Goal: Task Accomplishment & Management: Manage account settings

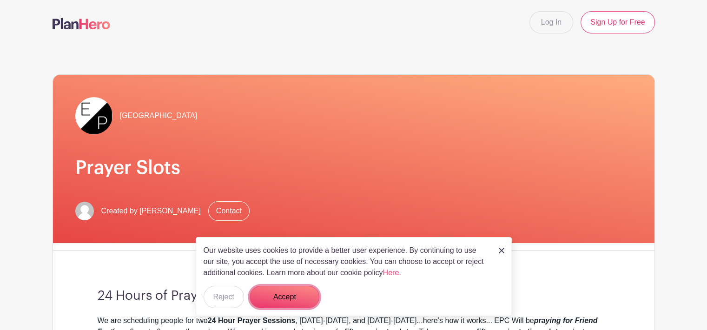
click at [282, 294] on button "Accept" at bounding box center [285, 297] width 70 height 22
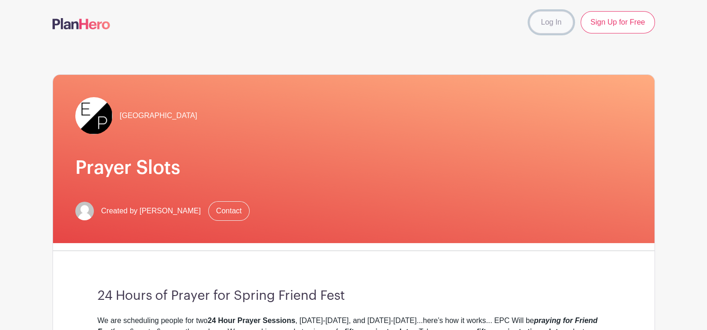
click at [549, 23] on link "Log In" at bounding box center [552, 22] width 44 height 22
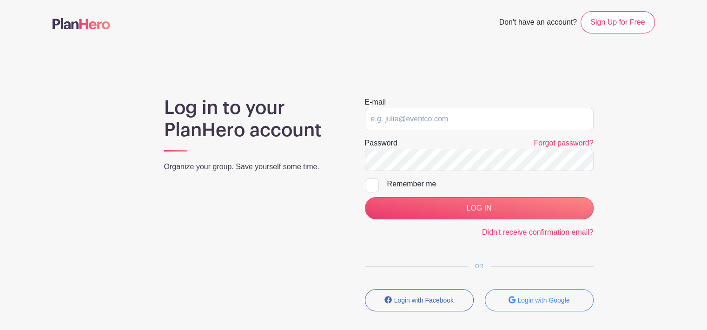
type input "[EMAIL_ADDRESS][DOMAIN_NAME]"
click at [373, 186] on div at bounding box center [372, 186] width 14 height 14
click at [371, 185] on input "Remember me" at bounding box center [368, 182] width 6 height 6
checkbox input "true"
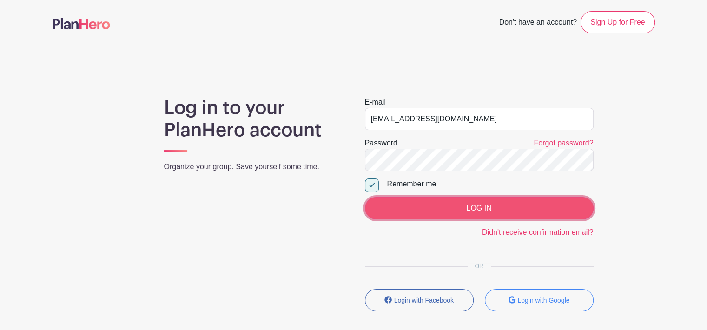
click at [431, 210] on input "LOG IN" at bounding box center [479, 208] width 229 height 22
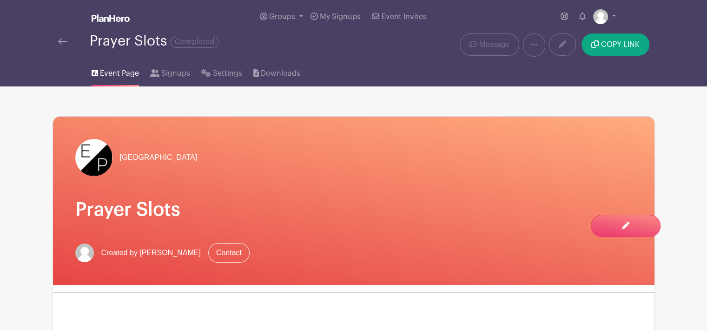
click at [62, 43] on img at bounding box center [62, 41] width 9 height 7
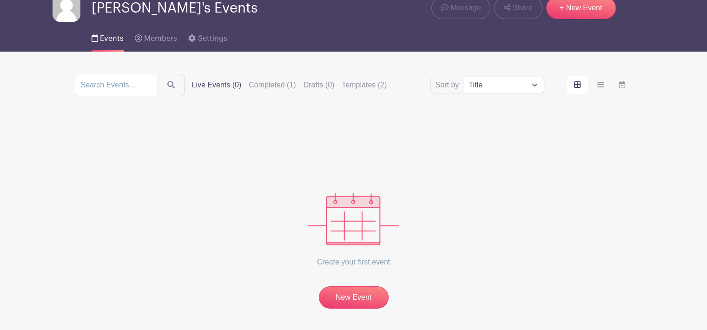
scroll to position [80, 0]
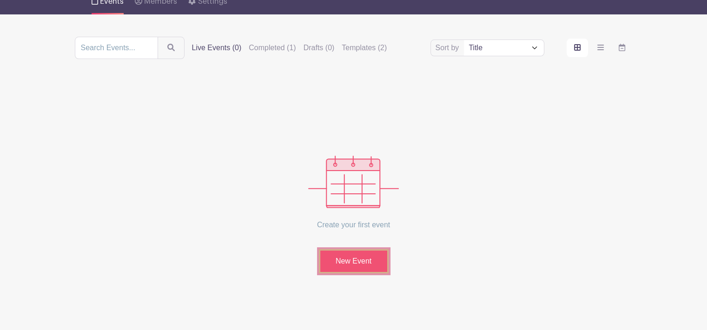
click at [352, 263] on link "New Event" at bounding box center [354, 261] width 70 height 24
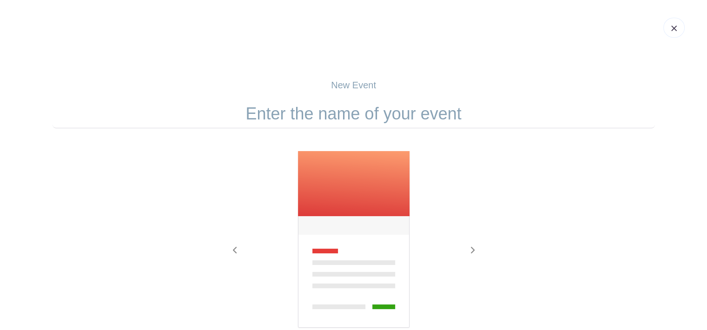
click at [337, 111] on input "text" at bounding box center [354, 114] width 603 height 29
click at [365, 116] on input "text" at bounding box center [354, 114] width 603 height 29
click at [340, 118] on input "Call to Prayer" at bounding box center [354, 114] width 603 height 29
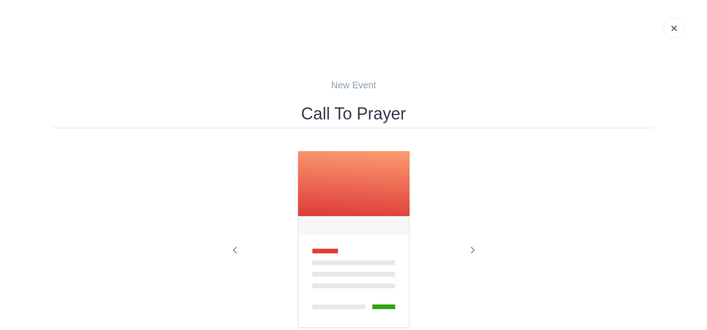
type input "Call To Prayer"
click at [496, 177] on div "Previous Next" at bounding box center [354, 253] width 603 height 204
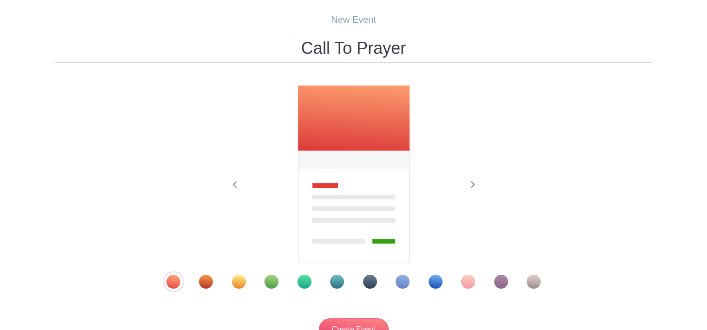
scroll to position [140, 0]
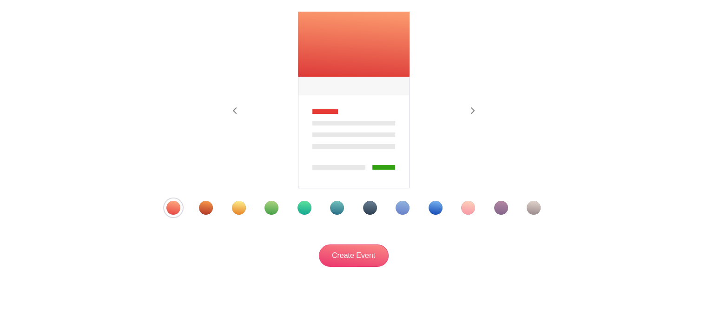
click at [204, 210] on div "Template 2" at bounding box center [206, 208] width 14 height 14
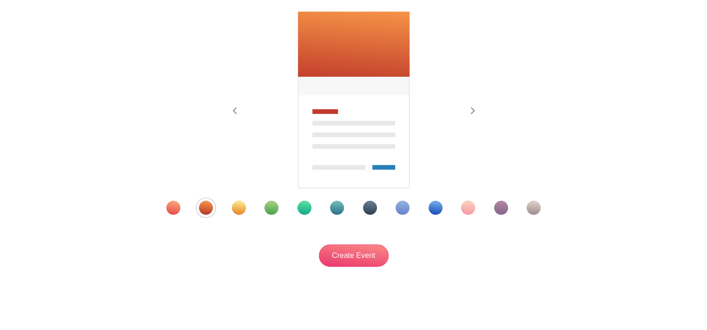
click at [237, 211] on div "Template 3" at bounding box center [239, 208] width 14 height 14
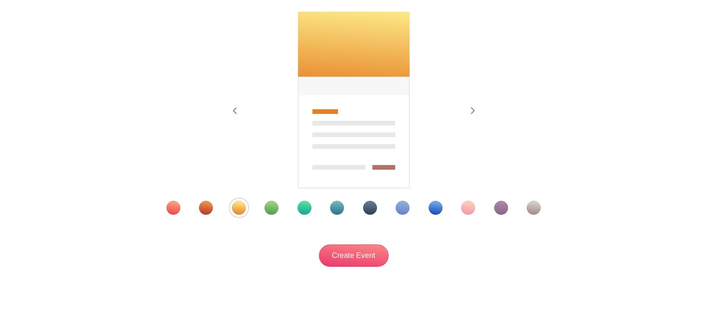
click at [301, 209] on div "Template 5" at bounding box center [305, 208] width 14 height 14
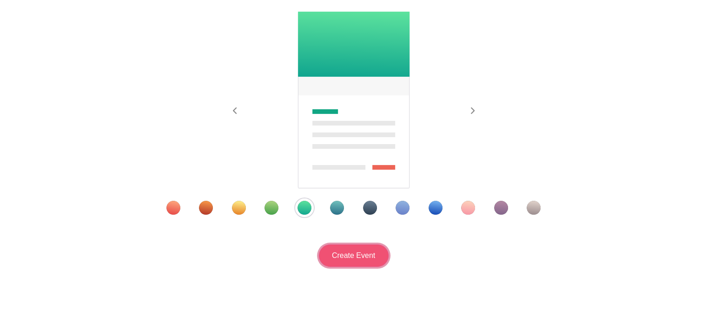
click at [365, 258] on input "Create Event" at bounding box center [354, 256] width 70 height 22
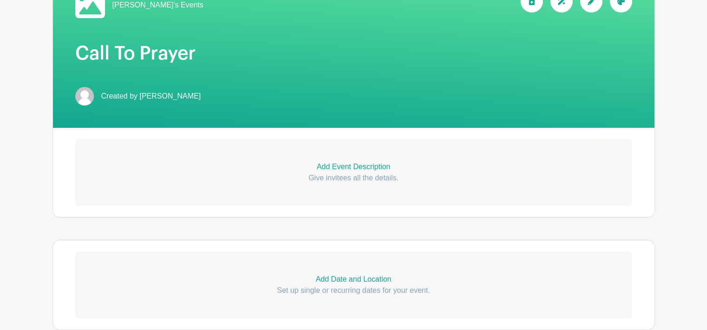
scroll to position [186, 0]
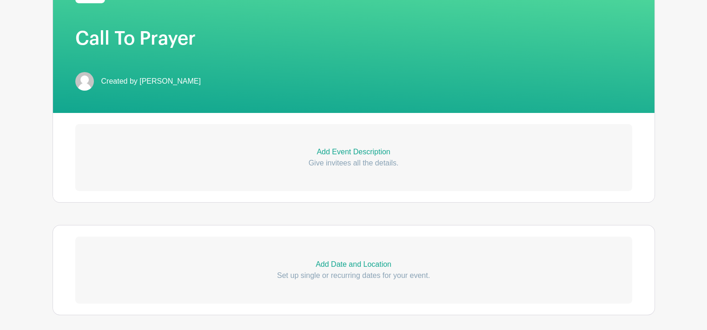
click at [354, 152] on p "Add Event Description" at bounding box center [353, 151] width 557 height 11
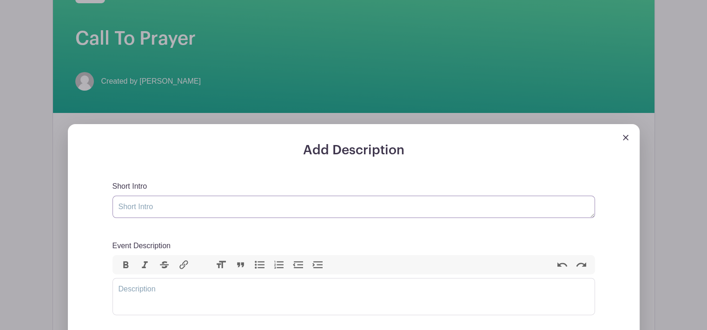
click at [140, 207] on textarea "Short Intro" at bounding box center [354, 207] width 483 height 22
type textarea "P"
click at [183, 209] on textarea "Join us in Prayer for [GEOGRAPHIC_DATA]" at bounding box center [354, 207] width 483 height 22
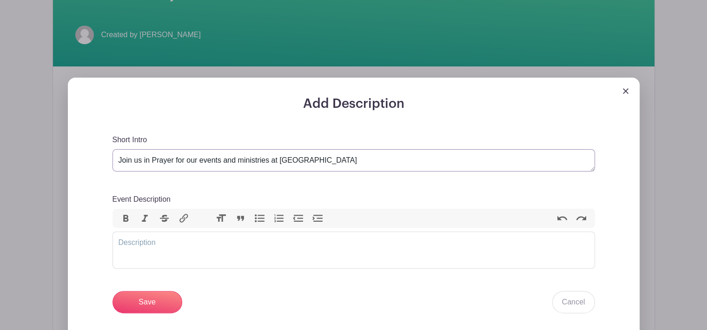
type textarea "Join us in Prayer for our events and ministries at [GEOGRAPHIC_DATA]"
click at [133, 241] on trix-editor "Event Description" at bounding box center [354, 250] width 483 height 37
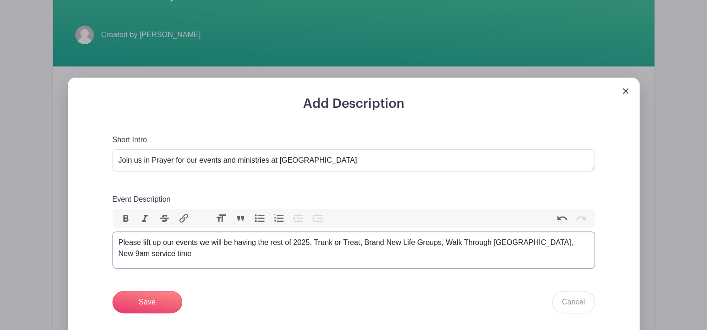
type trix-editor "<div>Please lift up our events we will be having the rest of 2025. Trunk or Tre…"
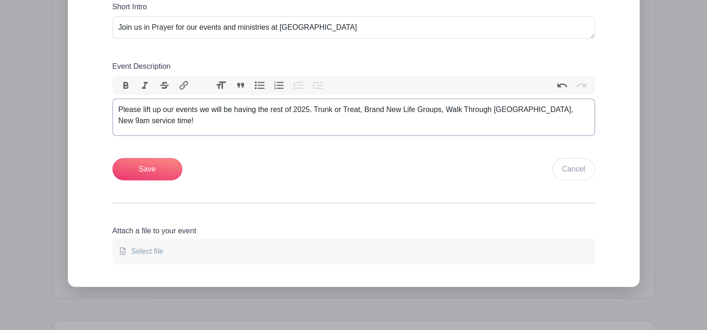
scroll to position [372, 0]
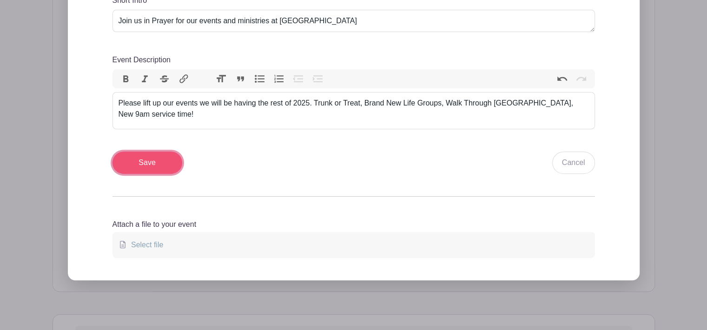
click at [159, 169] on input "Save" at bounding box center [148, 163] width 70 height 22
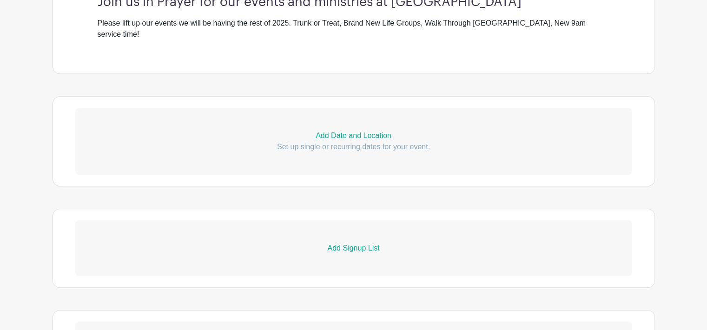
click at [355, 130] on p "Add Date and Location" at bounding box center [353, 135] width 557 height 11
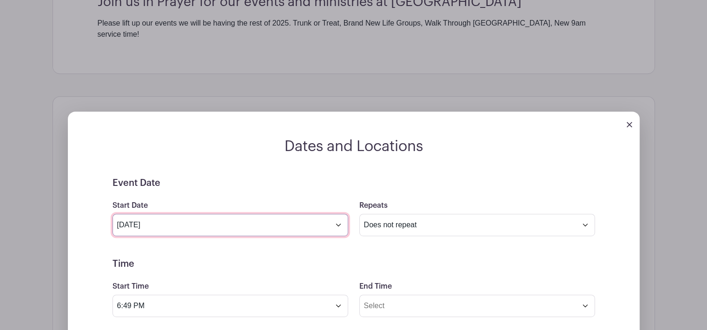
click at [249, 218] on input "[DATE]" at bounding box center [231, 225] width 236 height 22
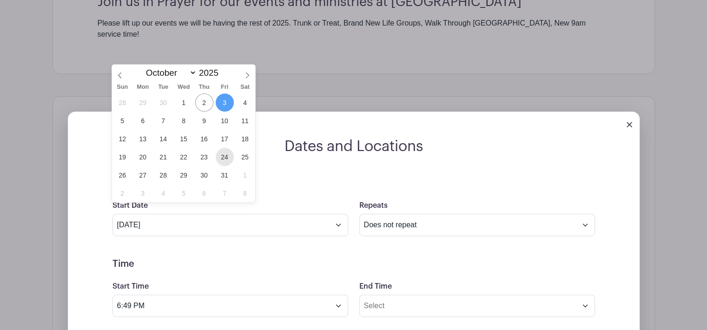
click at [226, 156] on span "24" at bounding box center [225, 157] width 18 height 18
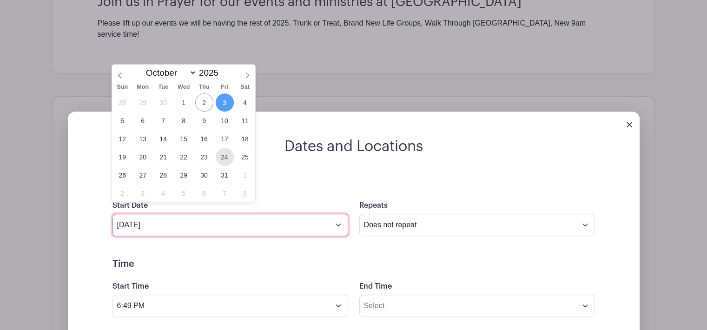
type input "[DATE]"
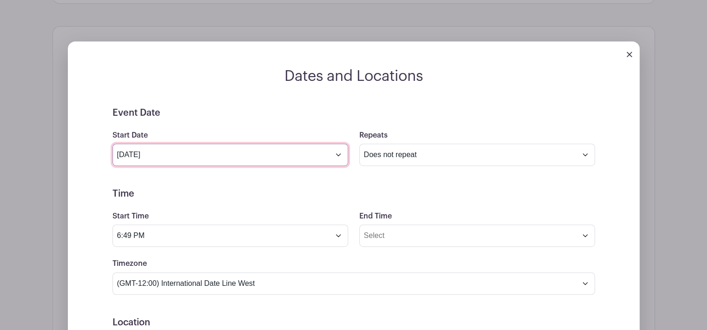
scroll to position [539, 0]
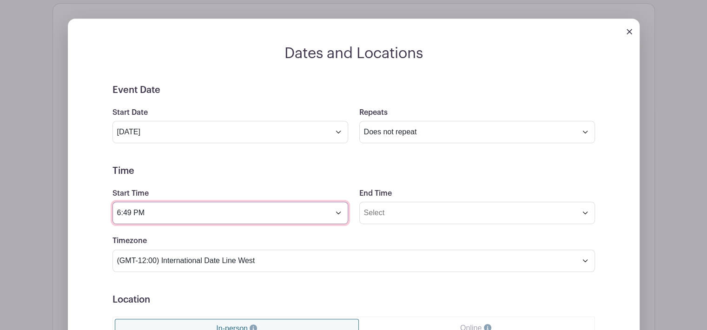
click at [338, 202] on input "6:49 PM" at bounding box center [231, 213] width 236 height 22
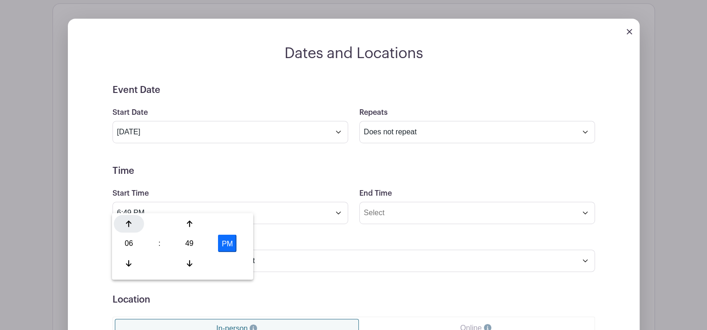
click at [130, 230] on div at bounding box center [129, 224] width 30 height 18
click at [188, 243] on div "49" at bounding box center [189, 244] width 30 height 18
click at [128, 225] on div "00" at bounding box center [129, 224] width 31 height 18
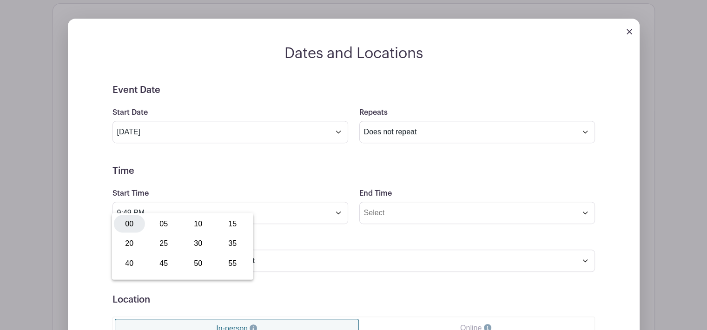
type input "9:00 PM"
click at [339, 235] on div "Timezone (GMT-12:00) International Date Line West (GMT-11:00) [US_STATE] (GMT-1…" at bounding box center [354, 253] width 494 height 36
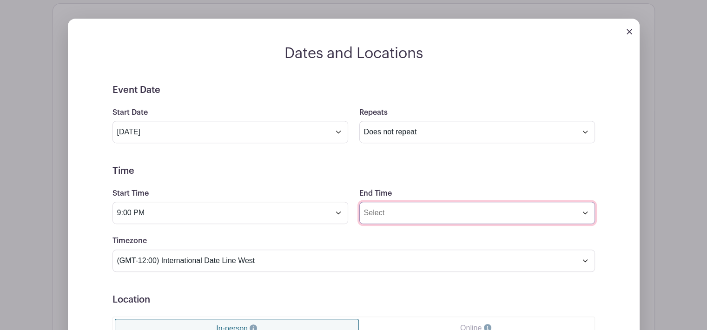
click at [586, 202] on input "End Time" at bounding box center [477, 213] width 236 height 22
type input "2:50 PM"
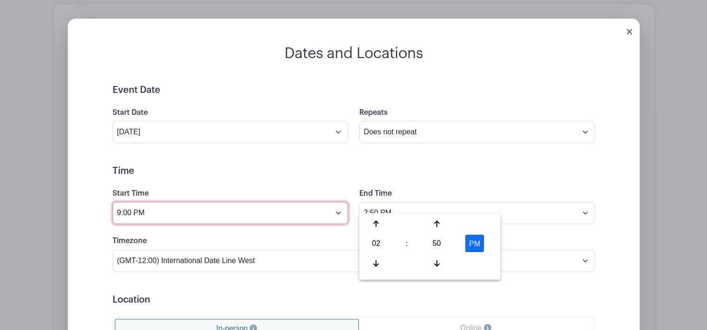
click at [156, 202] on input "9:00 PM" at bounding box center [231, 213] width 236 height 22
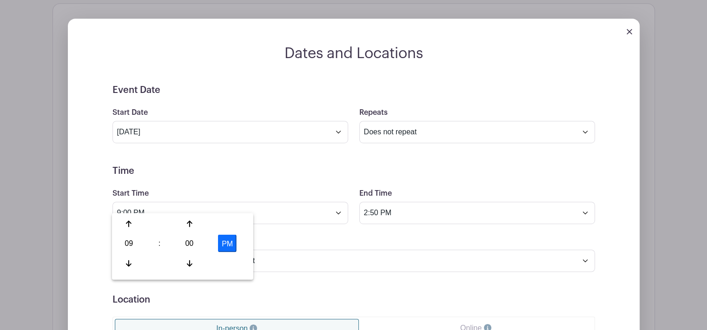
click at [231, 239] on button "PM" at bounding box center [227, 244] width 19 height 18
type input "9:00 AM"
click at [478, 224] on form "Event Date Start Date [DATE] Repeats Does not repeat Daily Weekly Monthly on da…" at bounding box center [354, 294] width 483 height 419
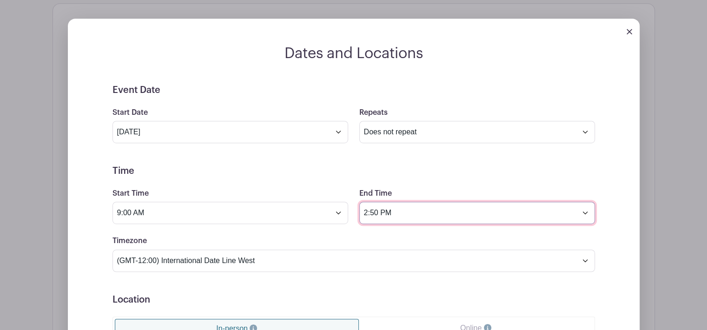
click at [586, 203] on input "2:50 PM" at bounding box center [477, 213] width 236 height 22
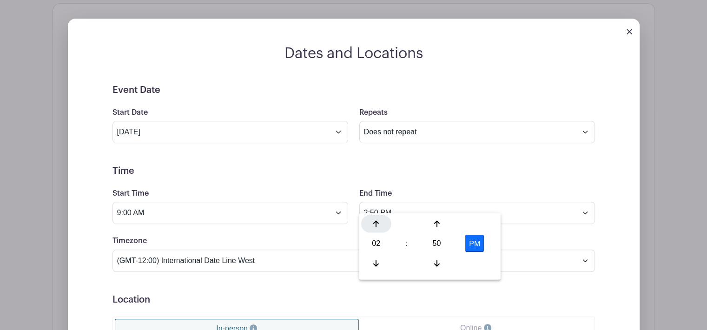
click at [378, 224] on icon at bounding box center [376, 223] width 6 height 7
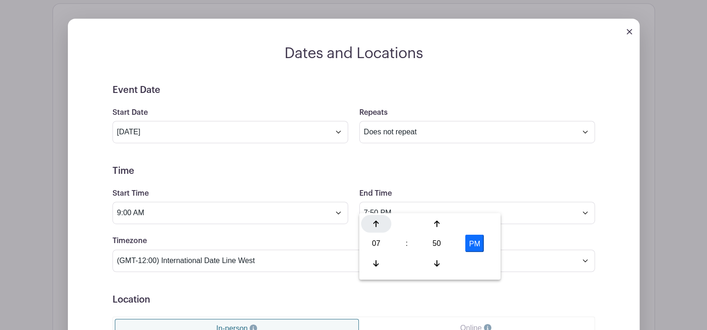
click at [378, 224] on icon at bounding box center [376, 223] width 6 height 7
click at [374, 266] on icon at bounding box center [376, 262] width 6 height 7
click at [438, 226] on icon at bounding box center [437, 223] width 6 height 7
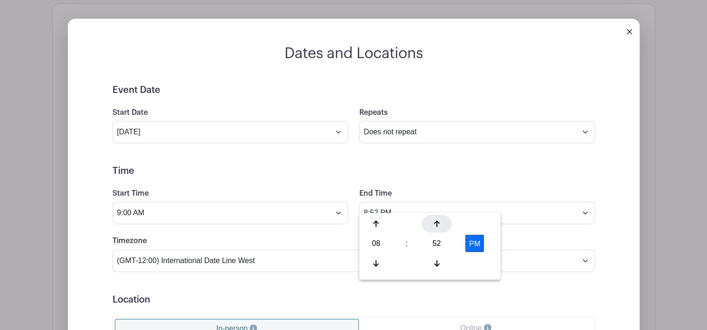
click at [438, 226] on icon at bounding box center [437, 223] width 6 height 7
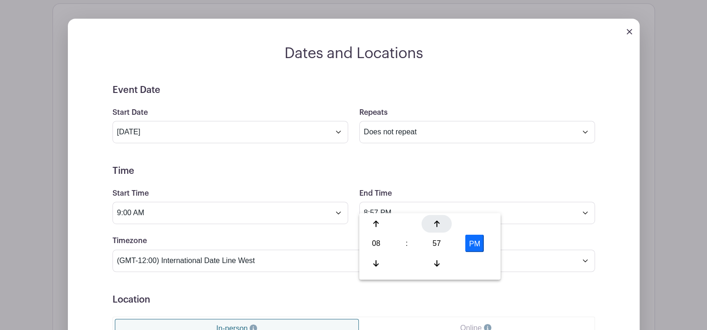
click at [438, 226] on icon at bounding box center [437, 223] width 6 height 7
click at [470, 242] on button "PM" at bounding box center [474, 244] width 19 height 18
type input "8:59 AM"
click at [655, 239] on div "Dates and Locations Event Date Start Date [DATE] Repeats Does not repeat Daily …" at bounding box center [354, 272] width 603 height 538
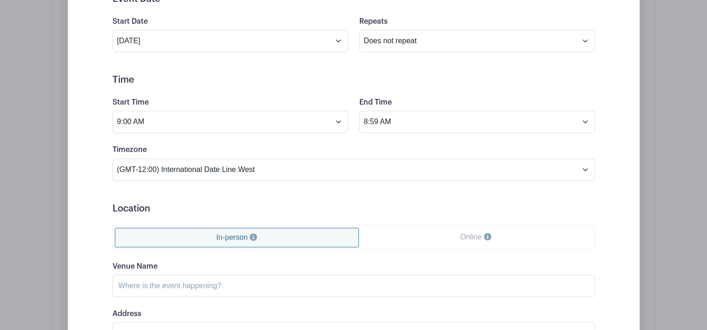
scroll to position [632, 0]
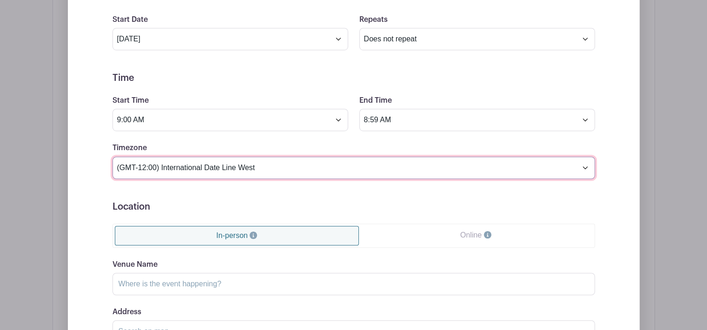
click at [561, 159] on select "(GMT-12:00) International Date Line West (GMT-11:00) [US_STATE] (GMT-11:00) [GE…" at bounding box center [354, 168] width 483 height 22
select select "Eastern Time ([GEOGRAPHIC_DATA] & [GEOGRAPHIC_DATA])"
click at [113, 157] on select "(GMT-12:00) International Date Line West (GMT-11:00) [US_STATE] (GMT-11:00) [GE…" at bounding box center [354, 168] width 483 height 22
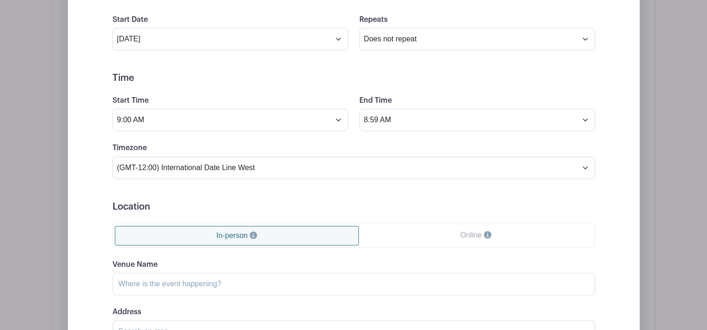
click at [426, 201] on h5 "Location" at bounding box center [354, 206] width 483 height 11
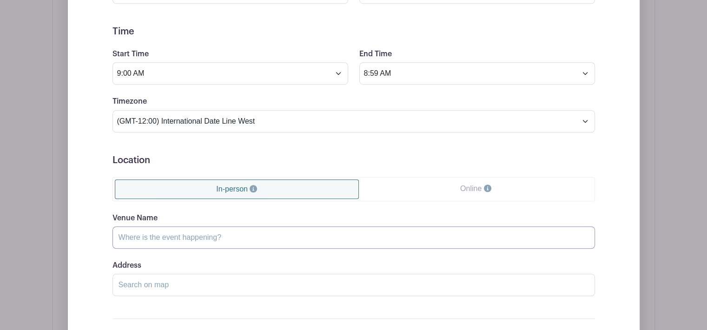
click at [141, 226] on input "Venue Name" at bounding box center [354, 237] width 483 height 22
click at [147, 226] on input "Venue Name" at bounding box center [354, 237] width 483 height 22
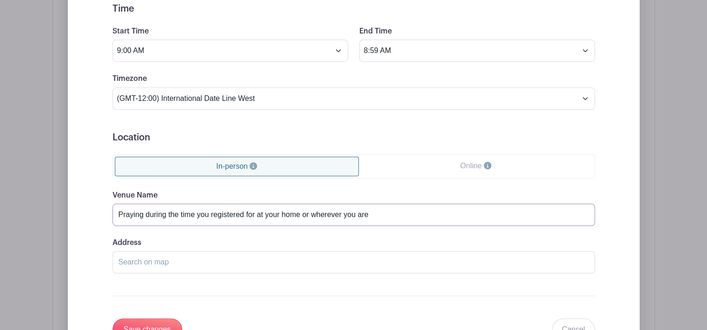
scroll to position [725, 0]
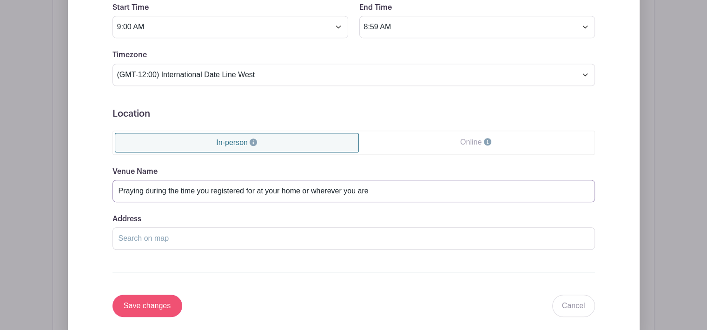
type input "Praying during the time you registered for at your home or wherever you are"
click at [160, 296] on input "Save changes" at bounding box center [148, 306] width 70 height 22
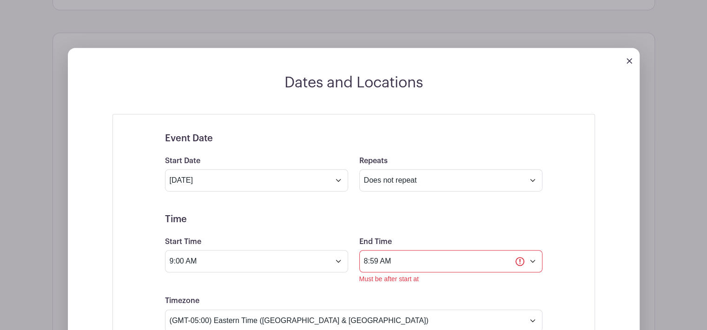
scroll to position [610, 0]
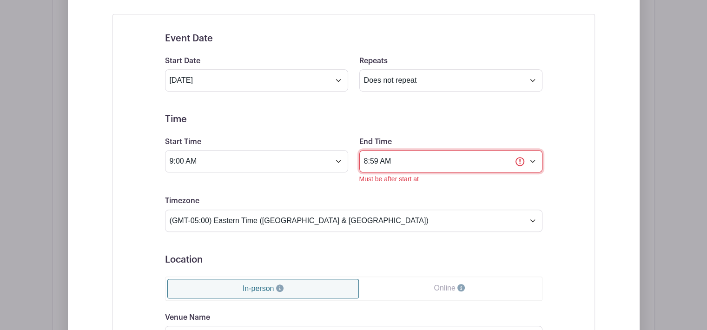
click at [531, 151] on input "8:59 AM" at bounding box center [450, 161] width 183 height 22
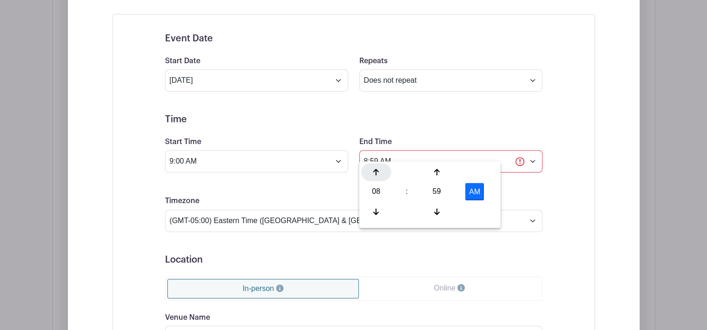
click at [378, 172] on icon at bounding box center [376, 171] width 6 height 7
click at [476, 192] on button "AM" at bounding box center [474, 192] width 19 height 18
click at [592, 235] on div "Event Date Start Date [DATE] Repeats Does not repeat Daily Weekly Monthly on da…" at bounding box center [354, 248] width 483 height 468
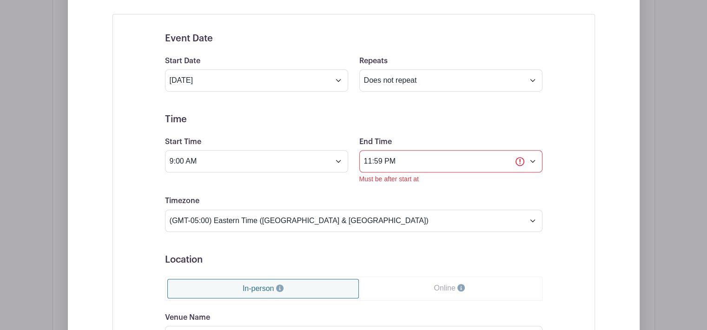
click at [436, 178] on form "Event Date Start Date [DATE] Repeats Does not repeat Daily Weekly Monthly on da…" at bounding box center [354, 248] width 378 height 430
click at [521, 151] on input "11:59 PM" at bounding box center [450, 161] width 183 height 22
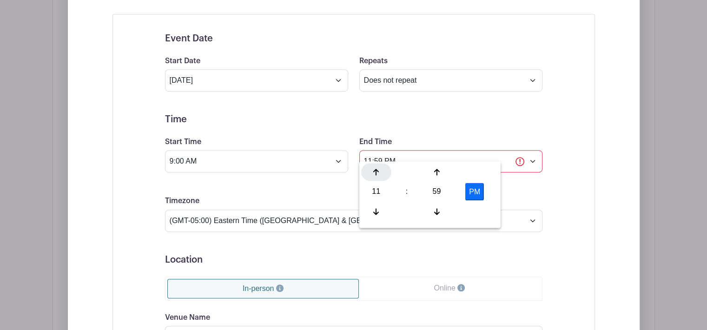
click at [374, 170] on icon at bounding box center [376, 172] width 6 height 7
click at [435, 174] on icon at bounding box center [437, 171] width 6 height 7
click at [374, 168] on icon at bounding box center [376, 171] width 6 height 7
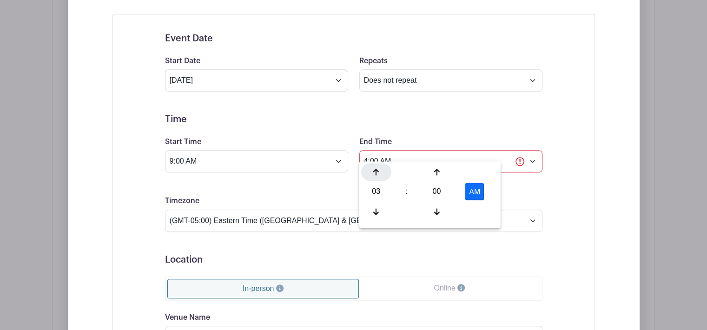
click at [374, 168] on icon at bounding box center [376, 171] width 6 height 7
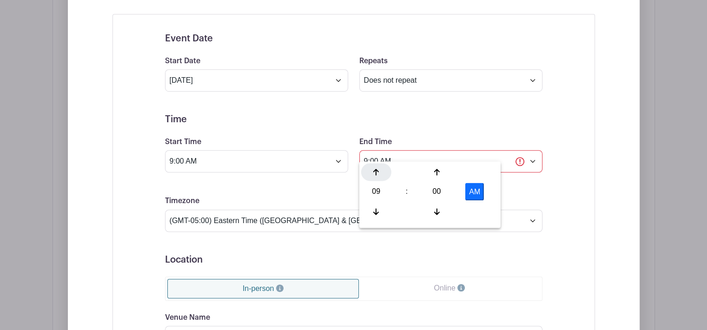
click at [374, 168] on icon at bounding box center [376, 171] width 6 height 7
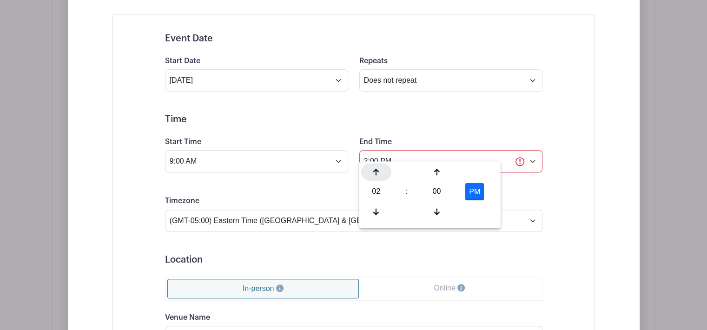
click at [374, 168] on icon at bounding box center [376, 171] width 6 height 7
click at [374, 169] on icon at bounding box center [376, 171] width 6 height 7
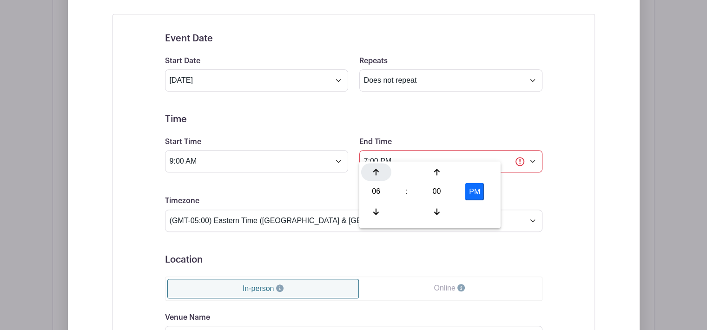
click at [374, 169] on icon at bounding box center [376, 171] width 6 height 7
click at [634, 219] on div "Dates and Locations Event Date Start Date [DATE] Repeats Does not repeat Daily …" at bounding box center [354, 239] width 572 height 531
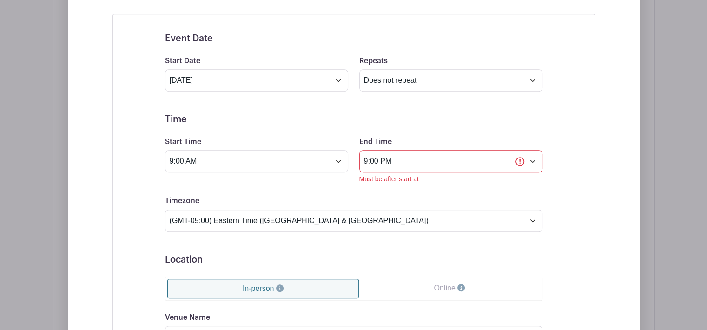
click at [566, 204] on div "Event Date Start Date [DATE] Repeats Does not repeat Daily Weekly Monthly on da…" at bounding box center [354, 248] width 483 height 468
click at [533, 151] on input "9:00 PM" at bounding box center [450, 161] width 183 height 22
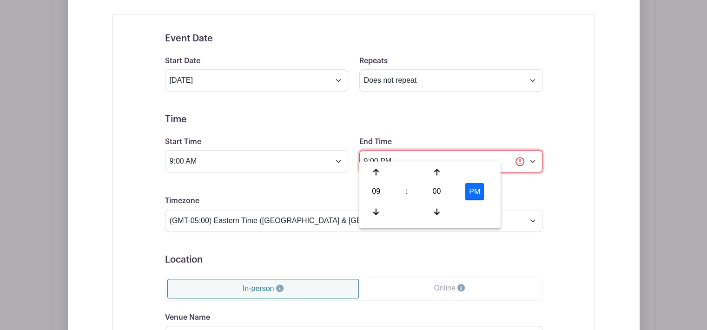
click at [399, 150] on input "9:00 PM" at bounding box center [450, 161] width 183 height 22
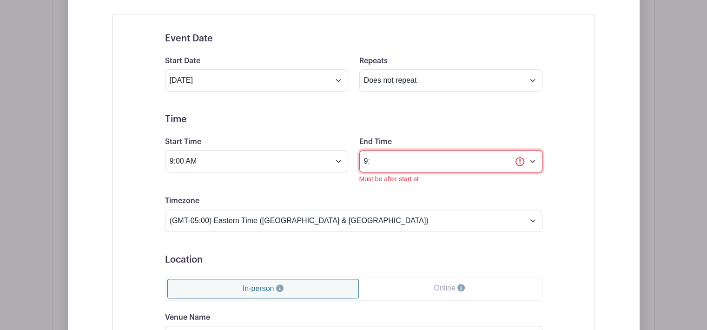
type input "9"
click at [535, 154] on input "9" at bounding box center [450, 161] width 183 height 22
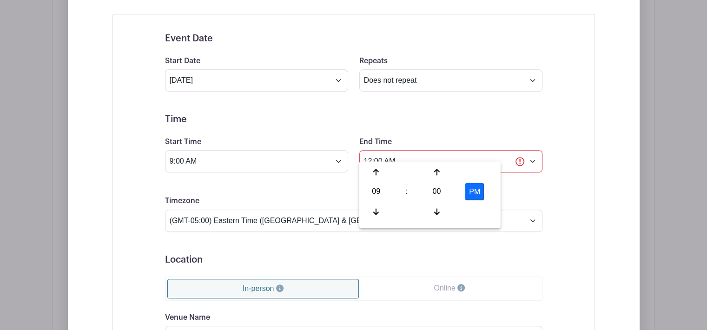
click at [478, 193] on button "PM" at bounding box center [474, 192] width 19 height 18
click at [374, 172] on icon at bounding box center [376, 171] width 6 height 7
click at [374, 172] on icon at bounding box center [376, 172] width 6 height 7
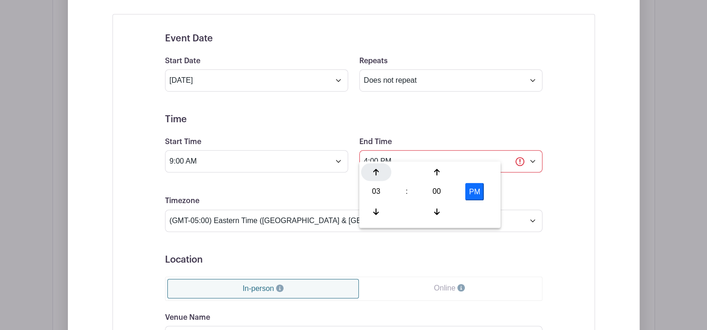
click at [374, 172] on icon at bounding box center [376, 172] width 6 height 7
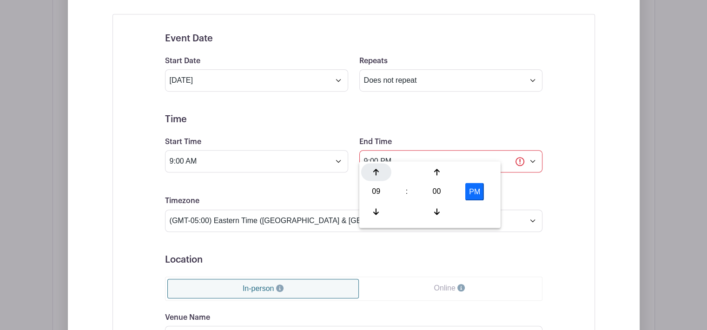
click at [374, 172] on icon at bounding box center [376, 172] width 6 height 7
click at [372, 213] on div at bounding box center [376, 212] width 30 height 18
click at [544, 243] on div "Event Date Start Date [DATE] Repeats Does not repeat Daily Weekly Monthly on da…" at bounding box center [354, 248] width 422 height 452
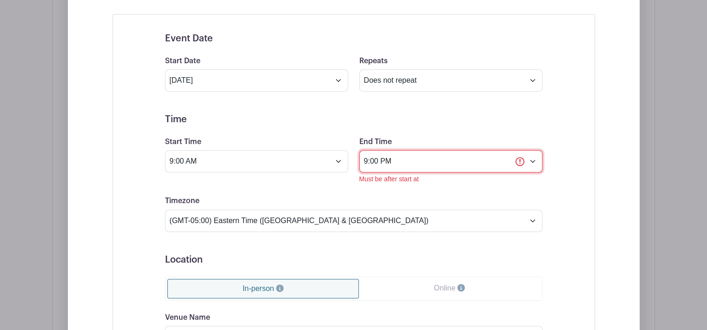
click at [533, 154] on input "9:00 PM" at bounding box center [450, 161] width 183 height 22
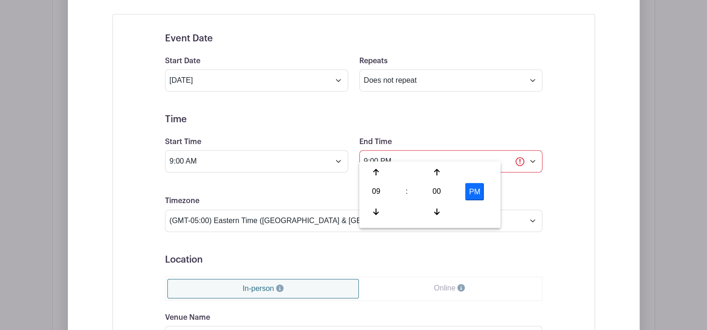
click at [219, 170] on div "Start Time 9:00 AM" at bounding box center [257, 160] width 194 height 48
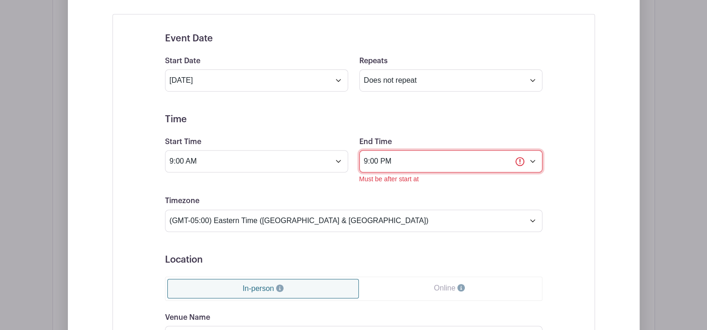
click at [536, 151] on input "9:00 PM" at bounding box center [450, 161] width 183 height 22
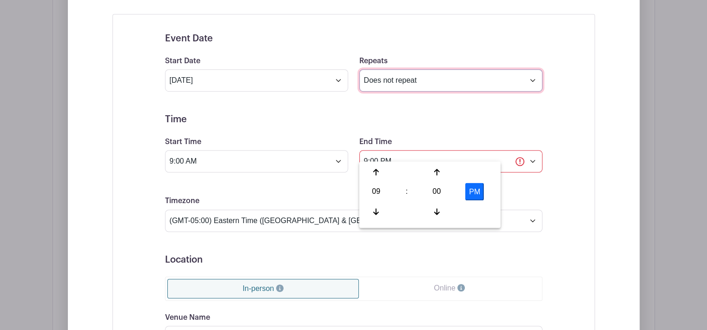
click at [526, 73] on select "Does not repeat Daily Weekly Monthly on day 24 Monthly on the fourth [DATE] Oth…" at bounding box center [450, 80] width 183 height 22
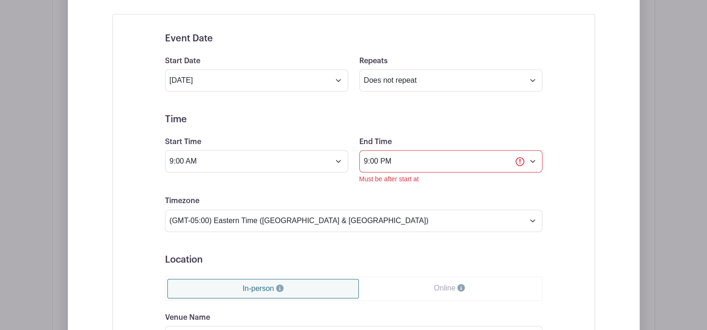
click at [567, 107] on div "Event Date Start Date [DATE] Repeats Does not repeat Daily Weekly Monthly on da…" at bounding box center [354, 248] width 483 height 468
click at [395, 150] on input "9:00 PM" at bounding box center [450, 161] width 183 height 22
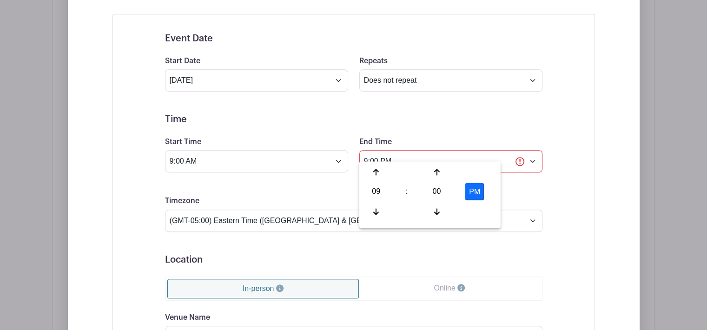
click at [474, 186] on button "PM" at bounding box center [474, 192] width 19 height 18
click at [538, 253] on form "Event Date Start Date [DATE] Repeats Does not repeat Daily Weekly Monthly on da…" at bounding box center [354, 248] width 378 height 430
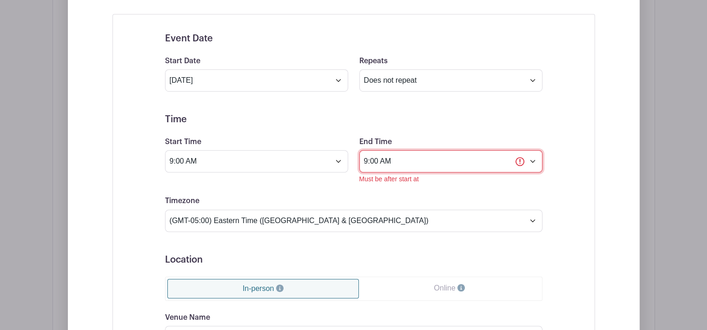
click at [532, 150] on input "9:00 AM" at bounding box center [450, 161] width 183 height 22
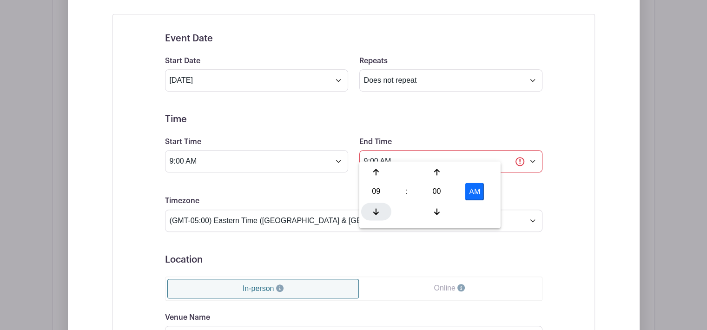
click at [374, 209] on icon at bounding box center [376, 211] width 6 height 7
click at [586, 187] on div "Event Date Start Date [DATE] Repeats Does not repeat Daily Weekly Monthly on da…" at bounding box center [354, 248] width 483 height 468
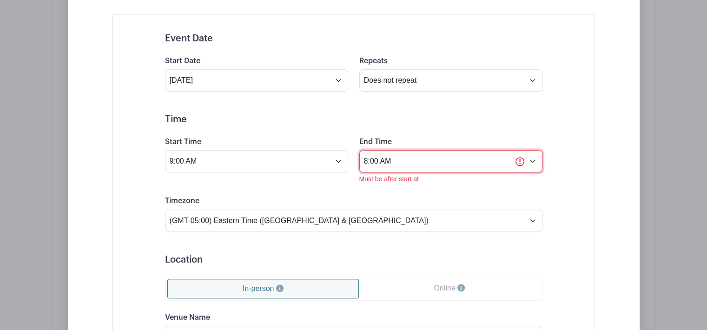
click at [457, 150] on input "8:00 AM" at bounding box center [450, 161] width 183 height 22
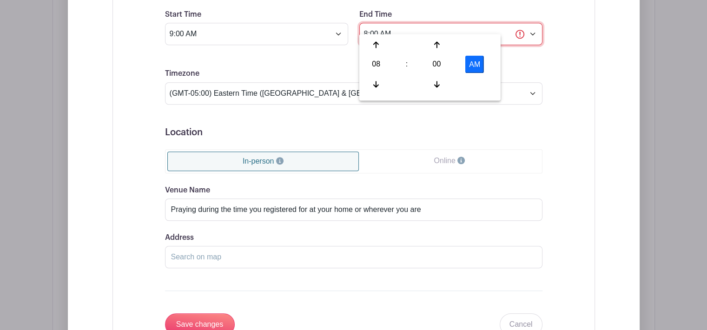
scroll to position [796, 0]
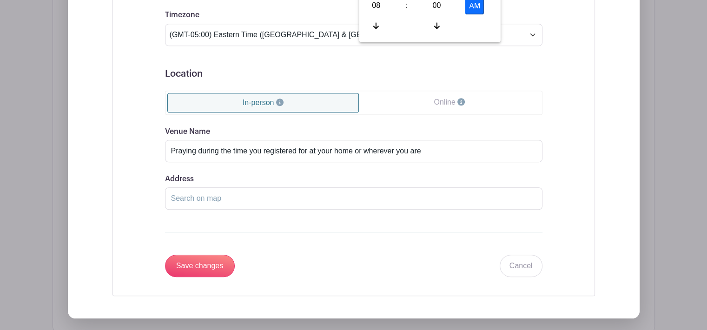
click at [432, 93] on link "Online" at bounding box center [449, 102] width 181 height 19
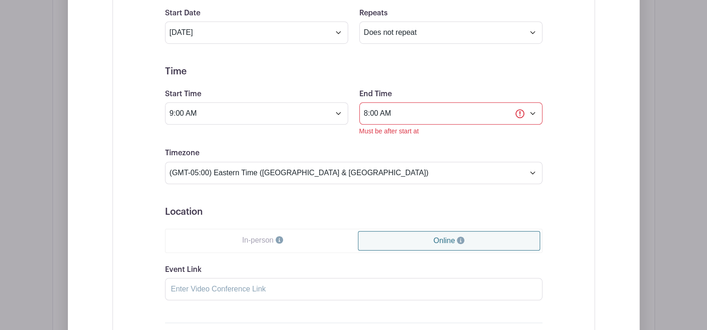
scroll to position [610, 0]
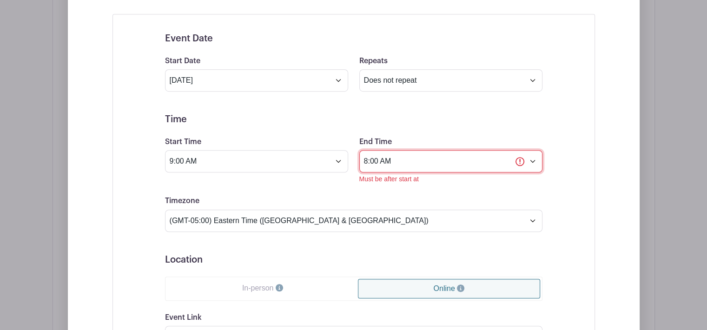
click at [396, 153] on input "8:00 AM" at bounding box center [450, 161] width 183 height 22
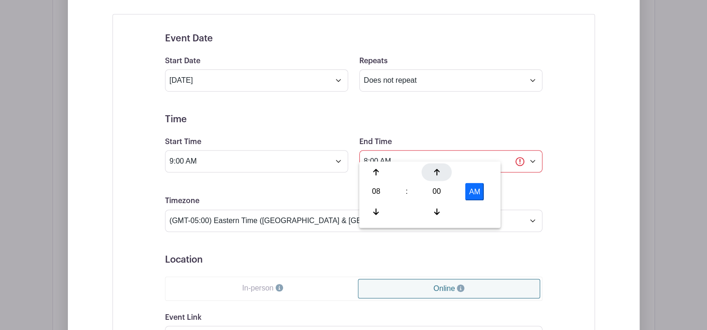
click at [437, 173] on icon at bounding box center [437, 171] width 6 height 7
click at [437, 173] on icon at bounding box center [437, 172] width 6 height 7
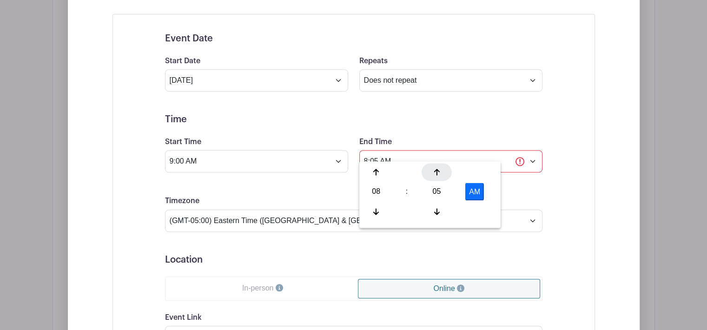
click at [437, 173] on icon at bounding box center [437, 172] width 6 height 7
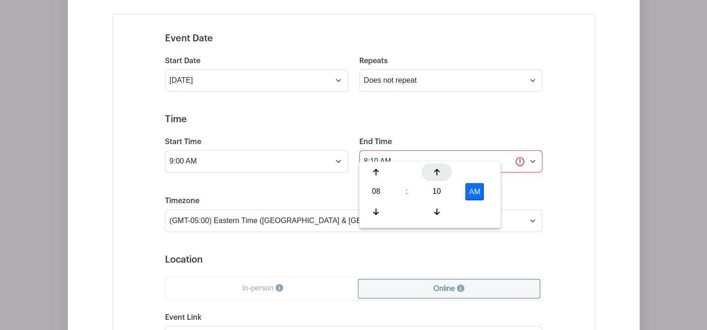
click at [437, 173] on icon at bounding box center [437, 172] width 6 height 7
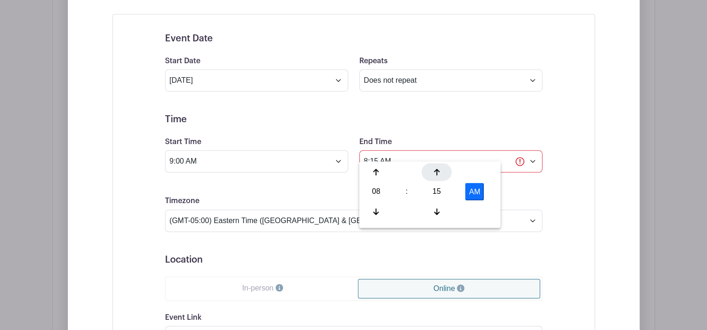
click at [437, 173] on icon at bounding box center [437, 172] width 6 height 7
click at [439, 191] on div "19" at bounding box center [437, 192] width 30 height 18
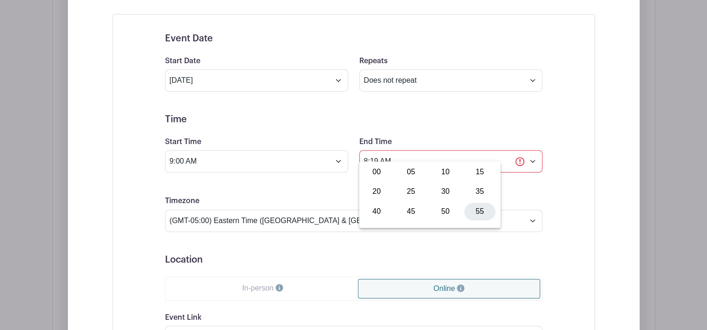
click at [480, 212] on div "55" at bounding box center [480, 212] width 31 height 18
click at [602, 174] on div "Event Date Start Date [DATE] Repeats Does not repeat Daily Weekly Monthly on da…" at bounding box center [353, 224] width 527 height 421
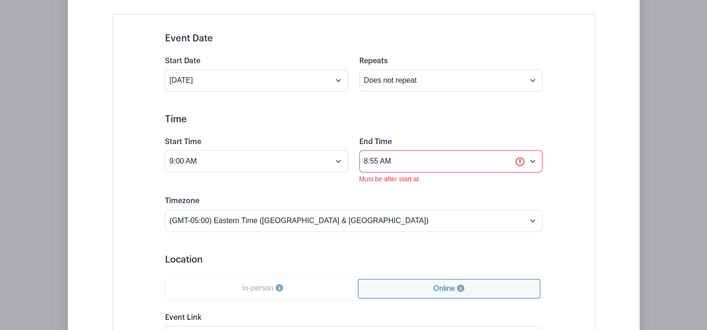
click at [547, 166] on div "End Time 8:55 AM Must be after start at" at bounding box center [451, 160] width 194 height 48
click at [392, 152] on input "8:55 AM" at bounding box center [450, 161] width 183 height 22
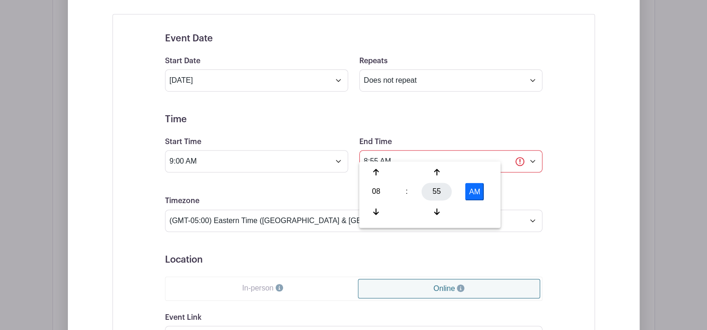
click at [436, 190] on div "55" at bounding box center [437, 192] width 30 height 18
click at [480, 213] on div "55" at bounding box center [480, 212] width 31 height 18
click at [379, 192] on div "08" at bounding box center [376, 192] width 30 height 18
click at [483, 209] on div "11" at bounding box center [480, 212] width 31 height 18
type input "11:55 AM"
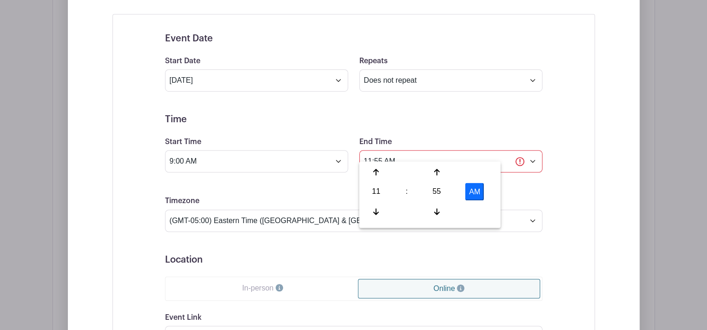
click at [597, 207] on div "Event Date Start Date [DATE] Repeats Does not repeat Daily Weekly Monthly on da…" at bounding box center [353, 224] width 527 height 421
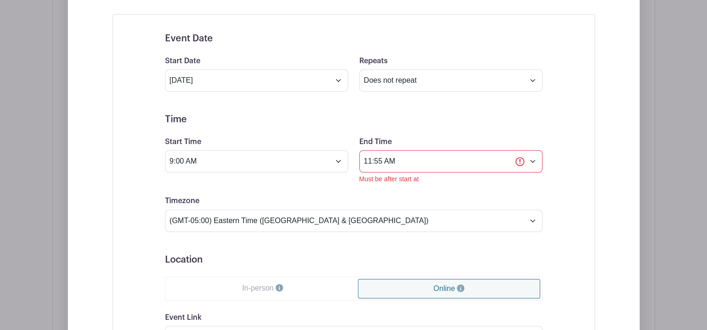
click at [379, 174] on div "Must be after start at" at bounding box center [450, 179] width 183 height 10
click at [417, 152] on input "11:55 AM" at bounding box center [450, 161] width 183 height 22
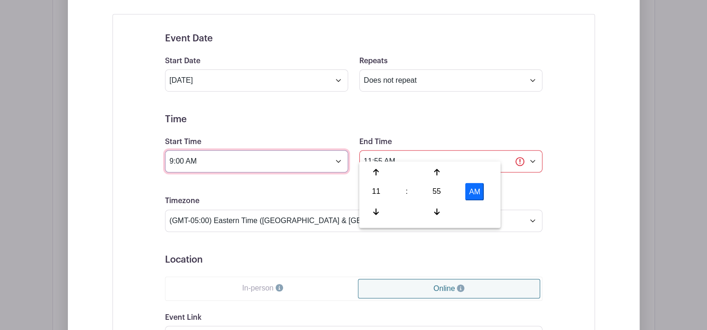
click at [201, 151] on input "9:00 AM" at bounding box center [256, 161] width 183 height 22
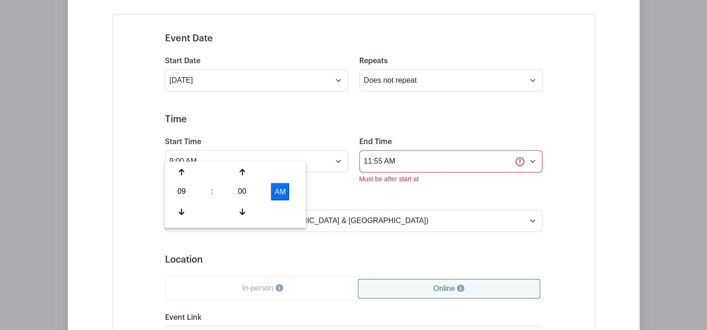
click at [282, 187] on button "AM" at bounding box center [280, 192] width 19 height 18
type input "9:00 PM"
click at [413, 151] on input "11:55 AM" at bounding box center [450, 161] width 183 height 22
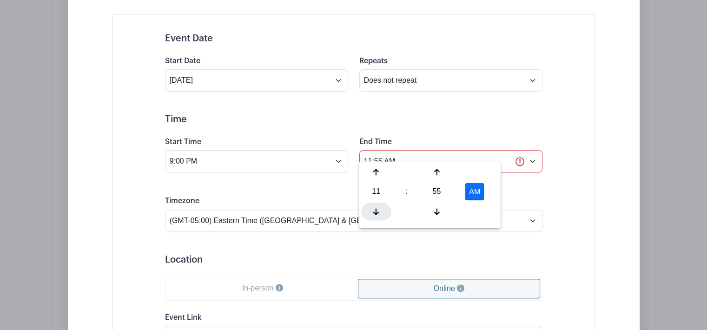
click at [376, 207] on div at bounding box center [376, 212] width 30 height 18
click at [374, 213] on icon at bounding box center [376, 211] width 6 height 7
click at [434, 190] on div "55" at bounding box center [437, 192] width 30 height 18
click at [370, 171] on div "00" at bounding box center [376, 172] width 31 height 18
type input "9:00 AM"
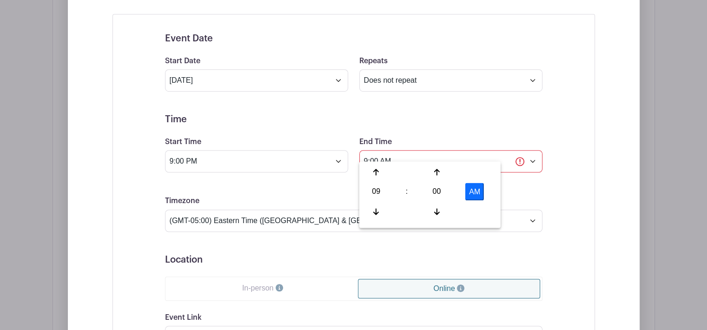
click at [576, 196] on div "Event Date Start Date [DATE] Repeats Does not repeat Daily Weekly Monthly on da…" at bounding box center [354, 224] width 483 height 421
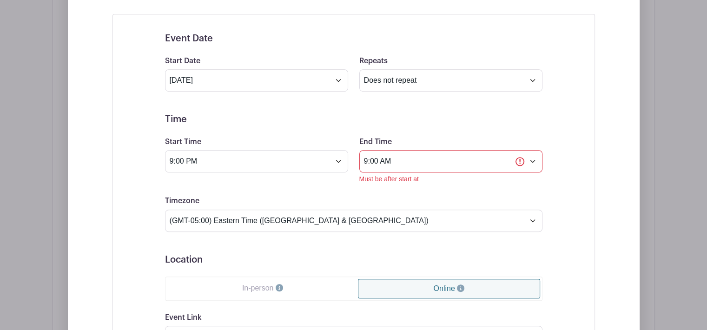
drag, startPoint x: 541, startPoint y: 171, endPoint x: 534, endPoint y: 176, distance: 8.4
click at [539, 174] on div "Must be after start at" at bounding box center [450, 179] width 183 height 10
click at [525, 150] on input "9:00 AM" at bounding box center [450, 161] width 183 height 22
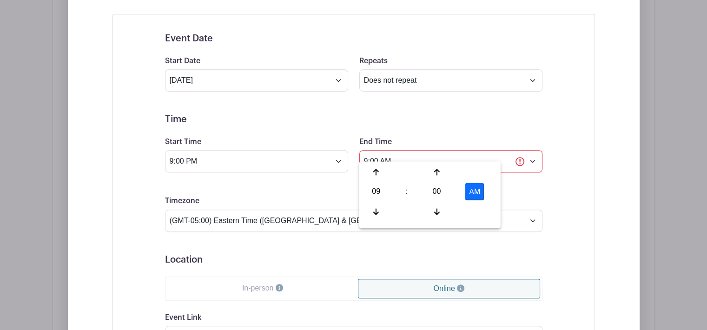
drag, startPoint x: 588, startPoint y: 167, endPoint x: 572, endPoint y: 181, distance: 21.1
click at [588, 172] on div "Event Date Start Date [DATE] Repeats Does not repeat Daily Weekly Monthly on da…" at bounding box center [354, 224] width 483 height 421
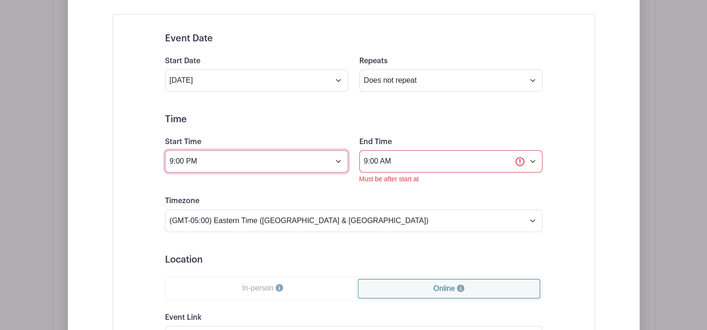
click at [216, 154] on input "9:00 PM" at bounding box center [256, 161] width 183 height 22
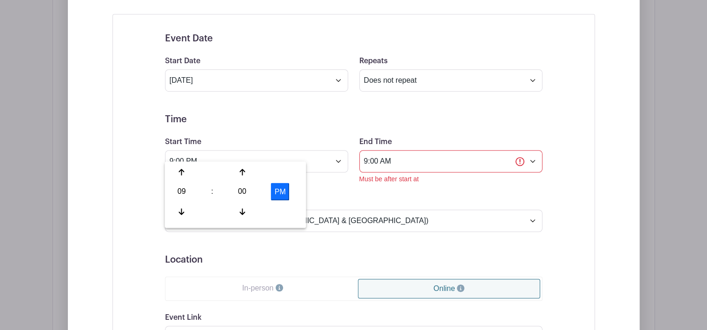
click at [280, 189] on button "PM" at bounding box center [280, 192] width 19 height 18
type input "9:00 AM"
click at [343, 180] on form "Event Date Start Date [DATE] Repeats Does not repeat Daily Weekly Monthly on da…" at bounding box center [354, 224] width 378 height 383
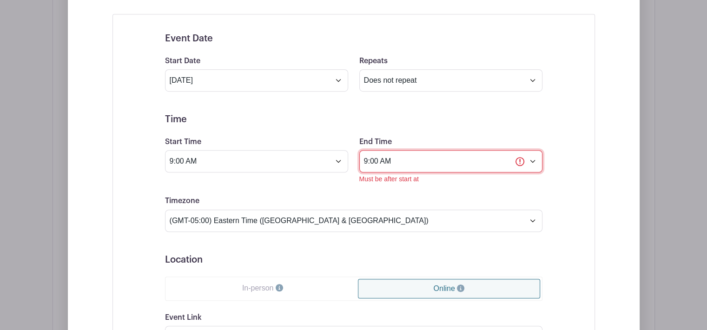
click at [433, 154] on input "9:00 AM" at bounding box center [450, 161] width 183 height 22
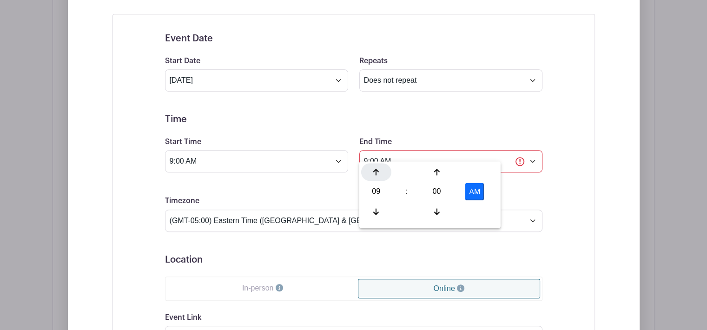
click at [375, 175] on icon at bounding box center [376, 171] width 6 height 7
click at [543, 182] on div "Event Date Start Date [DATE] Repeats Does not repeat Daily Weekly Monthly on da…" at bounding box center [354, 224] width 422 height 405
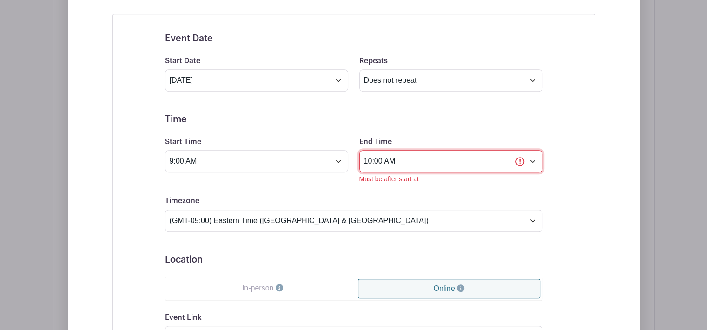
click at [489, 150] on input "10:00 AM" at bounding box center [450, 161] width 183 height 22
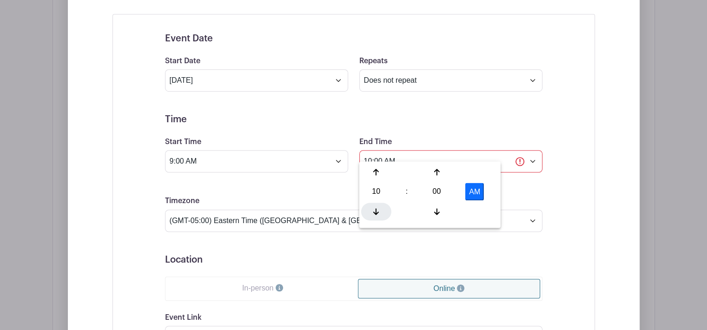
click at [376, 213] on icon at bounding box center [376, 211] width 6 height 7
click at [439, 190] on div "00" at bounding box center [437, 192] width 30 height 18
click at [476, 210] on div "55" at bounding box center [480, 212] width 31 height 18
type input "8:55 AM"
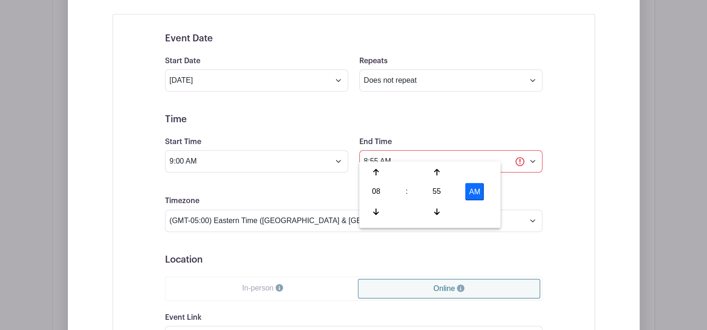
click at [553, 183] on div "Event Date Start Date [DATE] Repeats Does not repeat Daily Weekly Monthly on da…" at bounding box center [354, 224] width 422 height 405
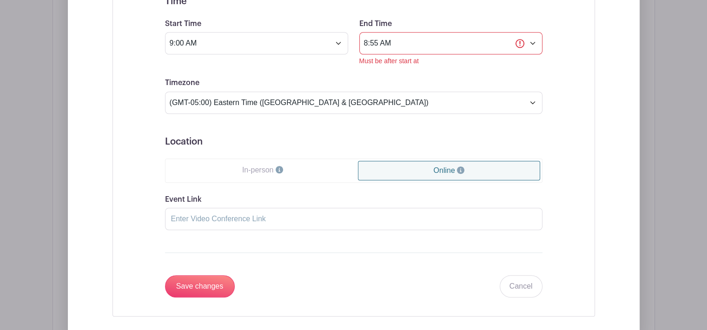
scroll to position [843, 0]
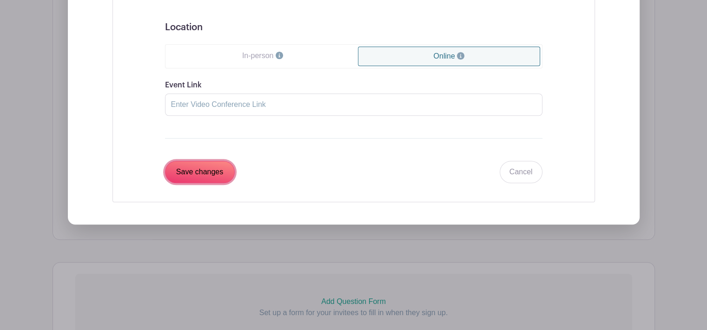
click at [198, 161] on input "Save changes" at bounding box center [200, 172] width 70 height 22
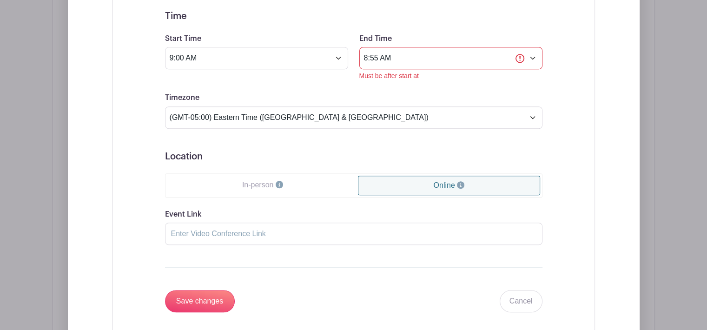
scroll to position [657, 0]
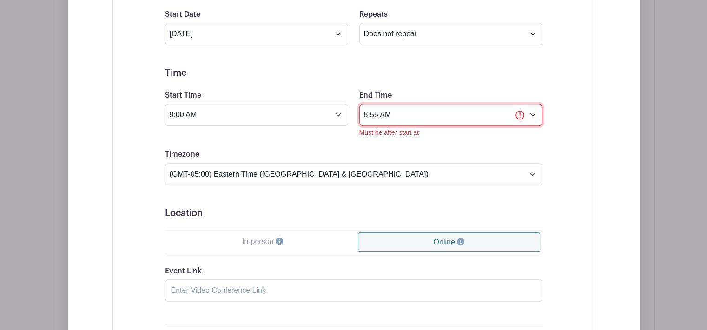
click at [532, 104] on input "8:55 AM" at bounding box center [450, 115] width 183 height 22
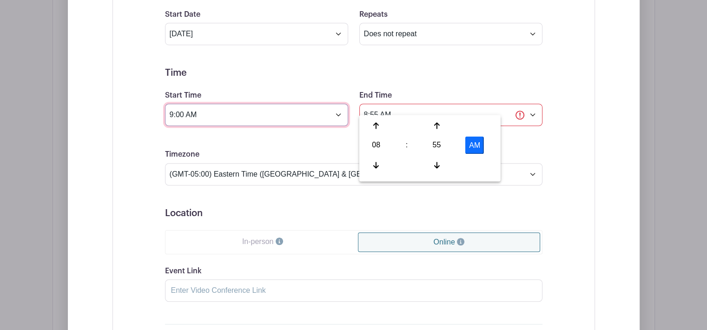
click at [341, 104] on input "9:00 AM" at bounding box center [256, 115] width 183 height 22
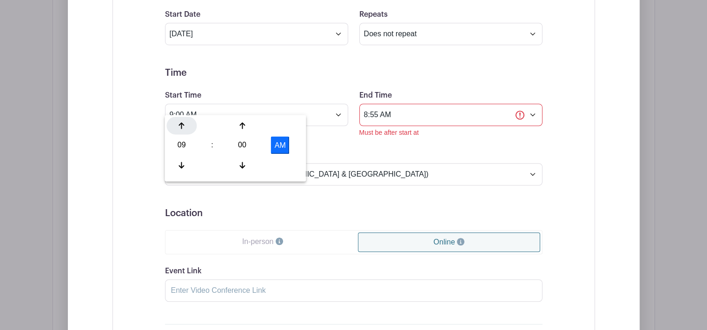
click at [181, 125] on icon at bounding box center [182, 125] width 6 height 7
click at [278, 144] on button "PM" at bounding box center [280, 145] width 19 height 18
type input "12:00 AM"
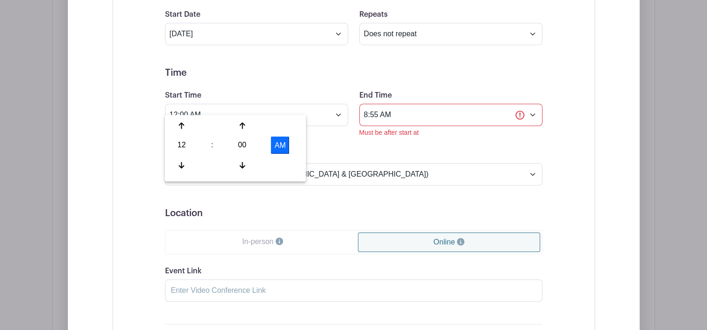
click at [350, 149] on div "Timezone (GMT-12:00) International Date Line West (GMT-11:00) [US_STATE] (GMT-1…" at bounding box center [354, 167] width 389 height 36
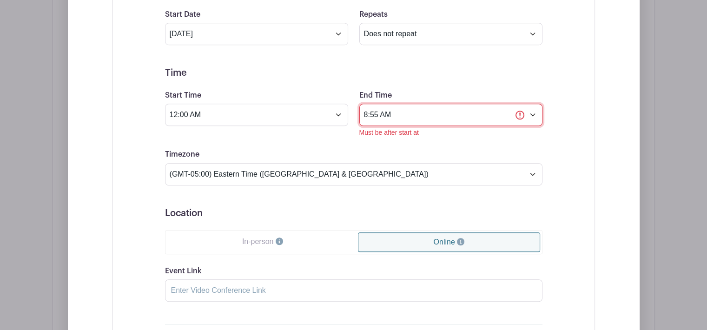
click at [413, 104] on input "8:55 AM" at bounding box center [450, 115] width 183 height 22
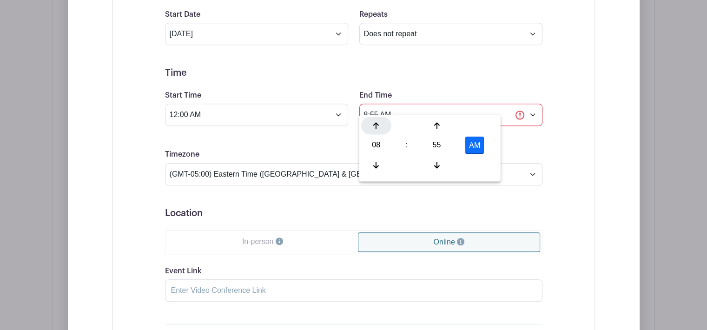
click at [373, 129] on icon at bounding box center [376, 125] width 6 height 7
click at [374, 129] on icon at bounding box center [376, 125] width 6 height 7
click at [479, 146] on button "AM" at bounding box center [474, 145] width 19 height 18
type input "11:55 PM"
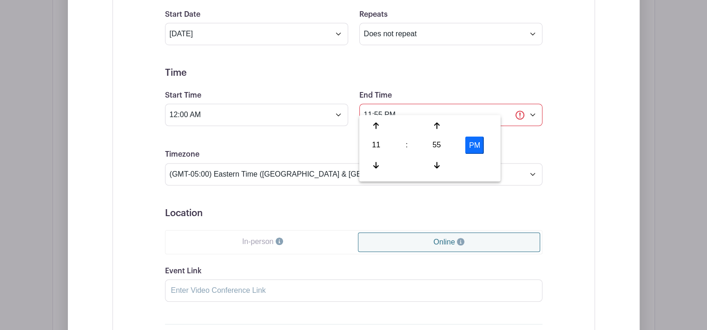
click at [557, 124] on div "Event Date Start Date [DATE] Repeats Does not repeat Daily Weekly Monthly on da…" at bounding box center [354, 177] width 422 height 405
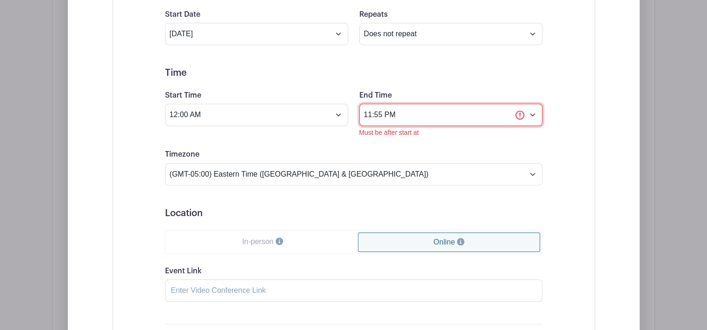
click at [537, 105] on input "11:55 PM" at bounding box center [450, 115] width 183 height 22
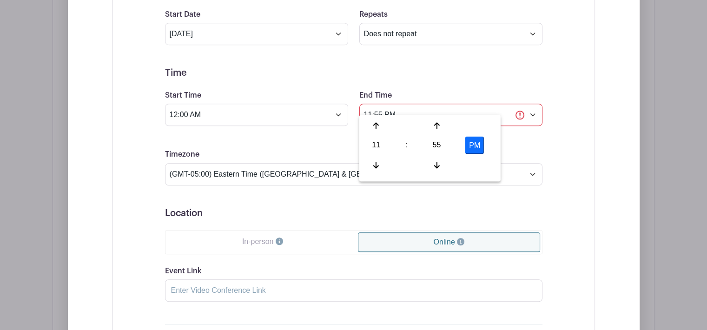
click at [573, 136] on div "Event Date Start Date [DATE] Repeats Does not repeat Daily Weekly Monthly on da…" at bounding box center [354, 177] width 483 height 421
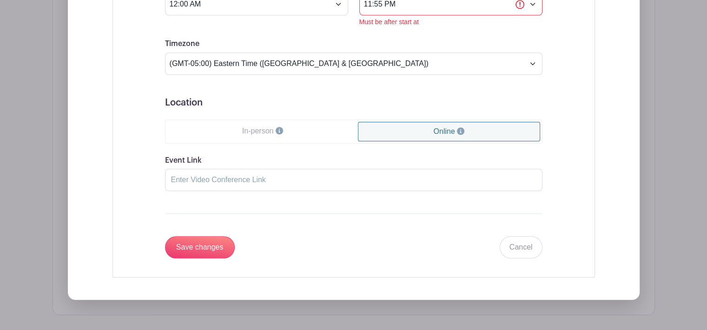
scroll to position [889, 0]
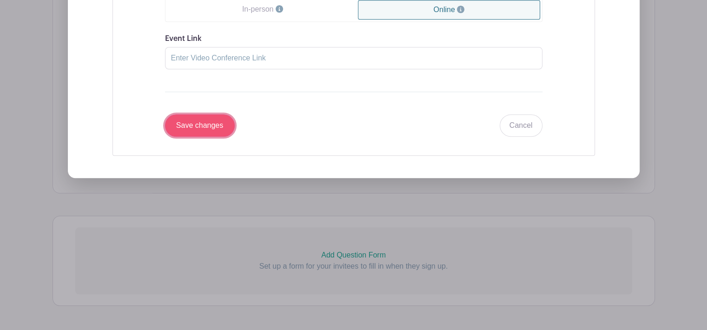
click at [193, 119] on input "Save changes" at bounding box center [200, 125] width 70 height 22
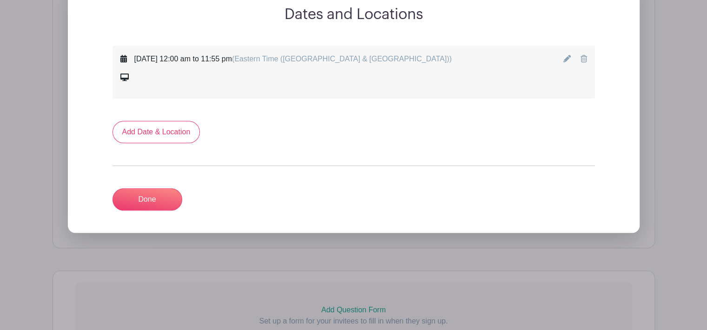
scroll to position [488, 0]
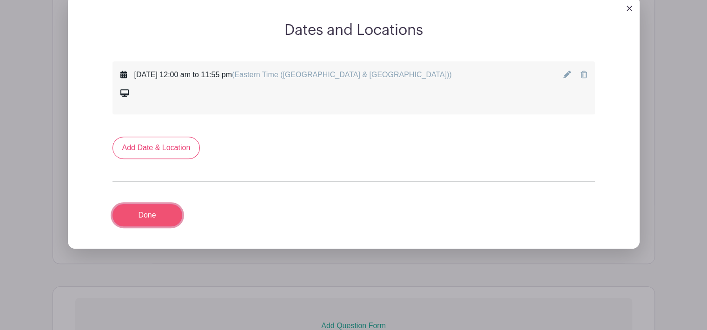
click at [153, 206] on link "Done" at bounding box center [148, 215] width 70 height 22
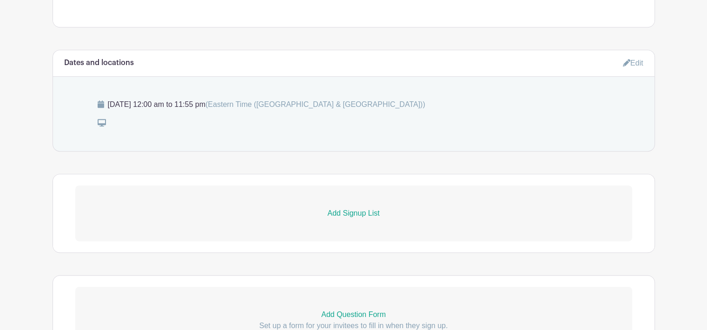
scroll to position [500, 0]
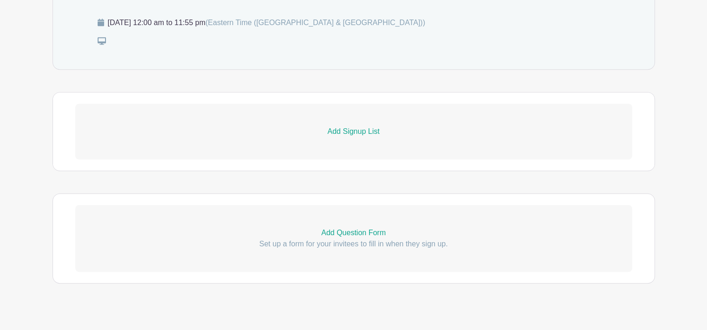
click at [363, 126] on p "Add Signup List" at bounding box center [353, 131] width 557 height 11
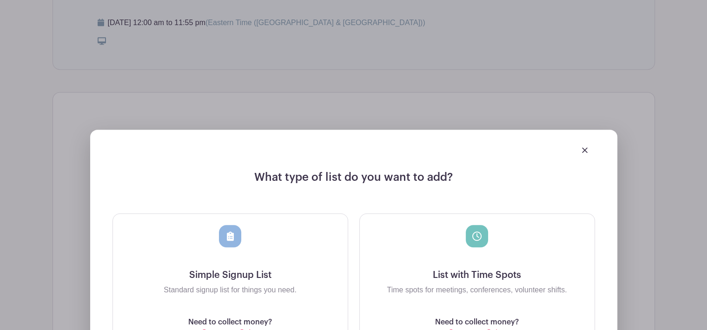
scroll to position [593, 0]
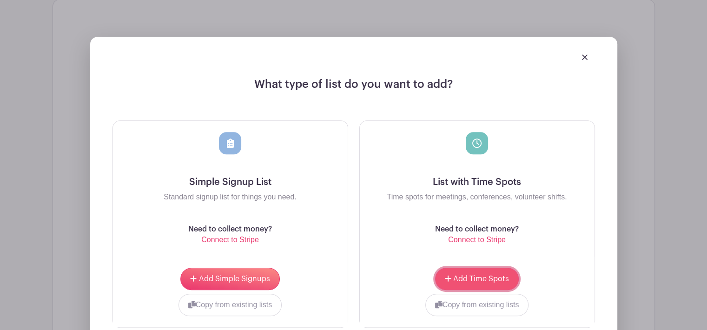
click at [476, 275] on span "Add Time Spots" at bounding box center [481, 278] width 56 height 7
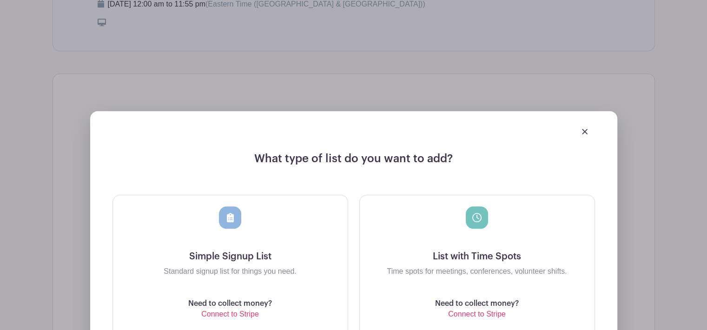
scroll to position [668, 0]
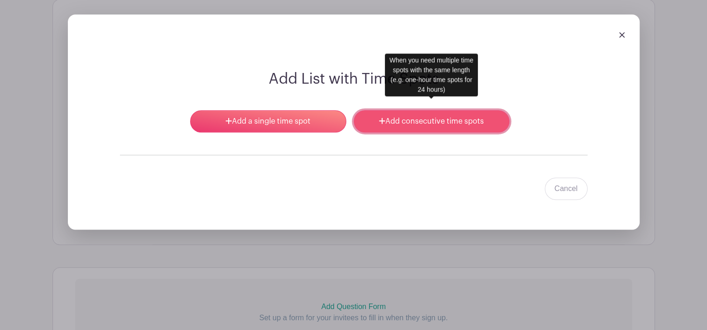
click at [382, 118] on icon at bounding box center [382, 121] width 6 height 6
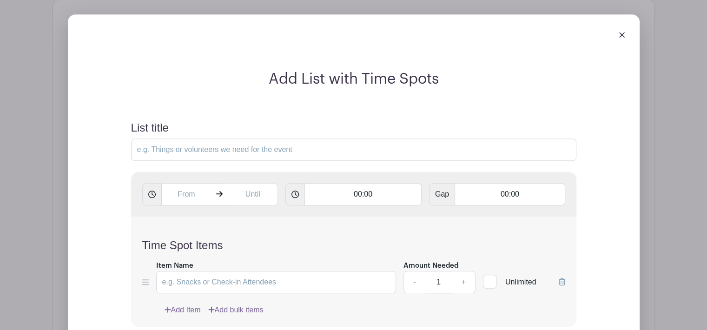
scroll to position [714, 0]
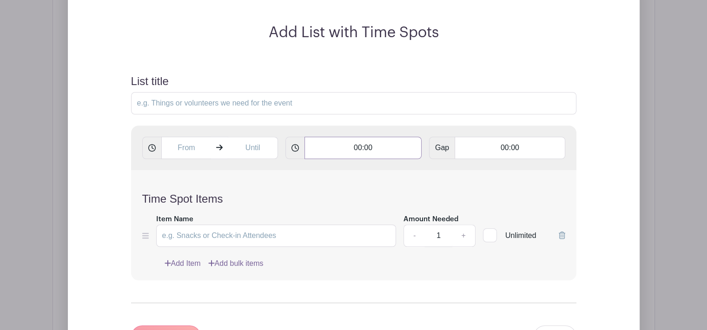
click at [376, 137] on input "00:00" at bounding box center [363, 148] width 117 height 22
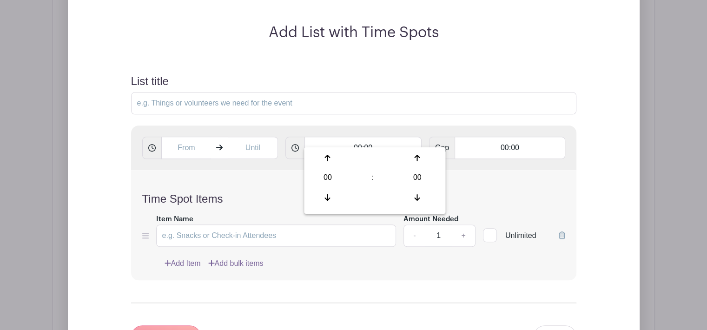
click at [550, 170] on div "Time Spot Items Item Name Amount Needed - 1 + Unlimited Add Item Add bulk items" at bounding box center [353, 225] width 445 height 110
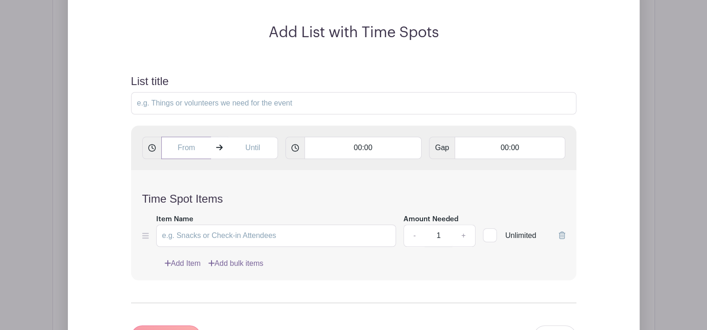
click at [186, 139] on input "text" at bounding box center [186, 148] width 50 height 22
type input "2:57 PM"
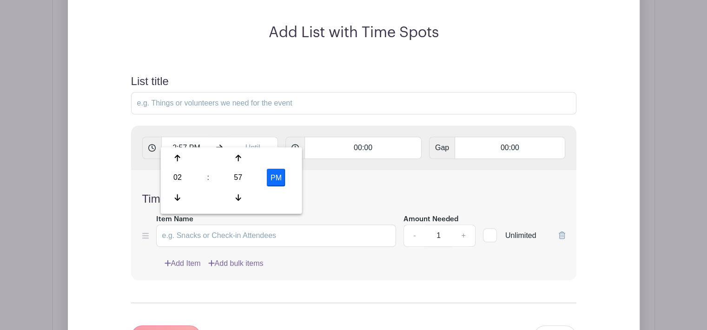
click at [372, 179] on div "Time Spot Items Item Name Amount Needed - 1 + Unlimited Add Item Add bulk items" at bounding box center [353, 225] width 445 height 110
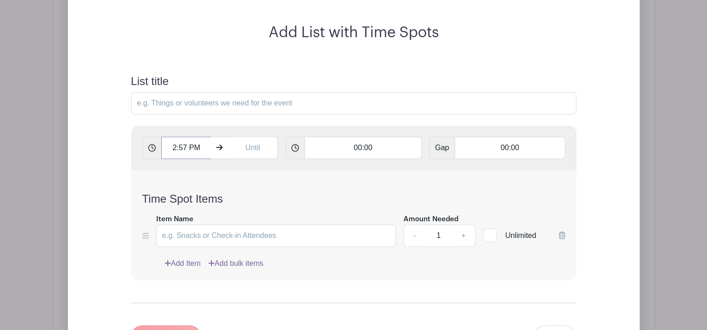
drag, startPoint x: 203, startPoint y: 137, endPoint x: 139, endPoint y: 144, distance: 64.1
click at [140, 144] on div "2:57 PM 00:00 Gap 00:00" at bounding box center [353, 148] width 445 height 45
type input "2:57 PM"
click at [305, 193] on h4 "Time Spot Items" at bounding box center [353, 199] width 423 height 13
drag, startPoint x: 197, startPoint y: 134, endPoint x: 146, endPoint y: 134, distance: 50.7
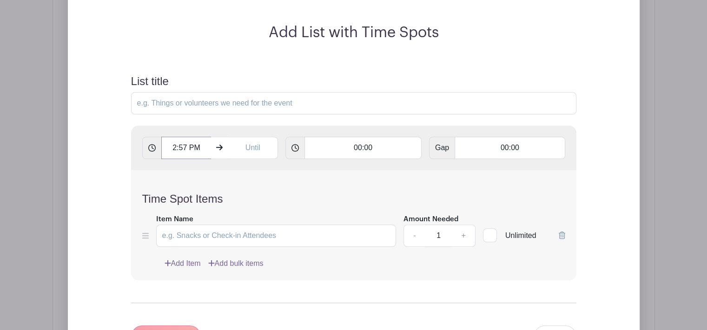
click at [147, 137] on div "2:57 PM" at bounding box center [210, 148] width 136 height 22
click at [374, 137] on input "00:00" at bounding box center [363, 148] width 117 height 22
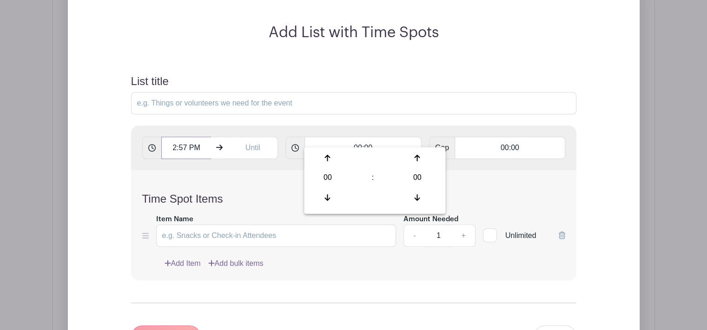
click at [201, 137] on input "2:57 PM" at bounding box center [186, 148] width 50 height 22
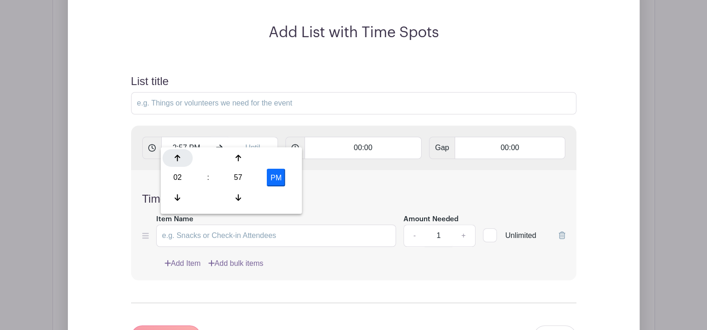
click at [179, 160] on icon at bounding box center [178, 157] width 6 height 7
click at [180, 160] on icon at bounding box center [178, 157] width 6 height 7
click at [180, 160] on div at bounding box center [178, 158] width 30 height 18
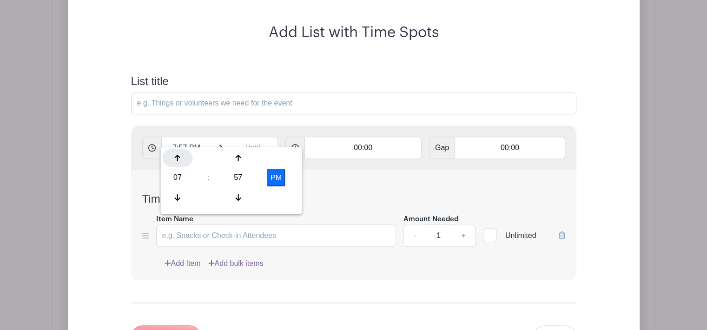
click at [180, 160] on div at bounding box center [178, 158] width 30 height 18
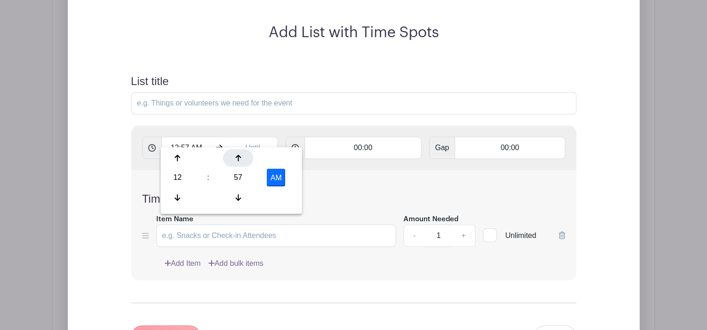
click at [238, 160] on icon at bounding box center [238, 157] width 6 height 7
click at [178, 199] on icon at bounding box center [178, 197] width 6 height 7
type input "12:00 AM"
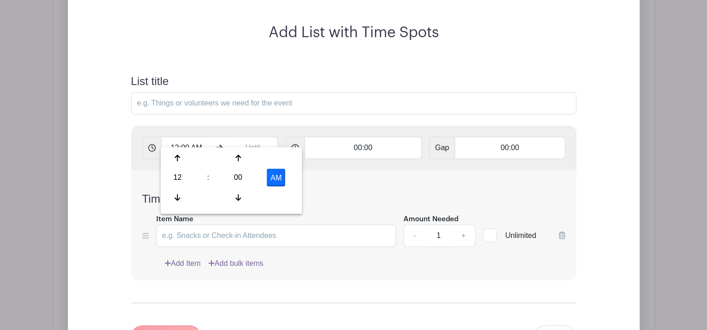
click at [362, 193] on h4 "Time Spot Items" at bounding box center [353, 199] width 423 height 13
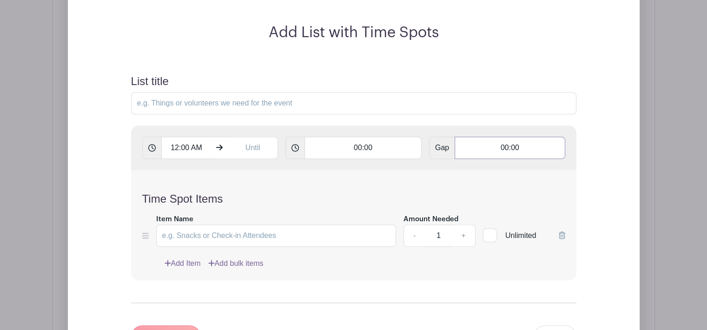
click at [494, 137] on input "00:00" at bounding box center [510, 148] width 110 height 22
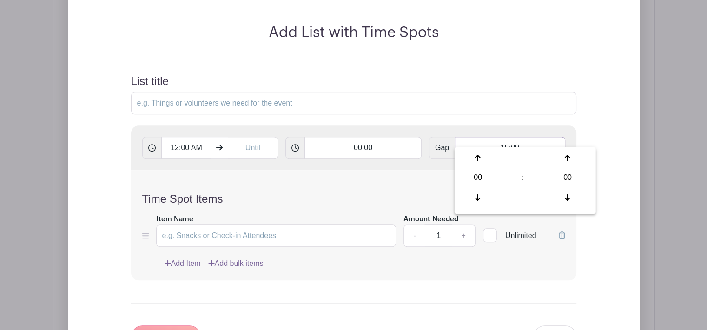
type input "15:00"
click at [368, 170] on div "Time Spot Items Item Name Amount Needed - 1 + Unlimited Add Item Add bulk items" at bounding box center [353, 225] width 445 height 110
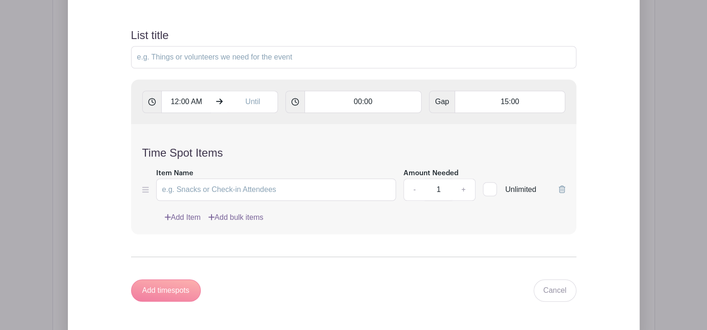
scroll to position [761, 0]
click at [173, 279] on div "Add timespots" at bounding box center [166, 290] width 70 height 22
click at [290, 178] on input "Item Name" at bounding box center [276, 189] width 240 height 22
drag, startPoint x: 288, startPoint y: 179, endPoint x: 161, endPoint y: 175, distance: 126.5
click at [161, 178] on input "Item Name" at bounding box center [276, 189] width 240 height 22
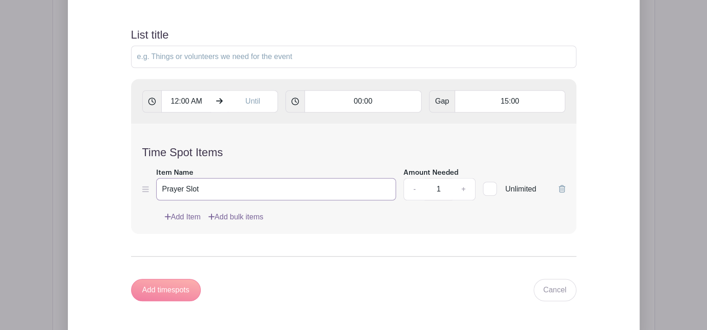
type input "Prayer Slot"
click at [166, 279] on div "Add timespots" at bounding box center [166, 290] width 70 height 22
click at [380, 91] on input "00:00" at bounding box center [363, 101] width 117 height 22
click at [246, 91] on input "text" at bounding box center [253, 101] width 50 height 22
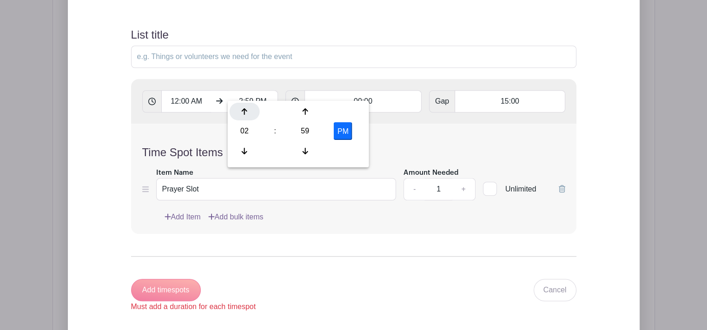
click at [247, 111] on div at bounding box center [245, 112] width 30 height 18
click at [247, 111] on icon at bounding box center [245, 111] width 6 height 7
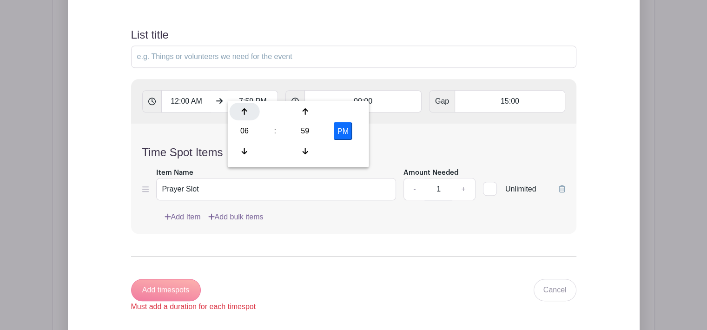
click at [247, 111] on icon at bounding box center [245, 111] width 6 height 7
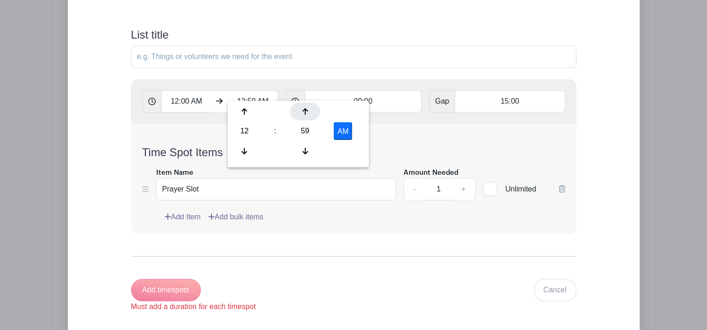
click at [303, 110] on icon at bounding box center [305, 111] width 6 height 7
click at [243, 151] on icon at bounding box center [245, 150] width 6 height 7
click at [307, 110] on icon at bounding box center [305, 111] width 6 height 7
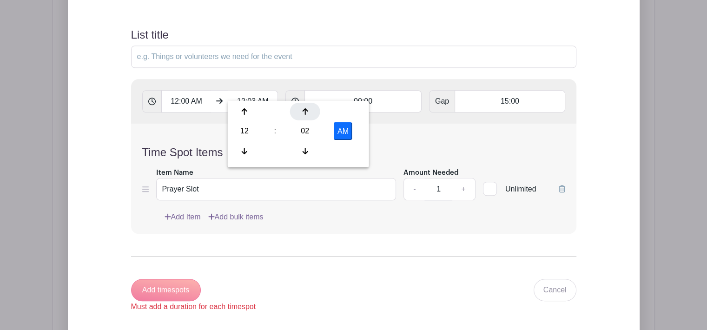
click at [307, 110] on icon at bounding box center [305, 111] width 6 height 7
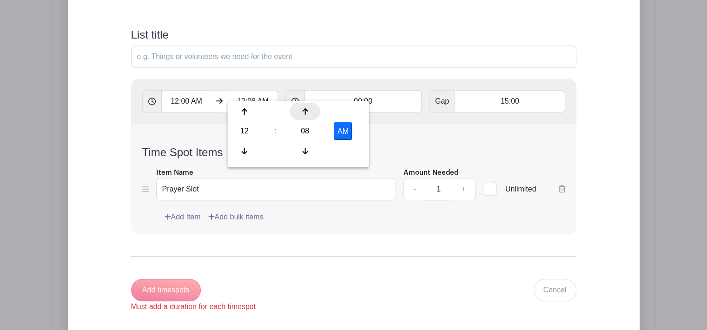
click at [307, 110] on icon at bounding box center [305, 111] width 6 height 7
click at [307, 111] on icon at bounding box center [305, 111] width 6 height 7
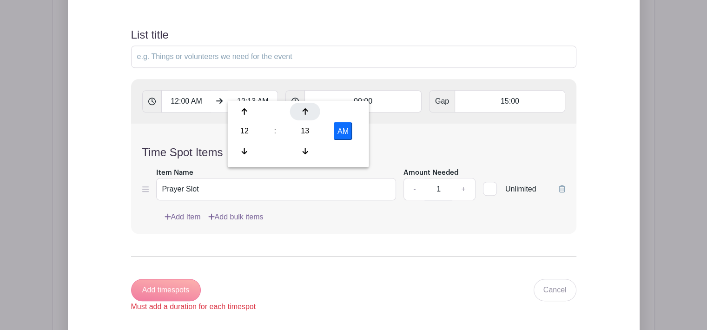
click at [307, 111] on icon at bounding box center [305, 111] width 6 height 7
type input "12:15 AM"
click at [419, 146] on h4 "Time Spot Items" at bounding box center [353, 152] width 423 height 13
click at [379, 91] on input "00:00" at bounding box center [363, 101] width 117 height 22
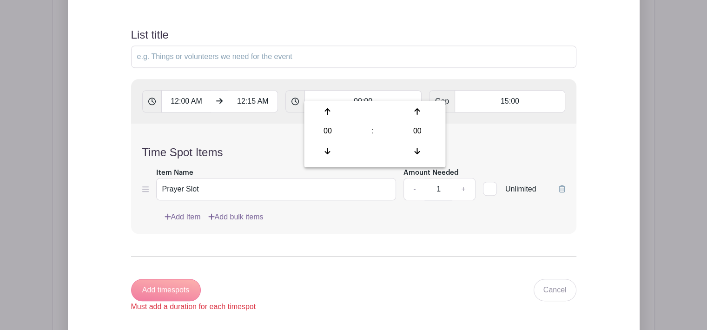
click at [472, 124] on div "Time Spot Items Item Name Prayer Slot Amount Needed - 1 + Unlimited Add Item Ad…" at bounding box center [353, 179] width 445 height 110
click at [359, 90] on input "00:00" at bounding box center [363, 101] width 117 height 22
click at [327, 110] on icon at bounding box center [328, 111] width 6 height 7
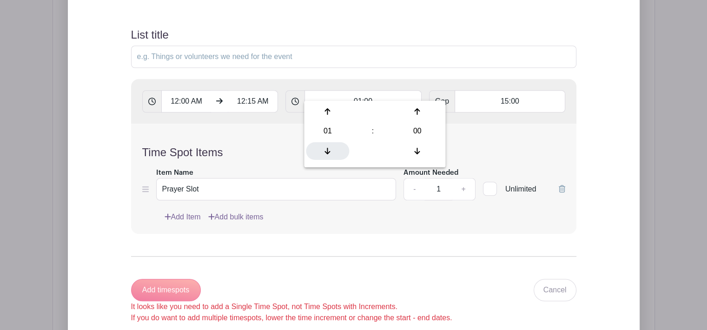
click at [328, 151] on icon at bounding box center [328, 150] width 6 height 7
type input "00:00"
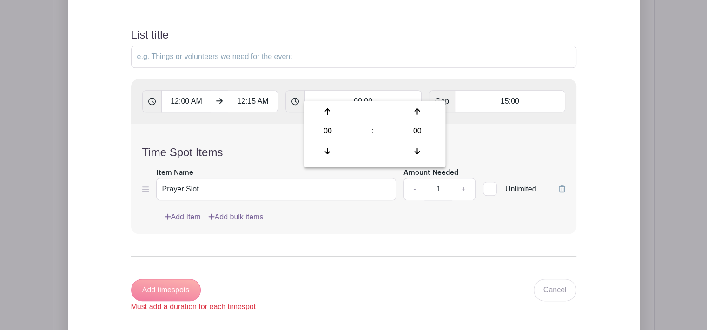
click at [507, 146] on h4 "Time Spot Items" at bounding box center [353, 152] width 423 height 13
click at [527, 93] on input "15:00" at bounding box center [510, 101] width 110 height 22
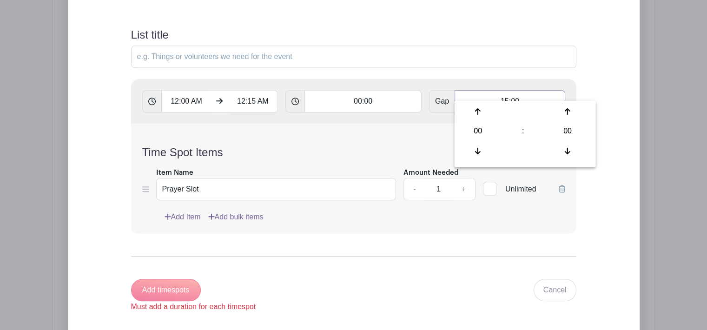
drag, startPoint x: 527, startPoint y: 93, endPoint x: 483, endPoint y: 93, distance: 44.2
click at [483, 93] on input "15:00" at bounding box center [510, 101] width 110 height 22
type input "00:00"
click at [474, 124] on div "Time Spot Items Item Name Prayer Slot Amount Needed - 1 + Unlimited Add Item Ad…" at bounding box center [353, 179] width 445 height 110
click at [224, 239] on form "List title 12:00 AM 12:15 AM 00:00 Gap 00:00 Time Spot Items Item Name Prayer S…" at bounding box center [354, 170] width 468 height 306
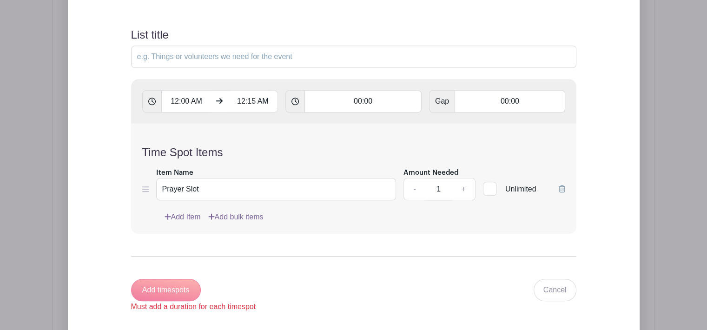
drag, startPoint x: 151, startPoint y: 277, endPoint x: 163, endPoint y: 277, distance: 12.1
click at [151, 279] on div "Add timespots Must add a duration for each timespot" at bounding box center [193, 295] width 125 height 33
click at [388, 93] on input "00:00" at bounding box center [363, 101] width 117 height 22
click at [426, 108] on div at bounding box center [417, 112] width 43 height 18
type input "00:01"
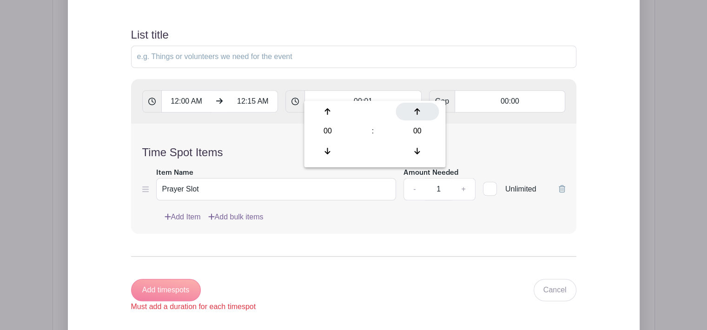
type input "Add 15 timespots"
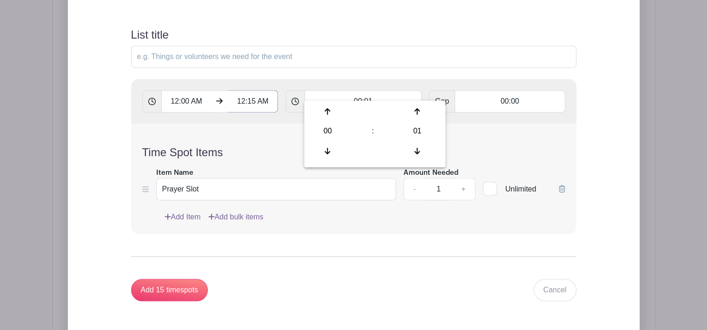
click at [245, 90] on input "12:15 AM" at bounding box center [253, 101] width 50 height 22
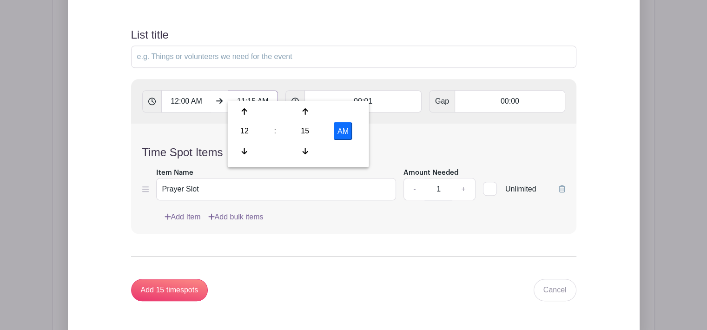
click at [250, 91] on input "11:15 AM" at bounding box center [253, 101] width 50 height 22
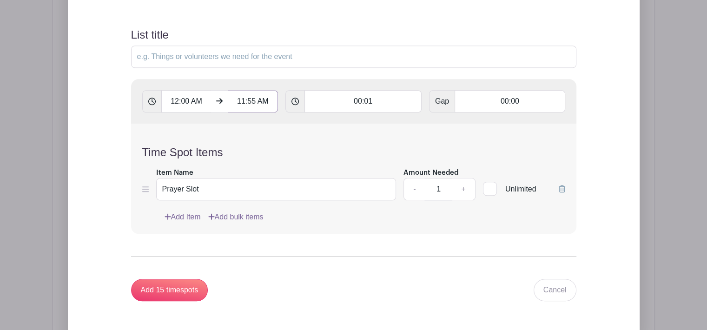
type input "11:55 AM"
type input "Add 715 timespots"
click at [356, 106] on div "12:00 AM 11:55 AM 00:01 Gap 00:00" at bounding box center [353, 101] width 445 height 45
click at [377, 90] on input "00:01" at bounding box center [363, 101] width 117 height 22
type input "00:0"
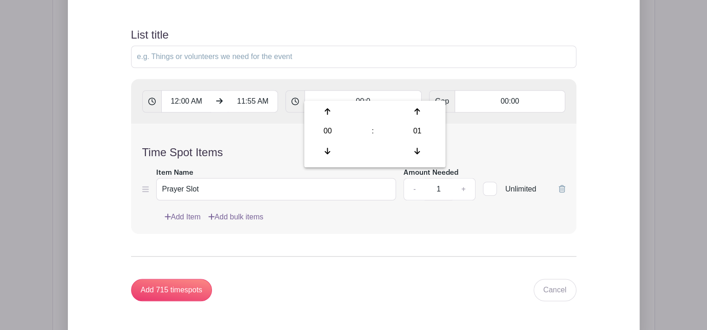
type input "Add timespots"
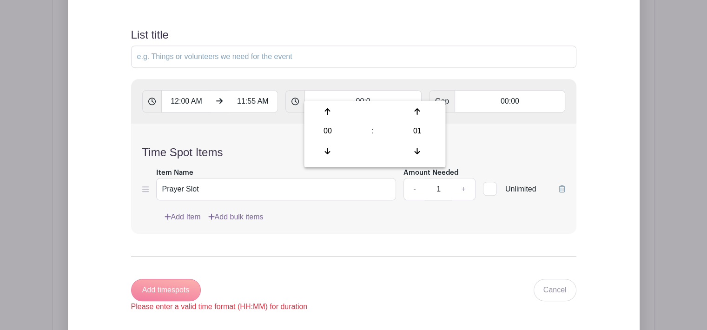
click at [404, 253] on form "List title 12:00 AM 11:55 AM 00:0 Gap 00:00 Time Spot Items Item Name Prayer Sl…" at bounding box center [354, 170] width 468 height 306
drag, startPoint x: 376, startPoint y: 82, endPoint x: 376, endPoint y: 89, distance: 7.0
click at [376, 90] on input "00:0" at bounding box center [363, 101] width 117 height 22
click at [357, 90] on input "00:0" at bounding box center [363, 101] width 117 height 22
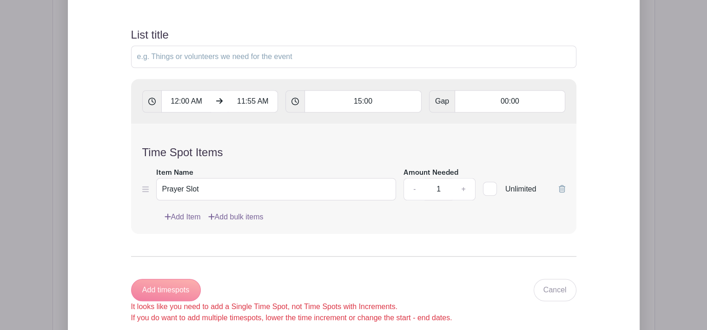
click at [391, 252] on form "List title 12:00 AM 11:55 AM 15:00 Gap 00:00 Time Spot Items Item Name Prayer S…" at bounding box center [354, 176] width 468 height 318
click at [402, 93] on input "15:00" at bounding box center [363, 101] width 117 height 22
click at [326, 112] on icon at bounding box center [328, 111] width 6 height 7
type input "01:01"
type input "Add 12 timespots"
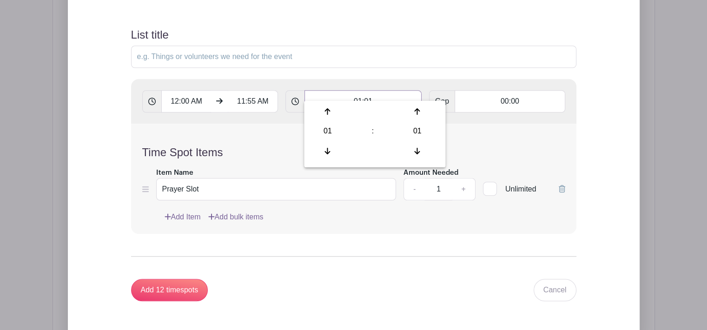
click at [380, 92] on input "01:01" at bounding box center [363, 101] width 117 height 22
type input "0"
type input "15"
type input "Add timespots"
click at [370, 124] on div "Time Spot Items Item Name Prayer Slot Amount Needed - 1 + Unlimited Add Item Ad…" at bounding box center [353, 179] width 445 height 110
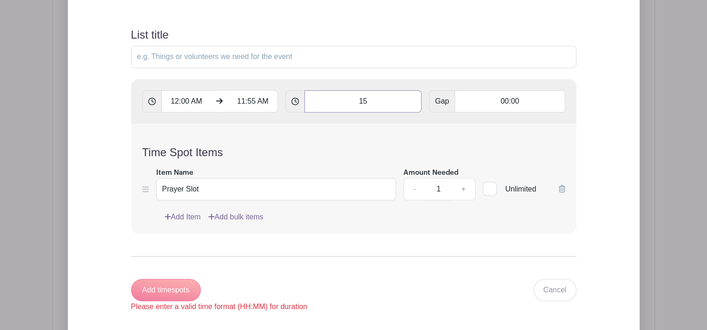
click at [359, 90] on input "15" at bounding box center [363, 101] width 117 height 22
click at [326, 152] on icon at bounding box center [328, 150] width 6 height 7
type input "00:01"
type input "Add 715 timespots"
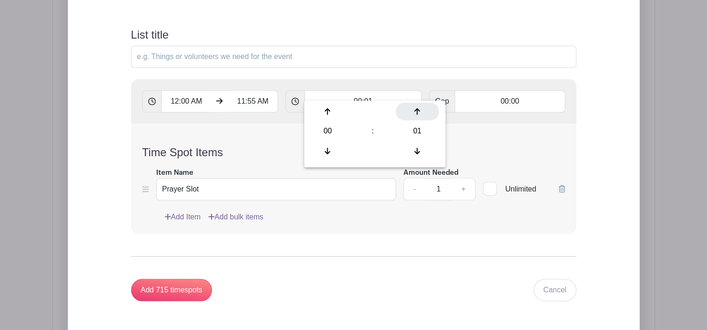
click at [415, 114] on icon at bounding box center [418, 111] width 6 height 7
type input "00:02"
type input "Add 358 timespots"
click at [415, 114] on icon at bounding box center [418, 111] width 6 height 7
type input "00:03"
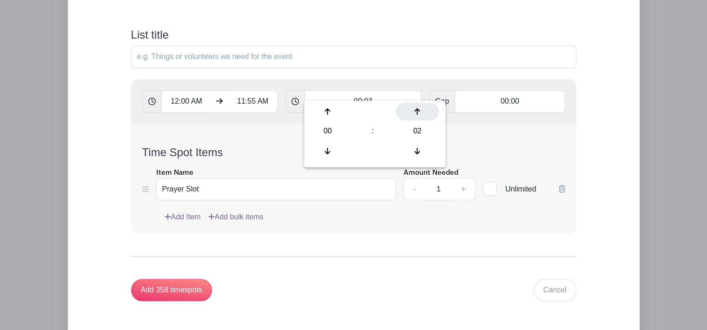
type input "Add 239 timespots"
click at [415, 114] on icon at bounding box center [418, 111] width 6 height 7
type input "00:04"
type input "Add 179 timespots"
click at [415, 114] on icon at bounding box center [418, 111] width 6 height 7
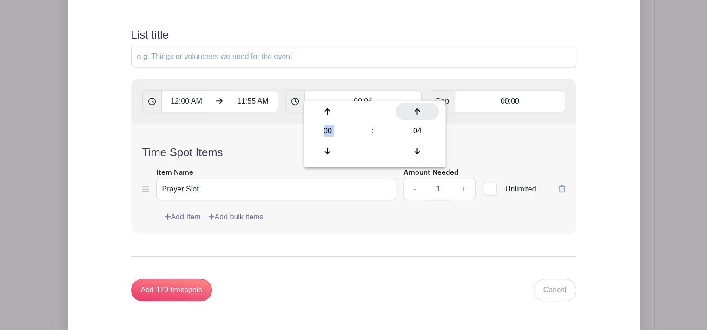
type input "00:05"
type input "Add 143 timespots"
click at [415, 114] on icon at bounding box center [418, 111] width 6 height 7
type input "00:06"
type input "Add 120 timespots"
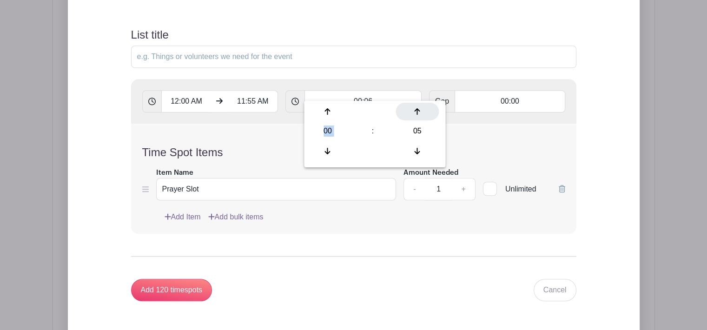
click at [415, 114] on icon at bounding box center [418, 111] width 6 height 7
type input "00:07"
type input "Add 103 timespots"
click at [415, 114] on icon at bounding box center [418, 111] width 6 height 7
type input "00:08"
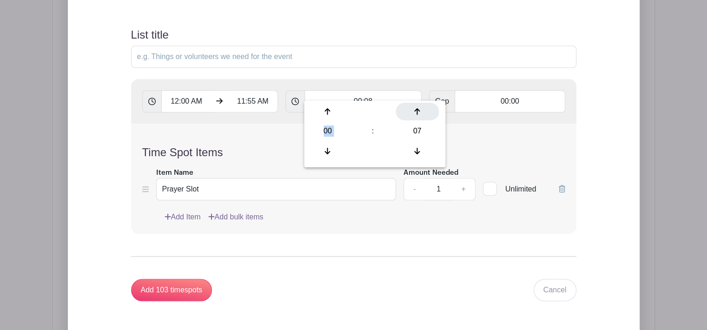
type input "Add 90 timespots"
click at [415, 114] on icon at bounding box center [418, 111] width 6 height 7
type input "00:09"
type input "Add 80 timespots"
click at [415, 114] on icon at bounding box center [418, 111] width 6 height 7
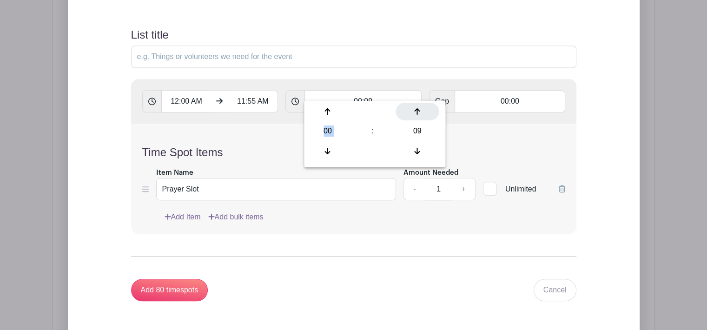
type input "00:10"
type input "Add 72 timespots"
click at [415, 114] on icon at bounding box center [418, 111] width 6 height 7
type input "00:11"
type input "Add 65 timespots"
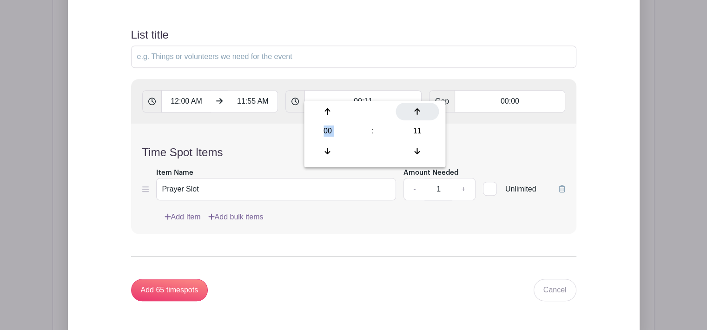
click at [415, 114] on icon at bounding box center [418, 111] width 6 height 7
type input "00:12"
type input "Add 60 timespots"
click at [415, 114] on icon at bounding box center [418, 111] width 6 height 7
type input "00:13"
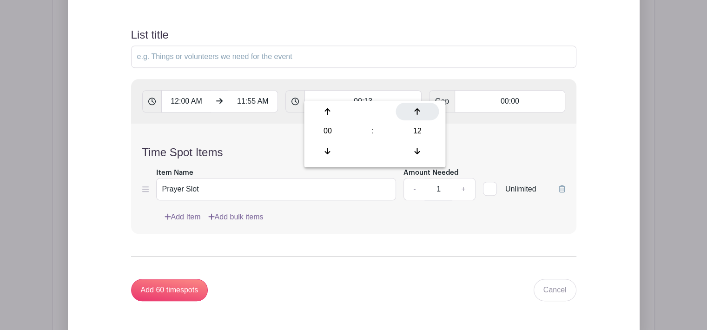
type input "Add 55 timespots"
click at [415, 114] on icon at bounding box center [418, 111] width 6 height 7
type input "00:14"
type input "Add 52 timespots"
click at [419, 113] on icon at bounding box center [418, 111] width 6 height 7
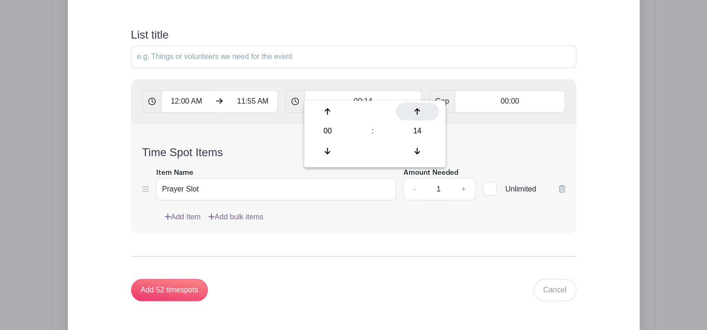
type input "00:15"
type input "Add 48 timespots"
click at [483, 146] on h4 "Time Spot Items" at bounding box center [353, 152] width 423 height 13
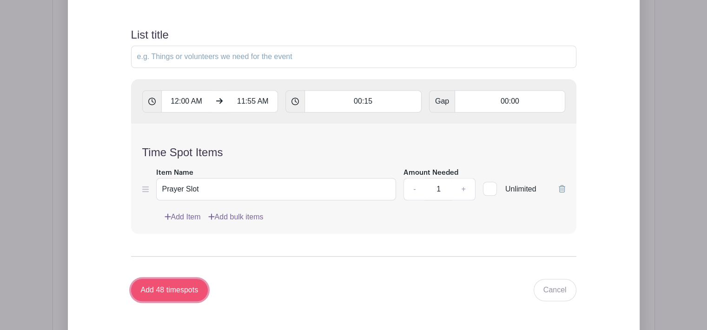
click at [166, 279] on input "Add 48 timespots" at bounding box center [169, 290] width 77 height 22
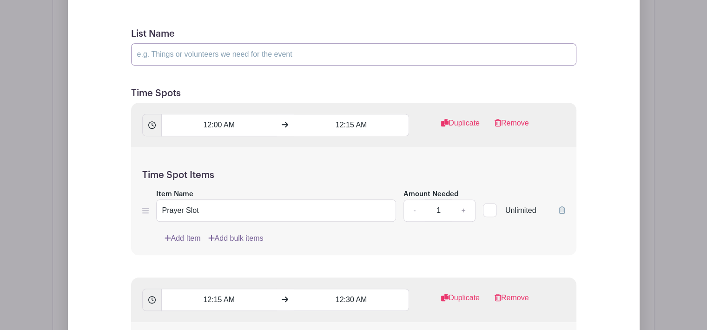
click at [300, 43] on input "List Name" at bounding box center [353, 54] width 445 height 22
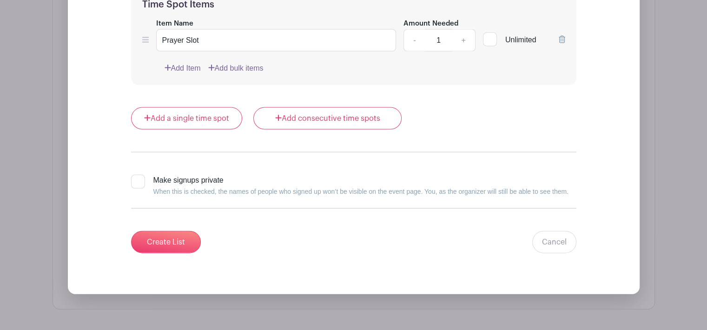
scroll to position [9103, 0]
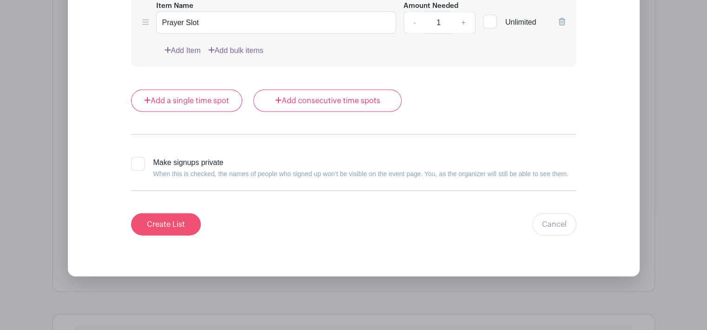
type input "Call To Prayer"
click at [153, 213] on input "Create List" at bounding box center [166, 224] width 70 height 22
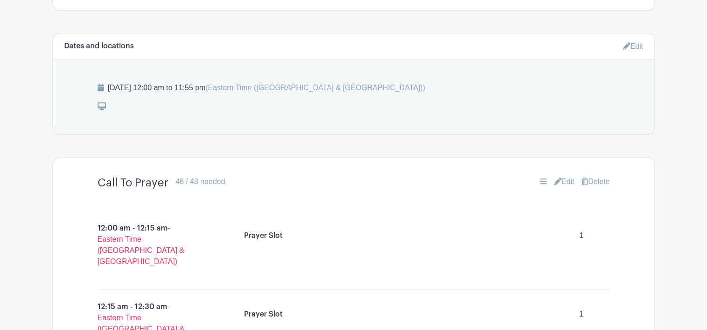
scroll to position [415, 0]
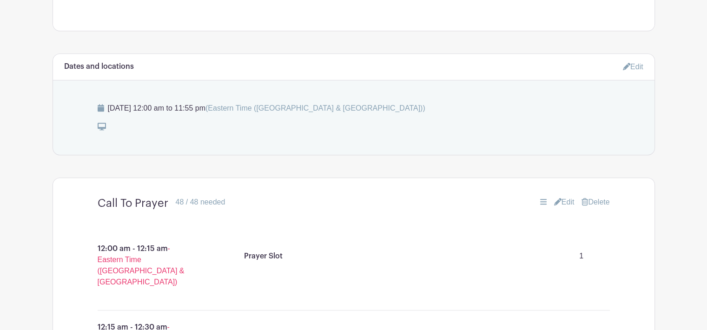
click at [626, 63] on icon at bounding box center [626, 66] width 7 height 7
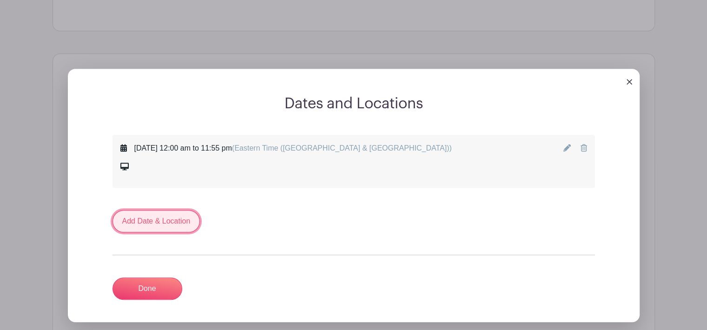
click at [158, 210] on link "Add Date & Location" at bounding box center [157, 221] width 88 height 22
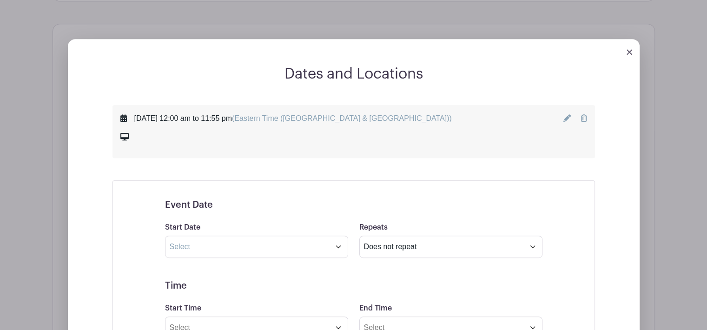
scroll to position [461, 0]
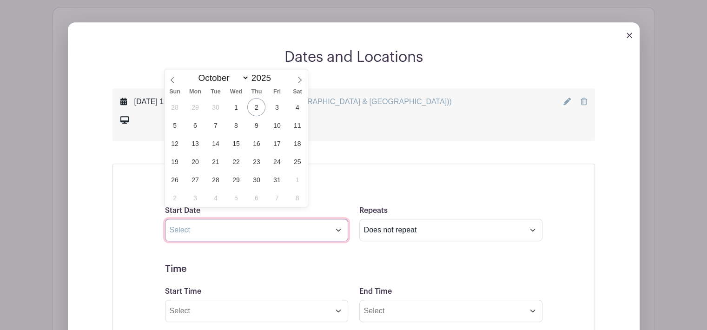
click at [339, 221] on input "text" at bounding box center [256, 230] width 183 height 22
click at [300, 82] on icon at bounding box center [300, 80] width 7 height 7
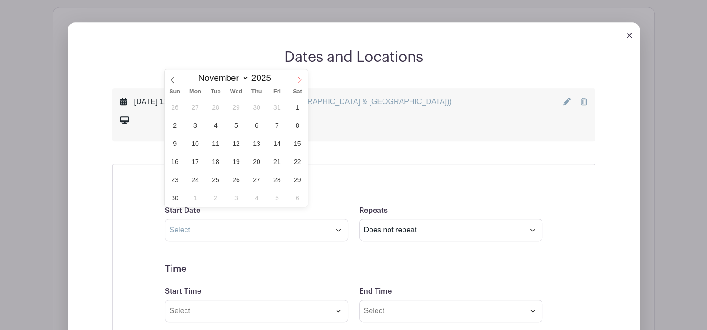
click at [300, 82] on icon at bounding box center [300, 80] width 7 height 7
select select "11"
click at [274, 145] on span "19" at bounding box center [277, 143] width 18 height 18
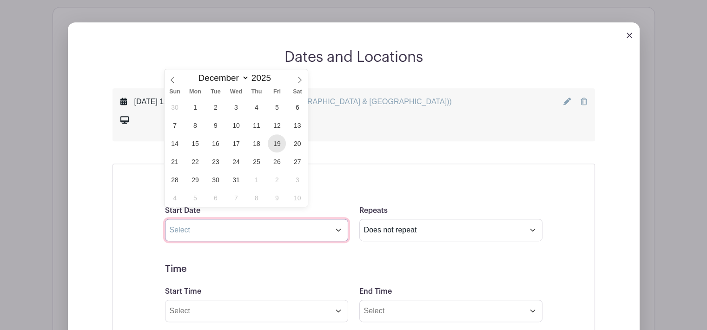
type input "[DATE]"
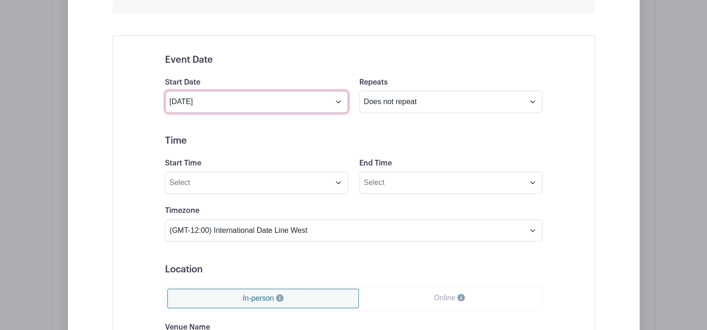
scroll to position [601, 0]
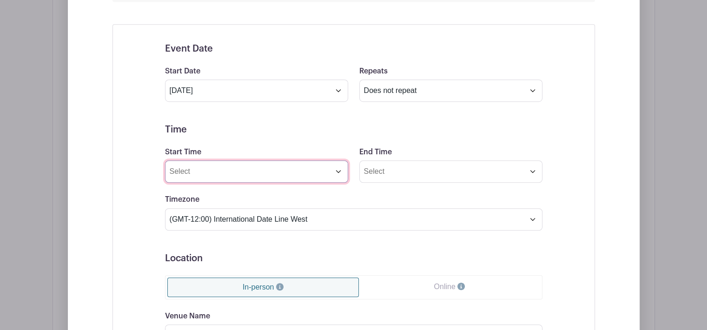
click at [213, 166] on input "Start Time" at bounding box center [256, 171] width 183 height 22
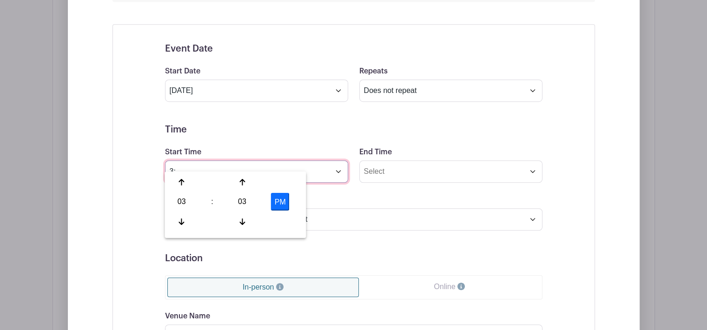
type input "3"
type input "12:00"
drag, startPoint x: 195, startPoint y: 160, endPoint x: 162, endPoint y: 161, distance: 32.6
click at [162, 161] on div "Start Time 12:00" at bounding box center [257, 164] width 194 height 36
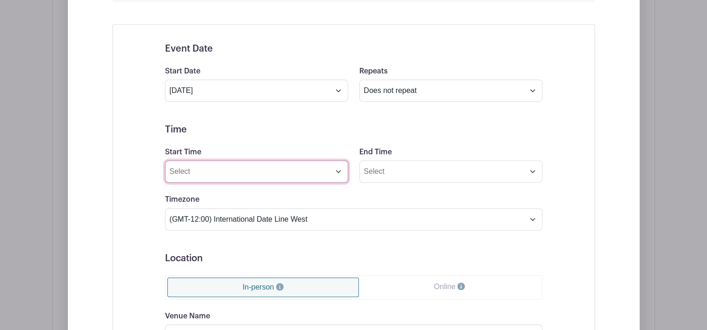
click at [255, 164] on input "Start Time" at bounding box center [256, 171] width 183 height 22
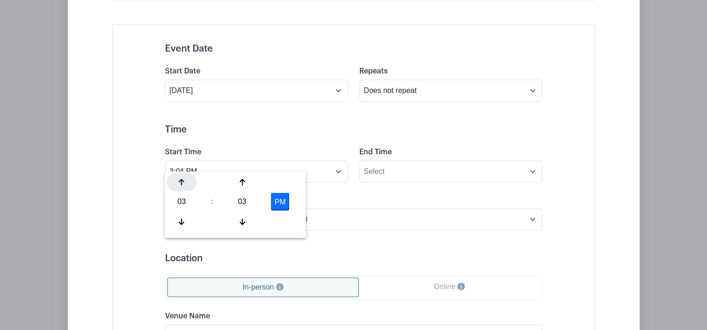
click at [179, 179] on icon at bounding box center [182, 182] width 6 height 7
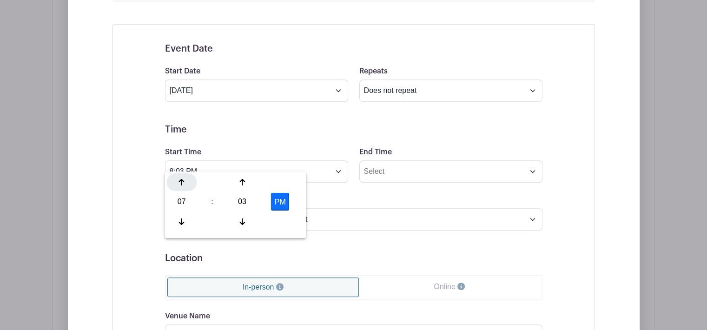
click at [179, 179] on icon at bounding box center [182, 182] width 6 height 7
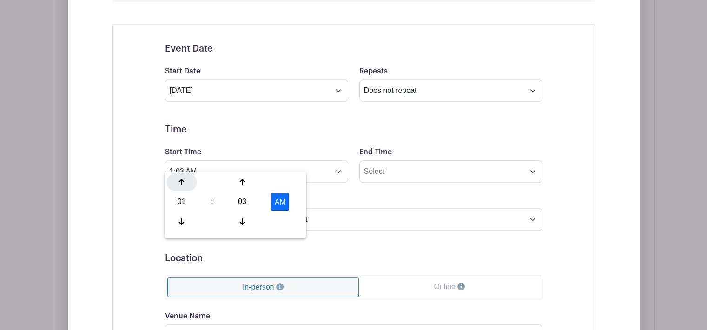
click at [179, 179] on icon at bounding box center [182, 182] width 6 height 7
click at [182, 213] on div at bounding box center [181, 222] width 30 height 18
click at [183, 216] on div at bounding box center [181, 222] width 30 height 18
click at [243, 219] on icon at bounding box center [242, 221] width 6 height 7
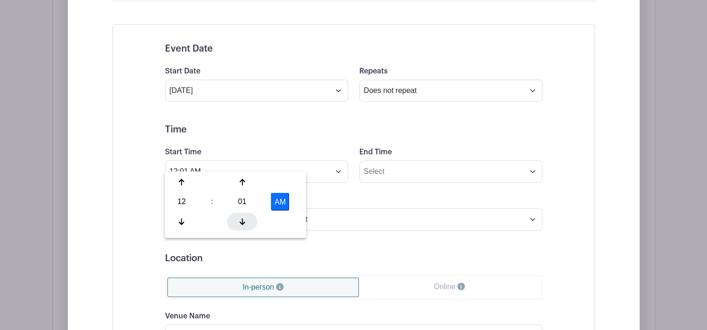
click at [243, 219] on icon at bounding box center [242, 221] width 6 height 7
type input "12:00 AM"
click at [370, 194] on div "Timezone (GMT-12:00) International Date Line West (GMT-11:00) [US_STATE] (GMT-1…" at bounding box center [354, 212] width 389 height 36
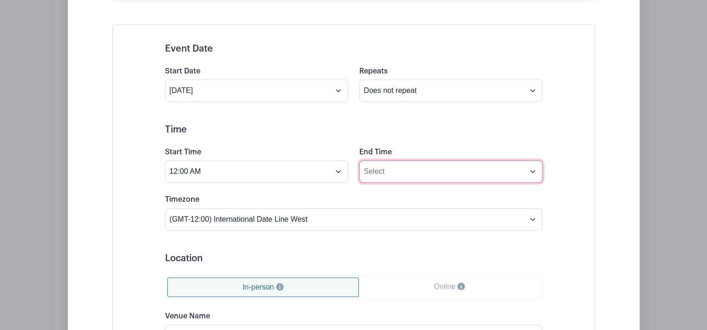
click at [428, 163] on input "End Time" at bounding box center [450, 171] width 183 height 22
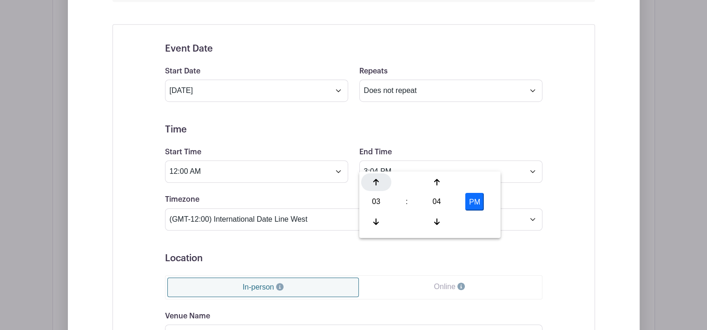
click at [378, 179] on icon at bounding box center [376, 182] width 6 height 7
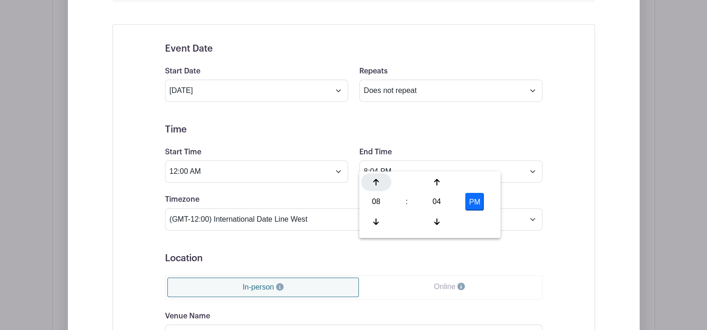
click at [378, 179] on icon at bounding box center [376, 182] width 6 height 7
click at [441, 198] on div "04" at bounding box center [437, 202] width 30 height 18
click at [476, 221] on div "55" at bounding box center [480, 222] width 31 height 18
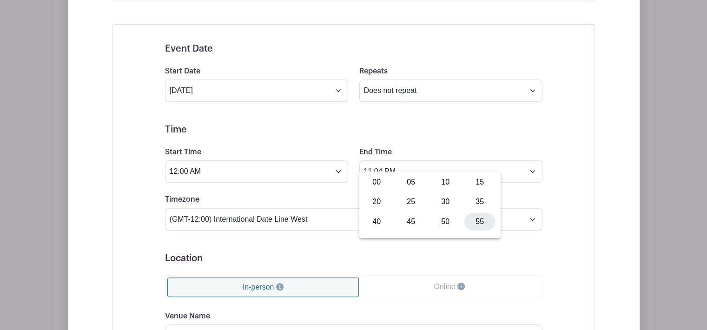
type input "11:55 PM"
click at [566, 186] on div "Event Date Start Date [DATE] Repeats Does not repeat Daily Weekly Monthly on da…" at bounding box center [354, 265] width 483 height 482
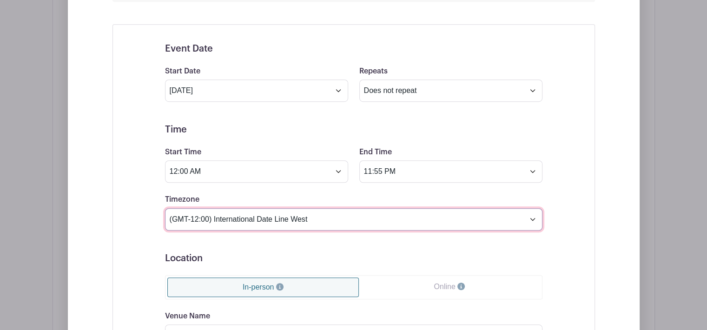
click at [412, 213] on select "(GMT-12:00) International Date Line West (GMT-11:00) [US_STATE] (GMT-11:00) [GE…" at bounding box center [354, 219] width 378 height 22
select select "Eastern Time ([GEOGRAPHIC_DATA] & [GEOGRAPHIC_DATA])"
click at [165, 208] on select "(GMT-12:00) International Date Line West (GMT-11:00) [US_STATE] (GMT-11:00) [GE…" at bounding box center [354, 219] width 378 height 22
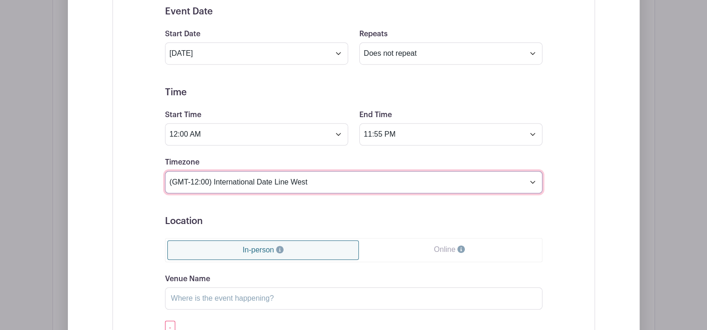
scroll to position [694, 0]
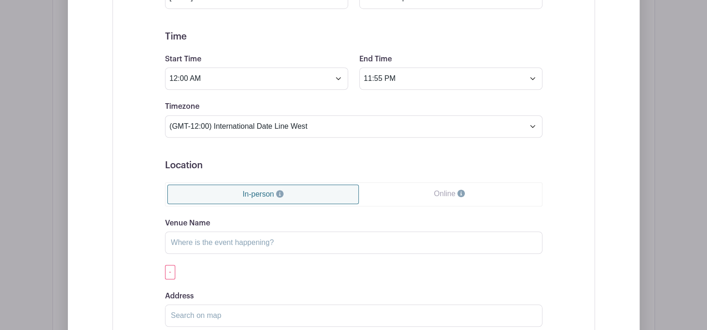
click at [486, 185] on link "Online" at bounding box center [449, 194] width 181 height 19
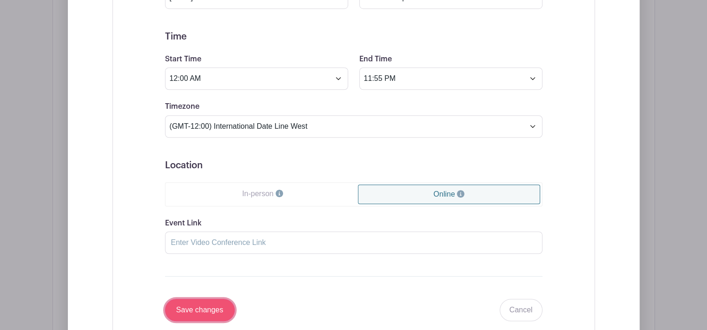
click at [203, 299] on input "Save changes" at bounding box center [200, 310] width 70 height 22
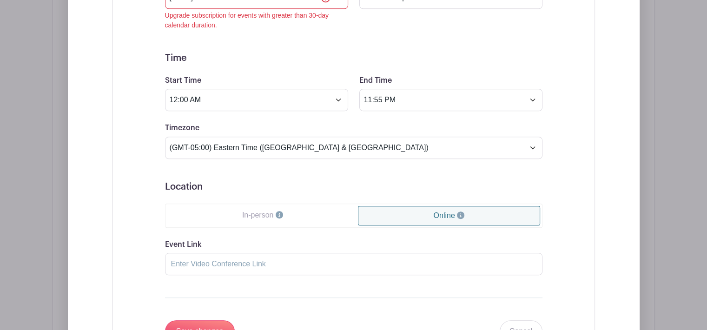
scroll to position [629, 0]
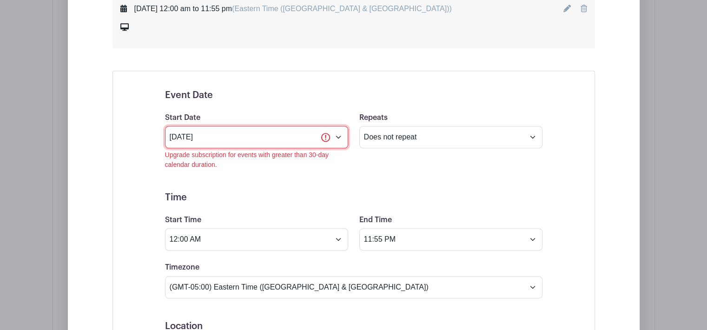
click at [339, 127] on input "[DATE]" at bounding box center [256, 137] width 183 height 22
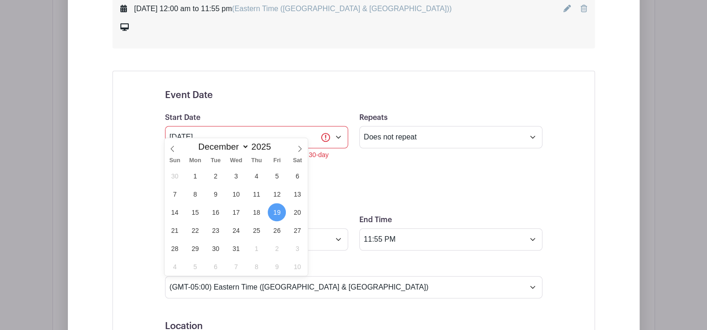
click at [411, 162] on form "Event Date Start Date [DATE] Upgrade subscription for events with greater than …" at bounding box center [354, 286] width 378 height 392
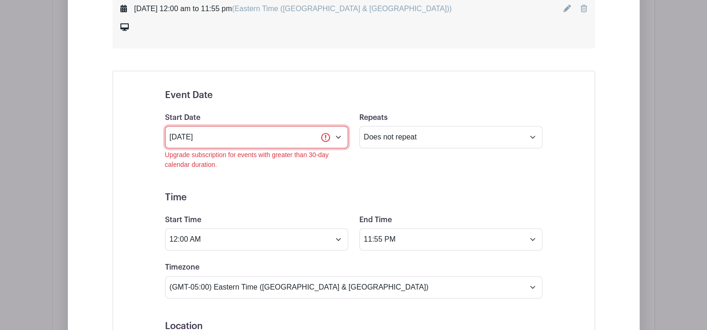
click at [324, 128] on input "[DATE]" at bounding box center [256, 137] width 183 height 22
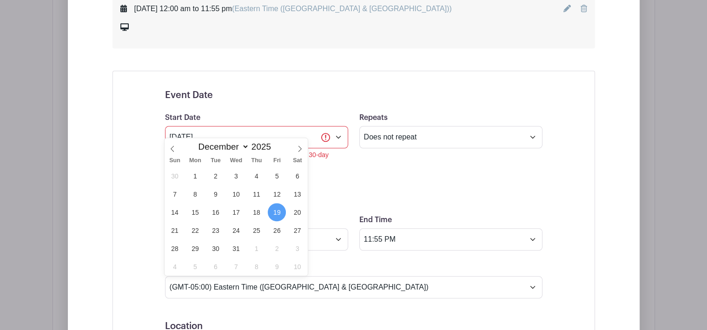
click at [383, 165] on form "Event Date Start Date [DATE] Upgrade subscription for events with greater than …" at bounding box center [354, 286] width 378 height 392
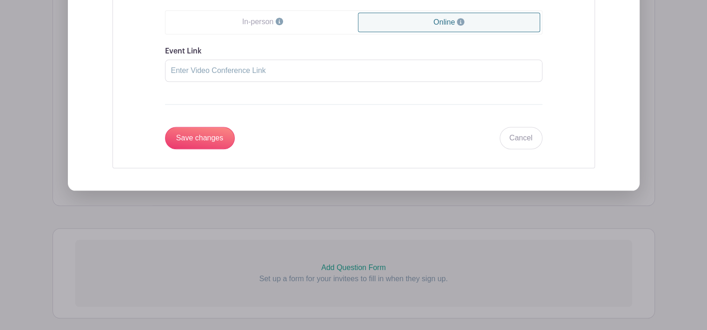
scroll to position [996, 0]
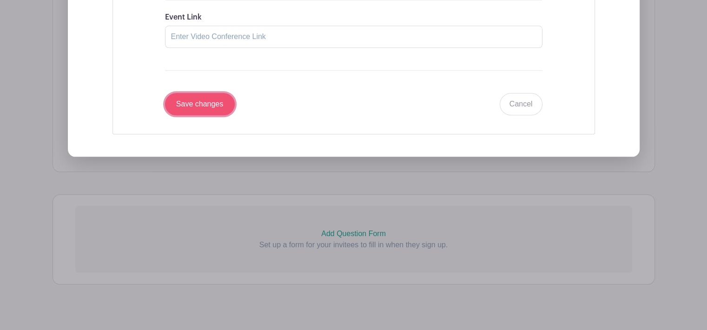
click at [196, 93] on input "Save changes" at bounding box center [200, 104] width 70 height 22
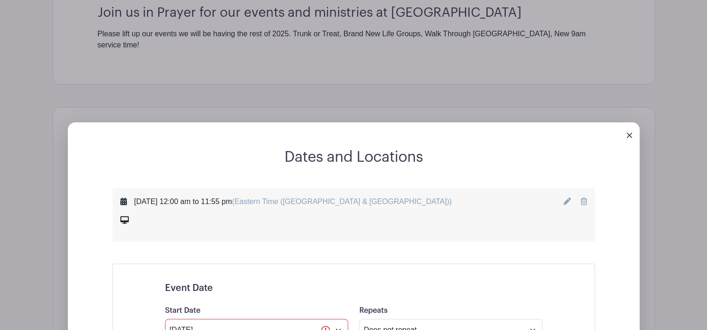
scroll to position [484, 0]
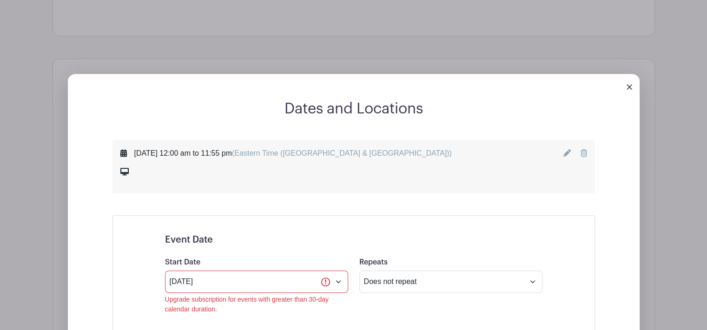
click at [569, 149] on icon at bounding box center [567, 152] width 7 height 7
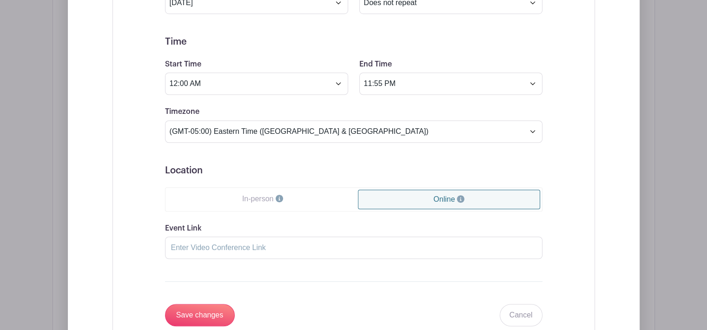
scroll to position [717, 0]
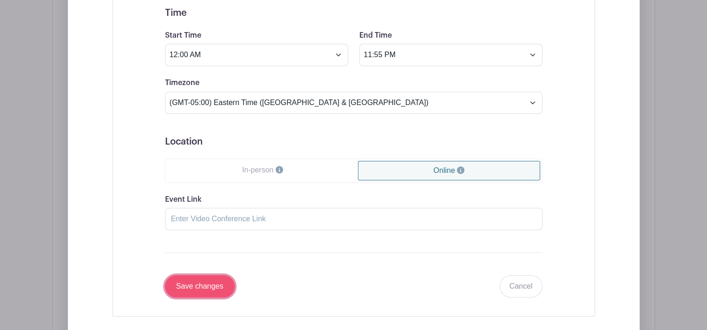
click at [210, 279] on input "Save changes" at bounding box center [200, 286] width 70 height 22
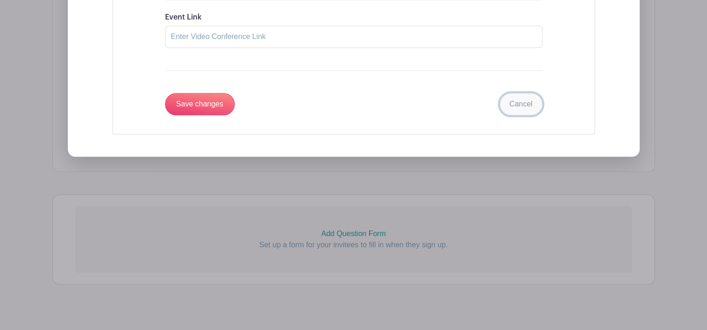
click at [520, 93] on link "Cancel" at bounding box center [521, 104] width 43 height 22
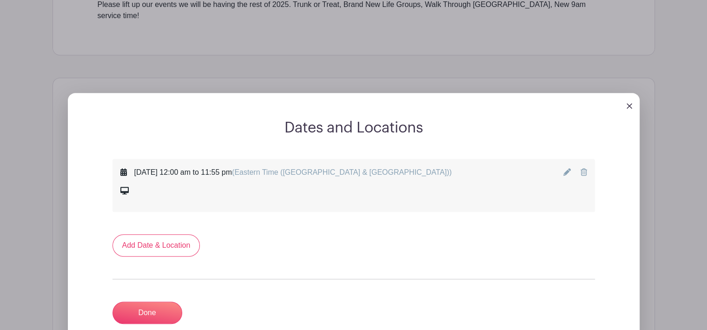
scroll to position [395, 0]
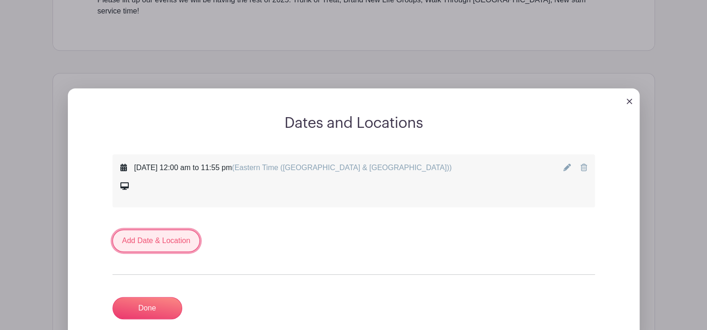
click at [145, 230] on link "Add Date & Location" at bounding box center [157, 241] width 88 height 22
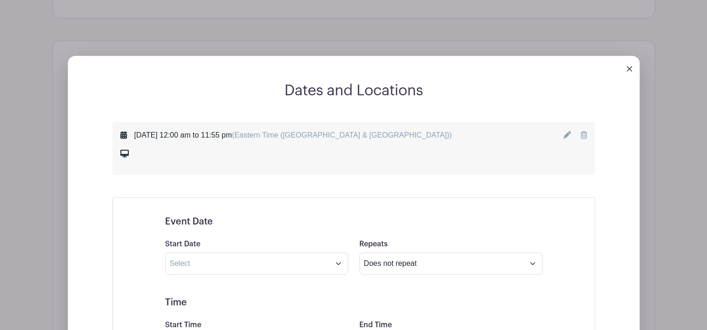
scroll to position [488, 0]
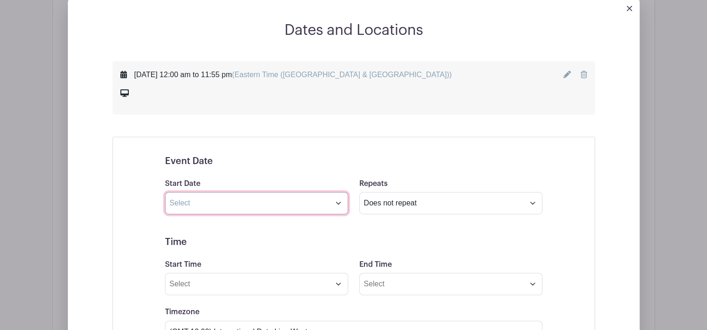
click at [339, 197] on input "text" at bounding box center [256, 203] width 183 height 22
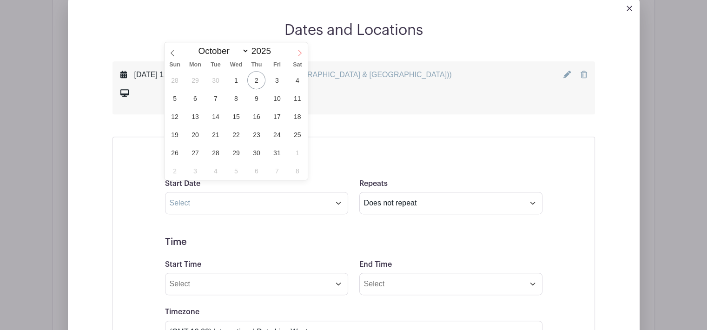
click at [301, 54] on icon at bounding box center [300, 53] width 7 height 7
select select "11"
click at [275, 115] on span "19" at bounding box center [277, 116] width 18 height 18
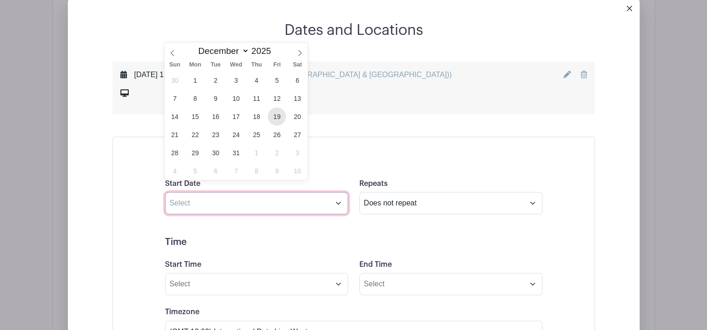
type input "[DATE]"
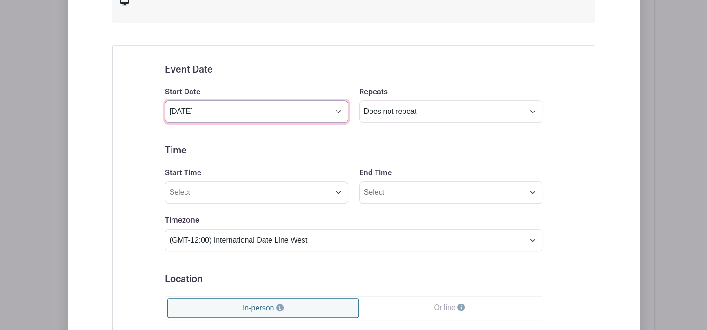
scroll to position [581, 0]
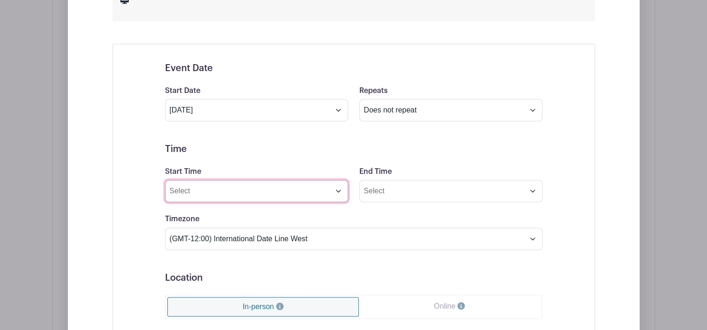
click at [333, 180] on input "Start Time" at bounding box center [256, 191] width 183 height 22
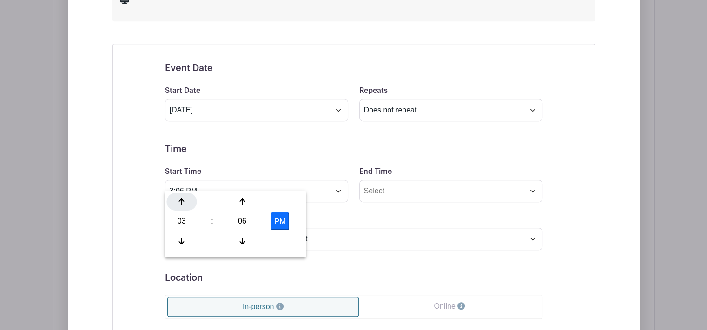
click at [179, 204] on icon at bounding box center [182, 201] width 6 height 7
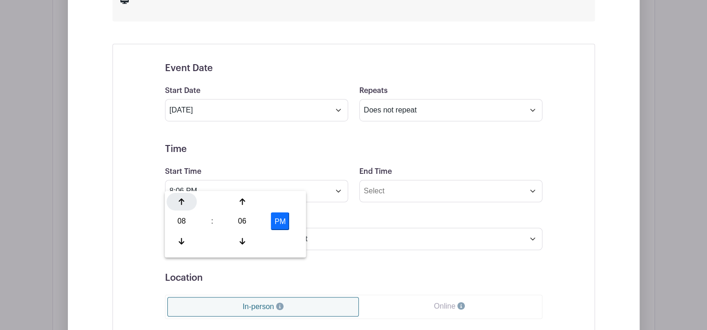
click at [179, 204] on icon at bounding box center [182, 201] width 6 height 7
click at [244, 242] on icon at bounding box center [242, 241] width 6 height 7
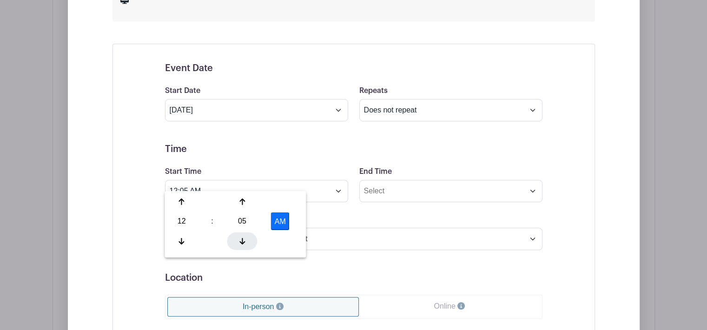
click at [244, 242] on icon at bounding box center [242, 241] width 6 height 7
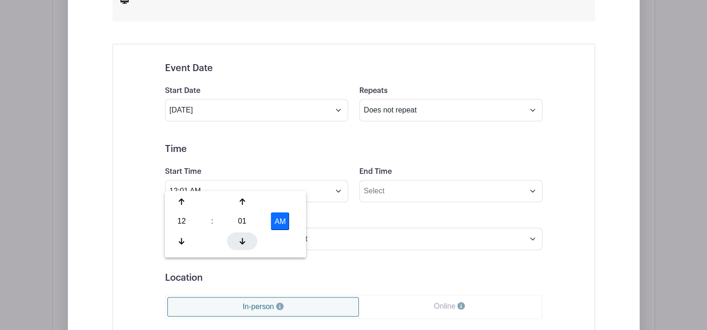
type input "12:00 AM"
click at [338, 213] on div "Timezone (GMT-12:00) International Date Line West (GMT-11:00) [US_STATE] (GMT-1…" at bounding box center [354, 231] width 389 height 36
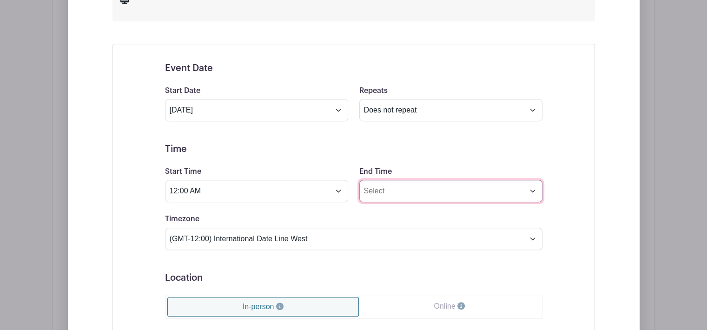
click at [532, 180] on input "End Time" at bounding box center [450, 191] width 183 height 22
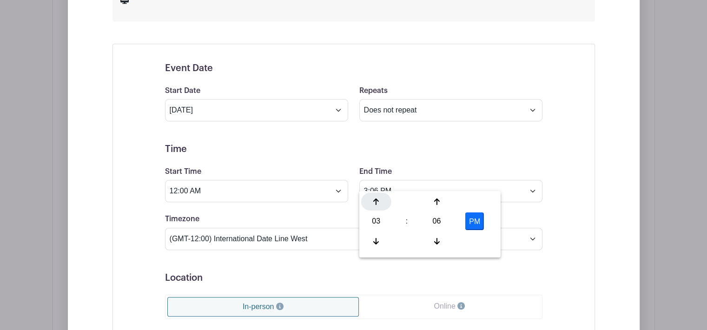
click at [376, 205] on icon at bounding box center [376, 202] width 6 height 7
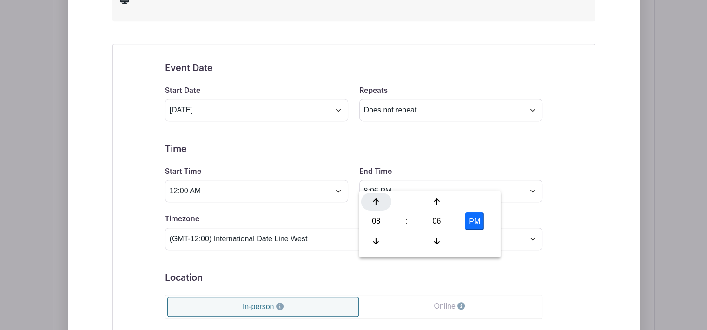
click at [376, 205] on icon at bounding box center [376, 202] width 6 height 7
click at [436, 221] on div "06" at bounding box center [437, 222] width 30 height 18
click at [474, 240] on div "55" at bounding box center [480, 241] width 31 height 18
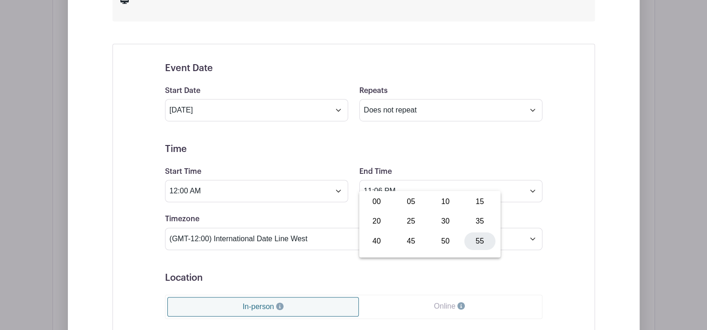
type input "11:55 PM"
click at [593, 226] on div "Event Date Start Date [DATE] Repeats Does not repeat Daily Weekly Monthly on da…" at bounding box center [354, 285] width 483 height 482
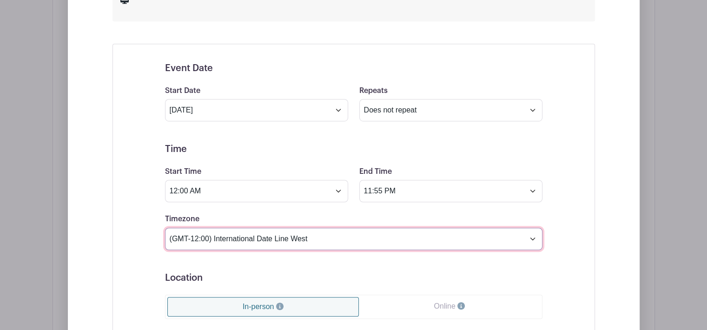
click at [508, 228] on select "(GMT-12:00) International Date Line West (GMT-11:00) [US_STATE] (GMT-11:00) [GE…" at bounding box center [354, 239] width 378 height 22
select select "Eastern Time ([GEOGRAPHIC_DATA] & [GEOGRAPHIC_DATA])"
click at [165, 228] on select "(GMT-12:00) International Date Line West (GMT-11:00) [US_STATE] (GMT-11:00) [GE…" at bounding box center [354, 239] width 378 height 22
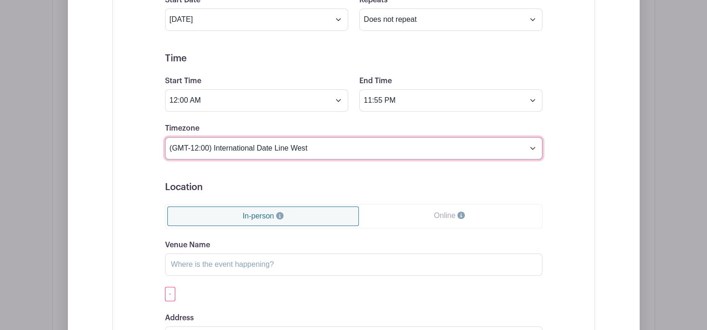
scroll to position [674, 0]
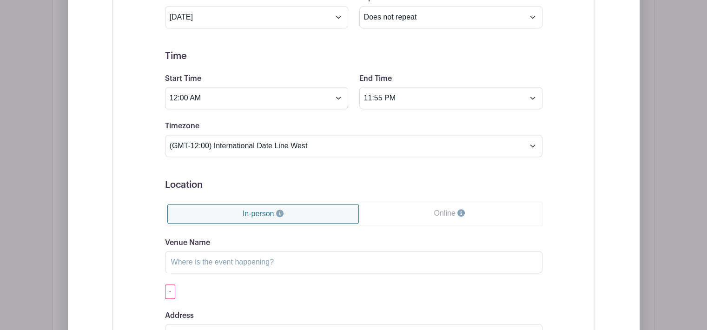
click at [520, 204] on link "Online" at bounding box center [449, 213] width 181 height 19
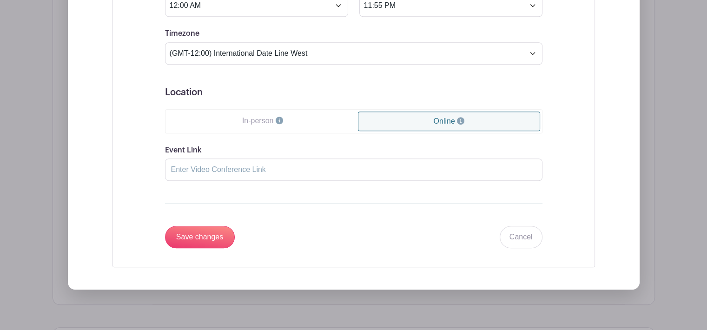
scroll to position [767, 0]
click at [201, 226] on input "Save changes" at bounding box center [200, 237] width 70 height 22
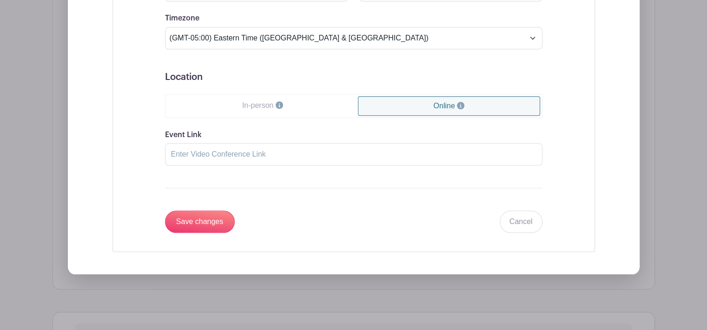
scroll to position [935, 0]
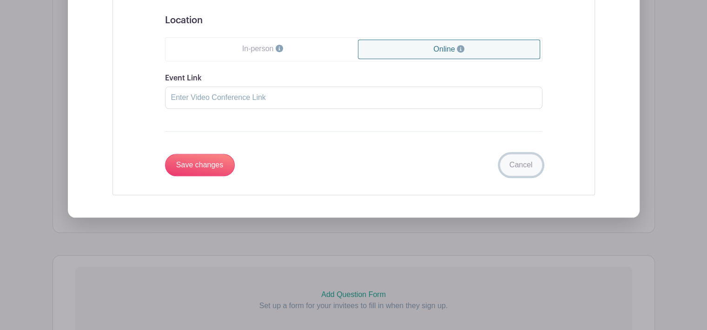
click at [528, 155] on link "Cancel" at bounding box center [521, 165] width 43 height 22
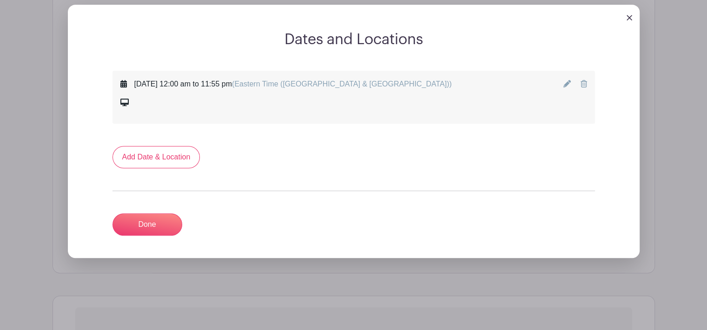
scroll to position [609, 0]
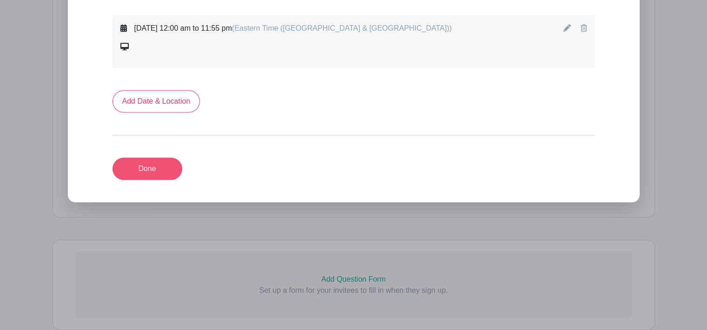
click at [133, 168] on div "Dates and Locations [DATE] 12:00 am to 11:55 pm (Eastern Time ([GEOGRAPHIC_DATA…" at bounding box center [354, 88] width 572 height 227
click at [149, 158] on link "Done" at bounding box center [148, 169] width 70 height 22
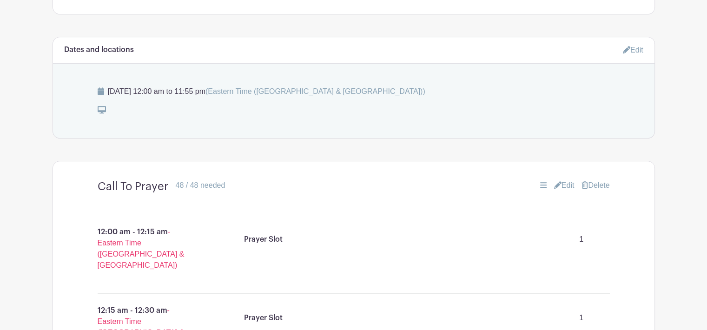
scroll to position [489, 0]
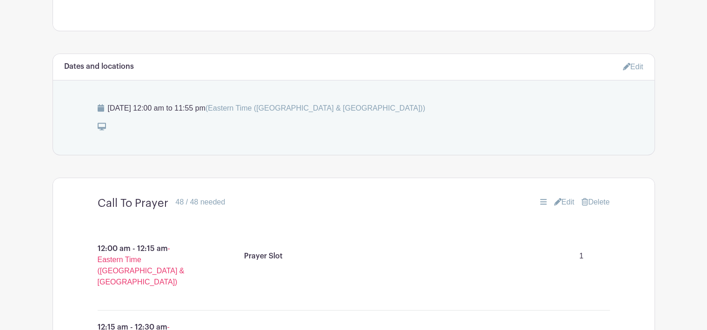
click at [563, 197] on link "Edit" at bounding box center [564, 202] width 20 height 11
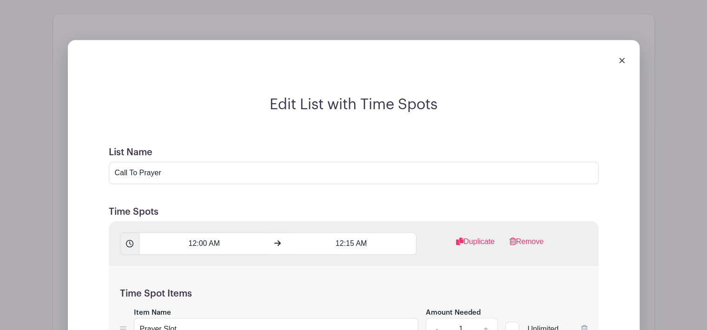
scroll to position [675, 0]
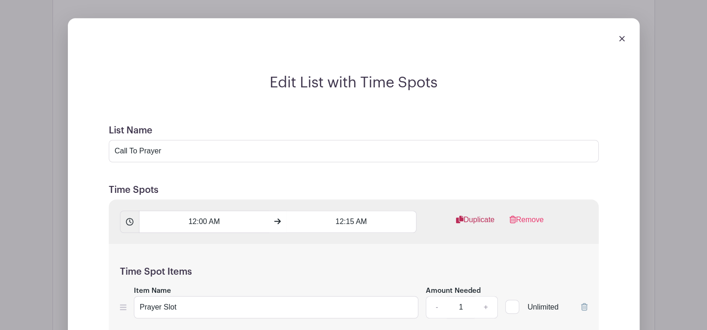
click at [478, 214] on link "Duplicate" at bounding box center [475, 223] width 39 height 19
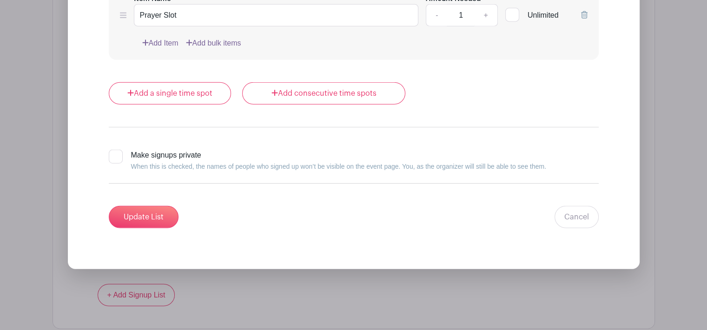
scroll to position [9371, 0]
click at [584, 206] on link "Cancel" at bounding box center [577, 217] width 44 height 22
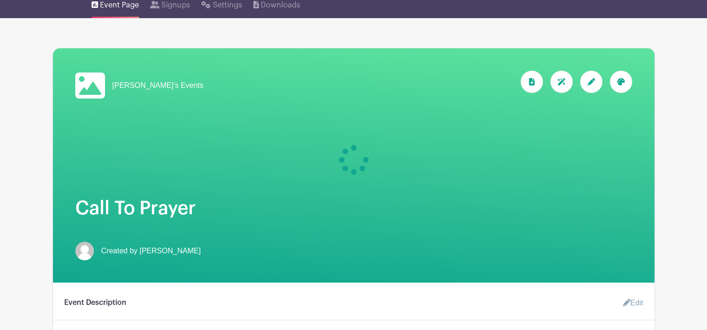
scroll to position [0, 0]
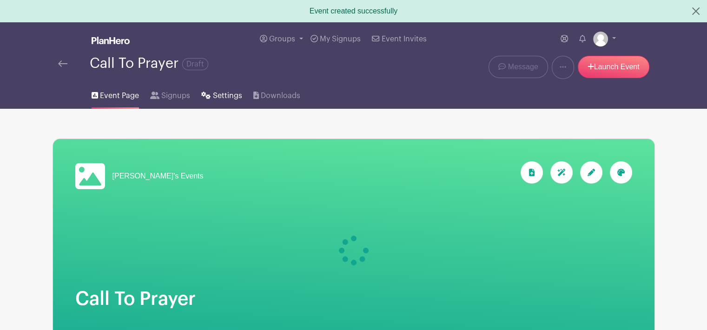
click at [223, 94] on span "Settings" at bounding box center [227, 95] width 29 height 11
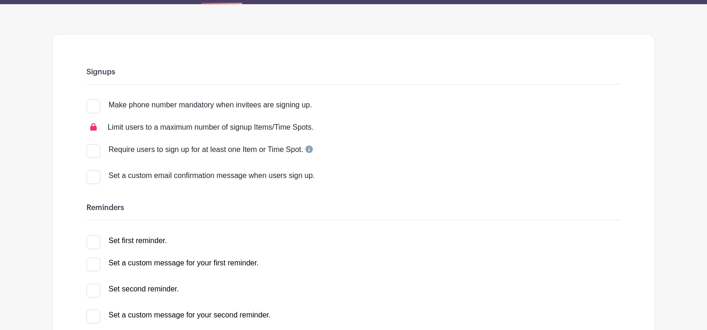
scroll to position [140, 0]
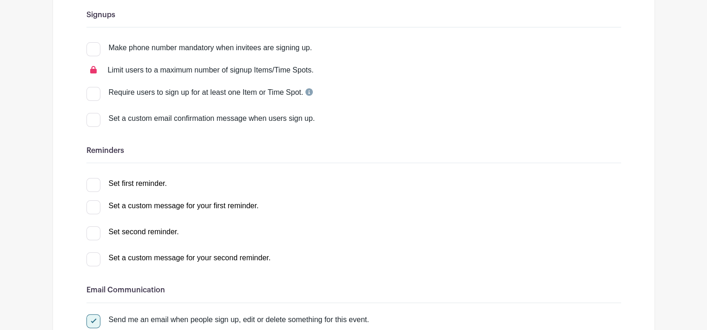
click at [93, 185] on div at bounding box center [93, 185] width 14 height 14
click at [93, 184] on input "Set first reminder." at bounding box center [89, 181] width 6 height 6
checkbox input "true"
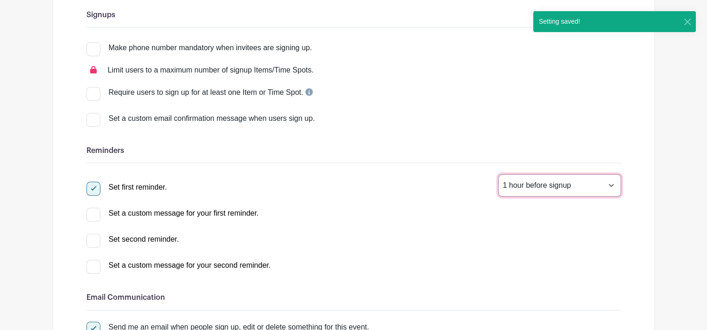
click at [614, 186] on select "1 hour before signup 2 hours before signup 3 hours before signup 4 hours before…" at bounding box center [560, 185] width 123 height 22
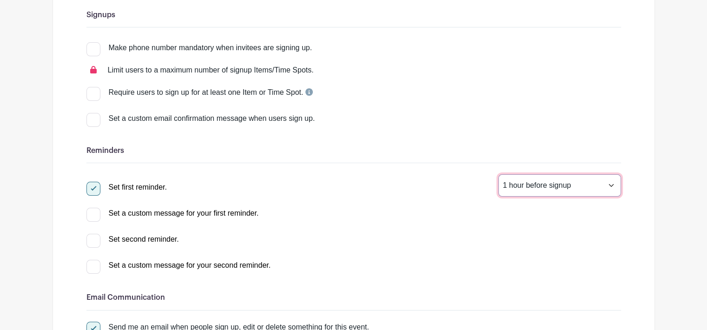
select select "72"
click at [499, 175] on select "1 hour before signup 2 hours before signup 3 hours before signup 4 hours before…" at bounding box center [560, 185] width 123 height 22
click at [95, 242] on div at bounding box center [93, 241] width 14 height 14
click at [93, 240] on input "Set second reminder." at bounding box center [89, 237] width 6 height 6
checkbox input "true"
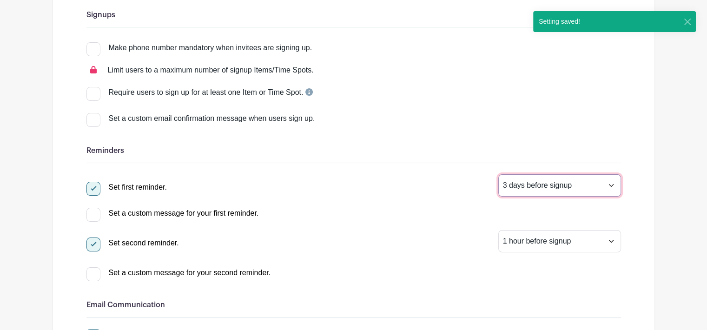
click at [612, 185] on select "1 hour before signup 2 hours before signup 3 hours before signup 4 hours before…" at bounding box center [560, 185] width 123 height 22
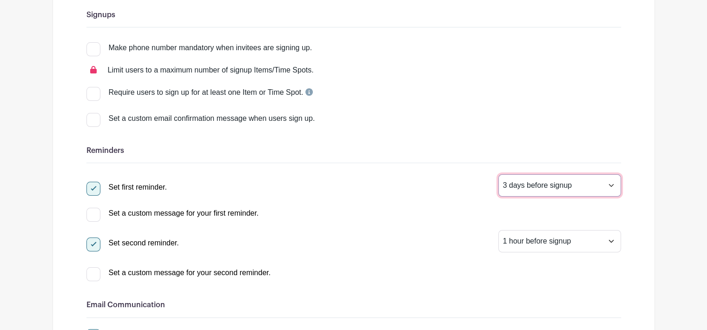
select select "24"
click at [499, 175] on select "1 hour before signup 2 hours before signup 3 hours before signup 4 hours before…" at bounding box center [560, 185] width 123 height 22
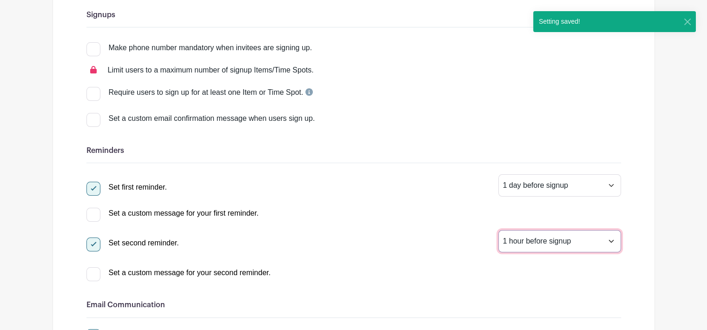
click at [610, 246] on select "1 hour before signup 2 hours before signup 3 hours before signup 4 hours before…" at bounding box center [560, 241] width 123 height 22
click at [499, 231] on select "1 hour before signup 2 hours before signup 3 hours before signup 4 hours before…" at bounding box center [560, 241] width 123 height 22
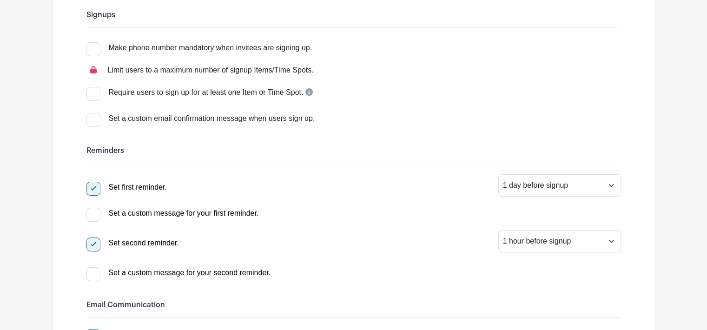
click at [421, 266] on div "Set a custom message for your second reminder. Bold Italic Strikethrough Link H…" at bounding box center [353, 271] width 535 height 15
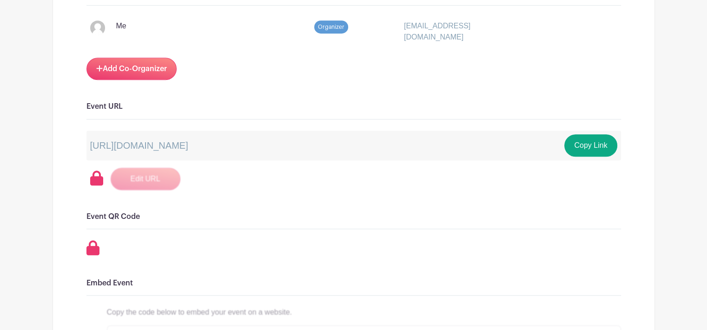
scroll to position [558, 0]
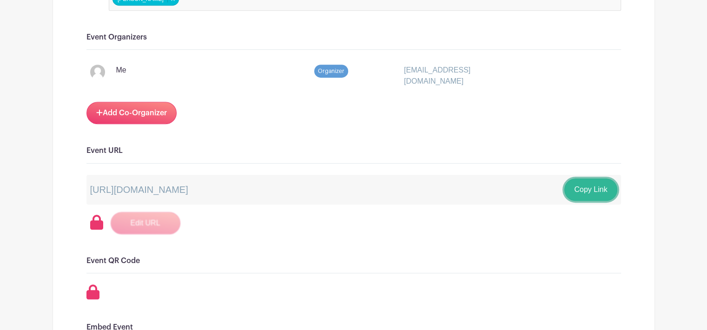
click at [592, 186] on button "Copy Link" at bounding box center [591, 190] width 53 height 22
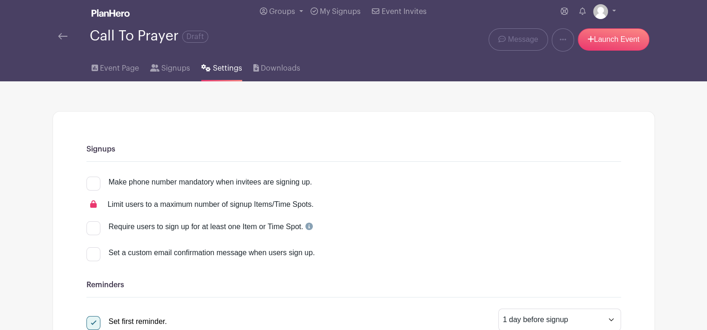
scroll to position [0, 0]
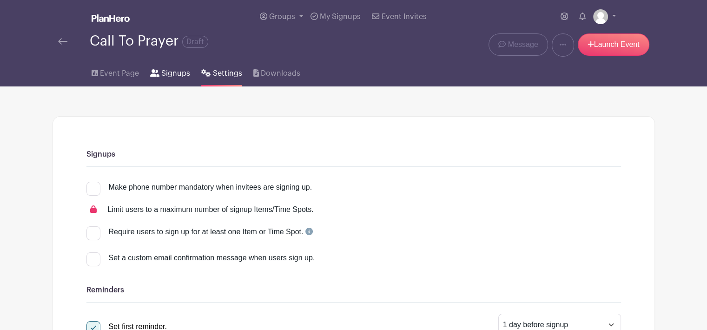
click at [160, 79] on link "Signups" at bounding box center [170, 72] width 40 height 30
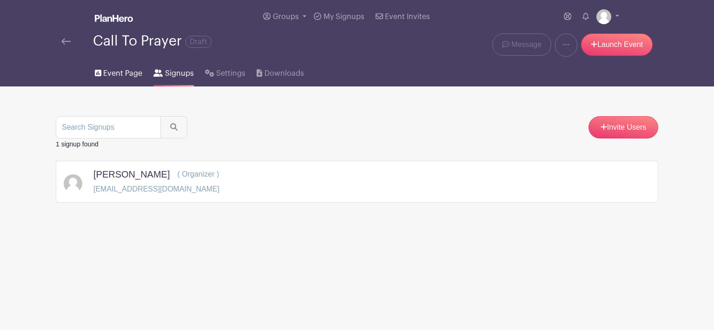
click at [104, 69] on span "Event Page" at bounding box center [122, 73] width 39 height 11
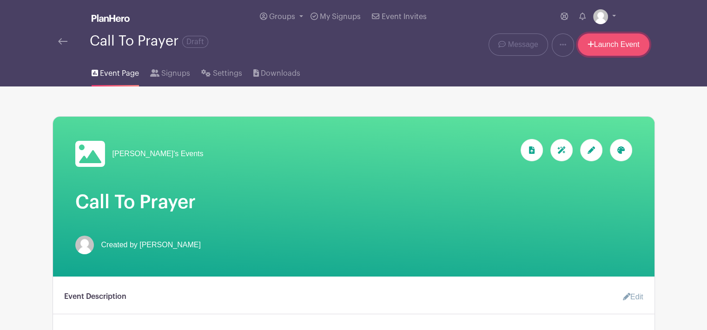
drag, startPoint x: 626, startPoint y: 47, endPoint x: 630, endPoint y: 52, distance: 6.3
click at [626, 47] on link "Launch Event" at bounding box center [614, 44] width 72 height 22
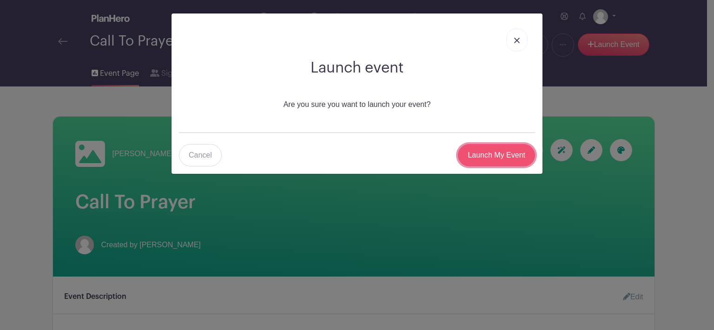
click at [501, 153] on input "Launch My Event" at bounding box center [496, 155] width 77 height 22
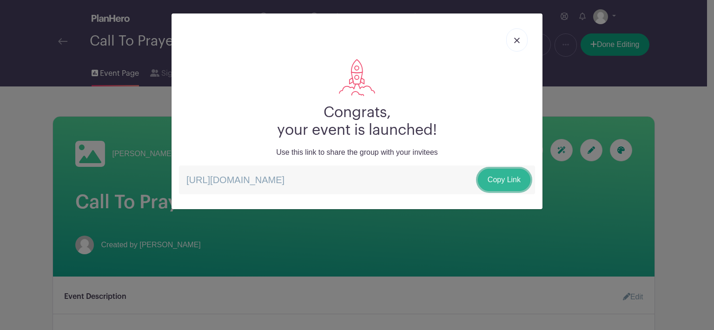
click at [502, 181] on link "Copy Link" at bounding box center [504, 180] width 53 height 22
click at [521, 41] on link at bounding box center [516, 39] width 21 height 23
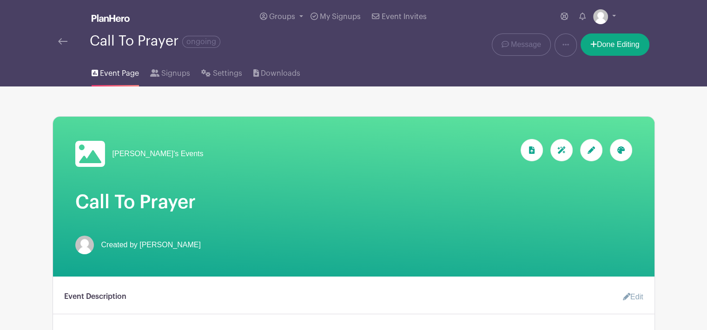
drag, startPoint x: 607, startPoint y: 6, endPoint x: 431, endPoint y: 99, distance: 199.1
click at [559, 47] on link at bounding box center [566, 44] width 22 height 23
click at [595, 73] on link "Duplicate" at bounding box center [591, 69] width 73 height 15
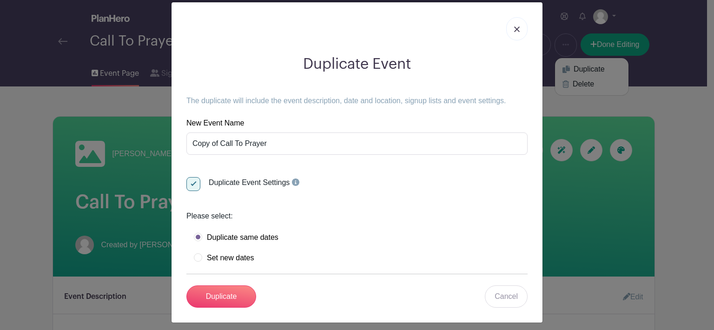
scroll to position [17, 0]
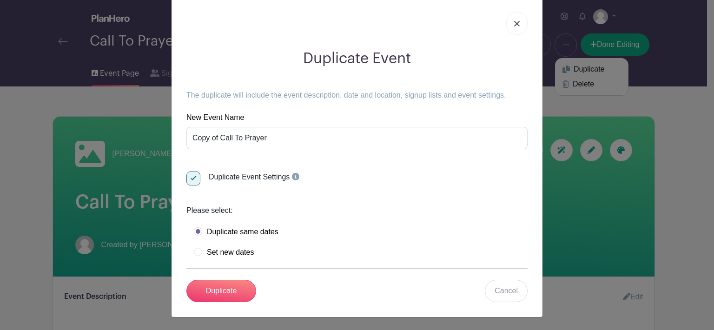
click at [194, 252] on label "Set new dates" at bounding box center [224, 252] width 60 height 9
radio input "true"
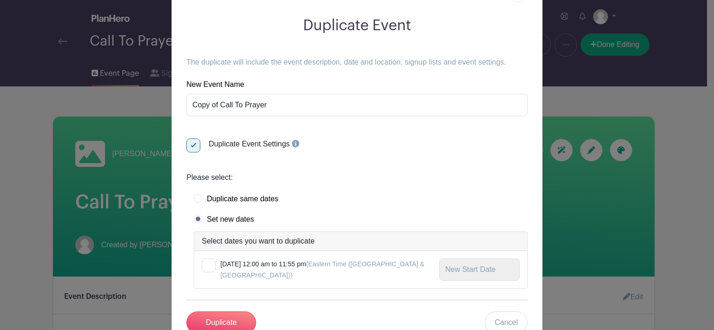
scroll to position [81, 0]
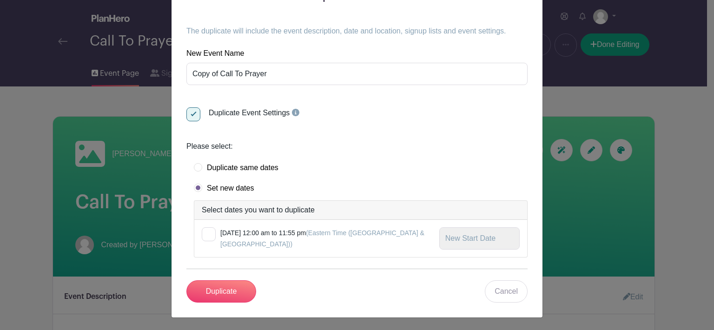
click at [211, 233] on div at bounding box center [209, 234] width 14 height 14
click at [208, 233] on input "checkbox" at bounding box center [205, 230] width 6 height 6
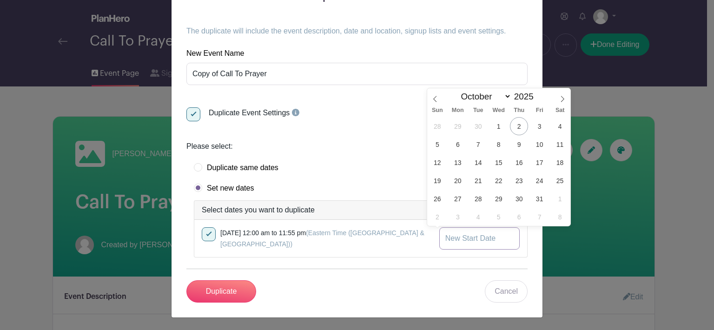
click at [444, 238] on input "text" at bounding box center [479, 238] width 80 height 22
click at [205, 233] on div at bounding box center [209, 234] width 14 height 14
click at [205, 233] on input "checkbox" at bounding box center [205, 230] width 6 height 6
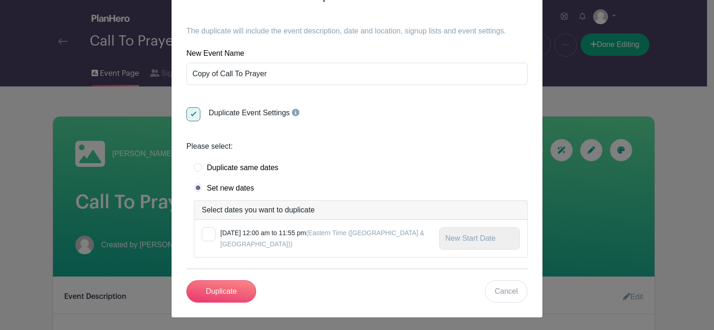
click at [202, 234] on div at bounding box center [209, 234] width 14 height 14
click at [202, 233] on input "checkbox" at bounding box center [205, 230] width 6 height 6
checkbox input "true"
click at [465, 244] on input "text" at bounding box center [479, 238] width 80 height 22
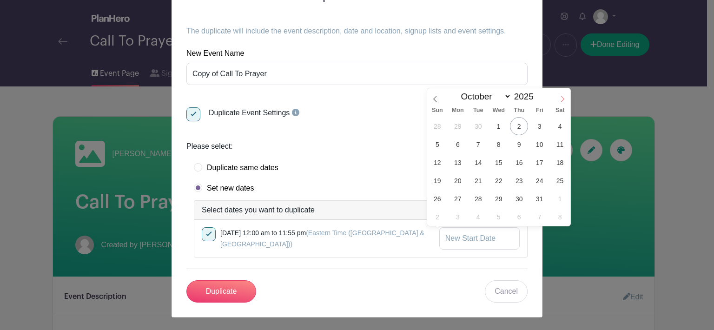
scroll to position [0, 0]
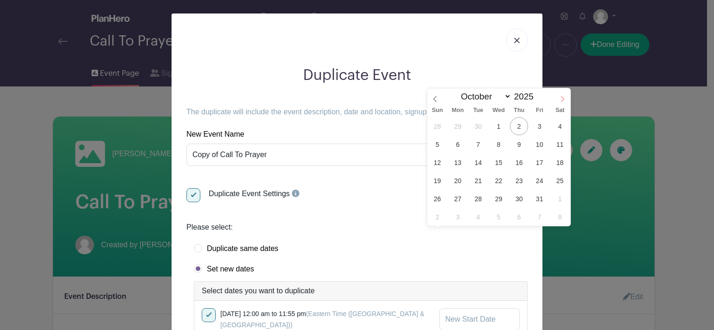
click at [564, 98] on icon at bounding box center [562, 99] width 7 height 7
select select "11"
click at [539, 166] on span "19" at bounding box center [540, 162] width 18 height 18
type input "[DATE]"
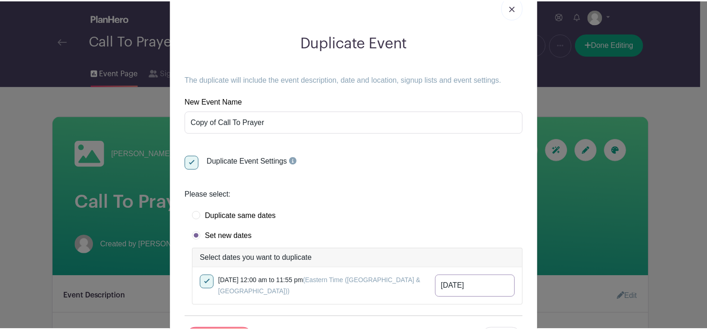
scroll to position [81, 0]
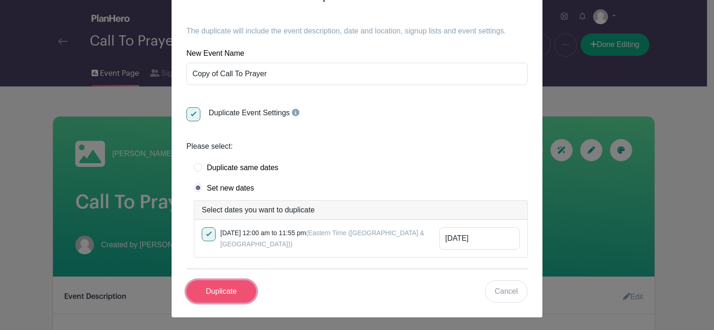
click at [218, 287] on input "Duplicate" at bounding box center [221, 291] width 70 height 22
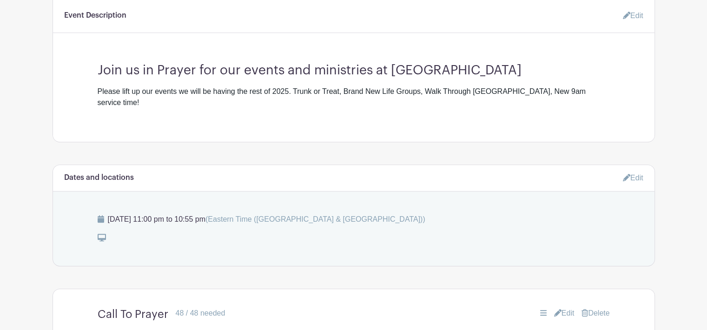
scroll to position [372, 0]
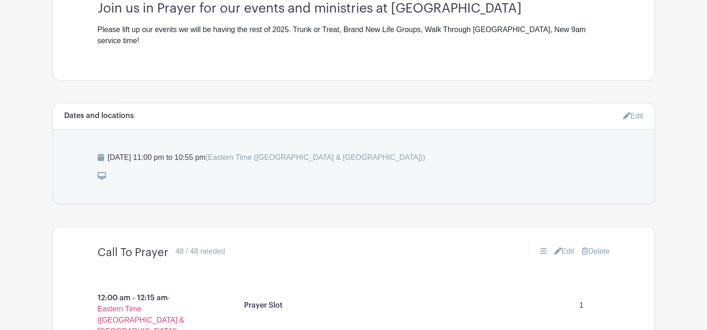
click at [638, 108] on link "Edit" at bounding box center [633, 115] width 20 height 15
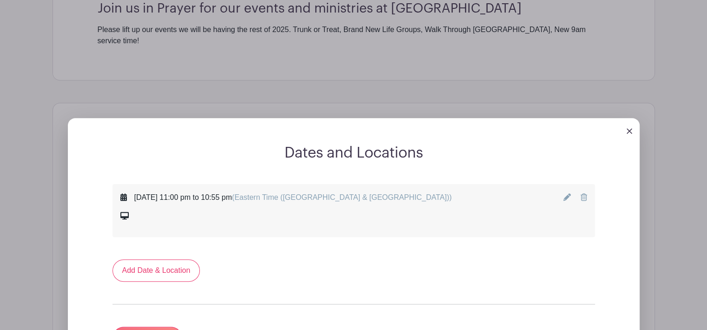
click at [567, 193] on icon at bounding box center [567, 196] width 7 height 7
select select "11"
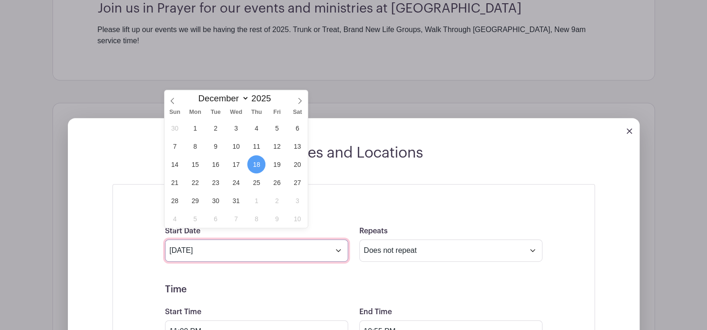
click at [195, 239] on input "[DATE]" at bounding box center [256, 250] width 183 height 22
click at [279, 166] on span "19" at bounding box center [277, 164] width 18 height 18
type input "[DATE]"
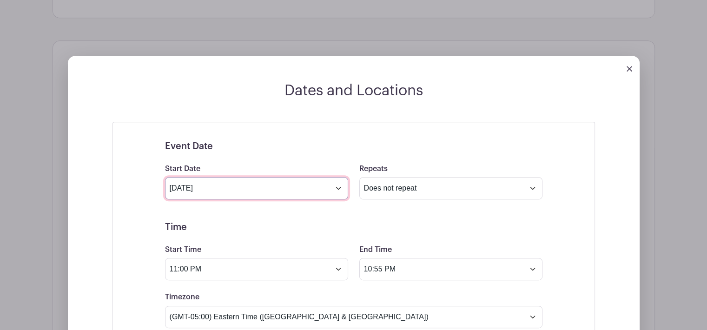
scroll to position [512, 0]
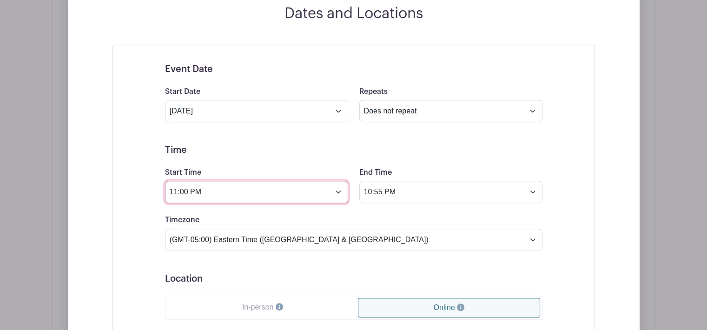
click at [339, 181] on input "11:00 PM" at bounding box center [256, 192] width 183 height 22
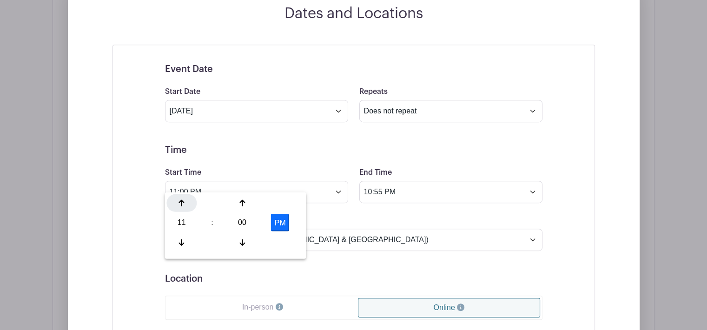
click at [179, 203] on icon at bounding box center [182, 202] width 6 height 7
type input "12:00 AM"
click at [372, 214] on div "Timezone (GMT-12:00) International Date Line West (GMT-11:00) [US_STATE] (GMT-1…" at bounding box center [354, 232] width 389 height 36
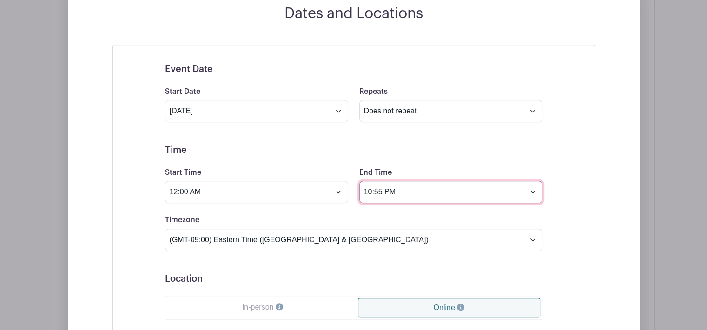
click at [536, 182] on input "10:55 PM" at bounding box center [450, 192] width 183 height 22
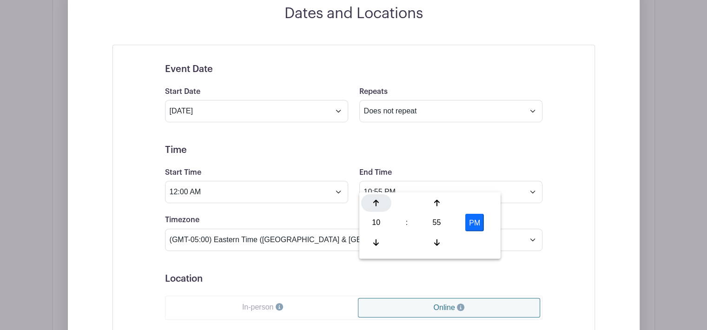
click at [373, 200] on icon at bounding box center [376, 202] width 6 height 7
type input "11:55 PM"
click at [583, 201] on div "Event Date Start Date [DATE] Repeats Does not repeat Daily Weekly Monthly on da…" at bounding box center [354, 249] width 483 height 409
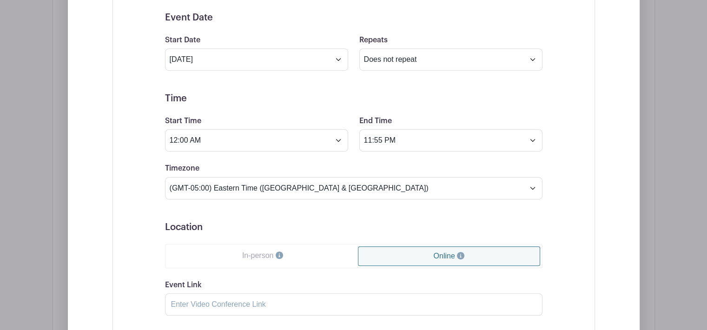
scroll to position [698, 0]
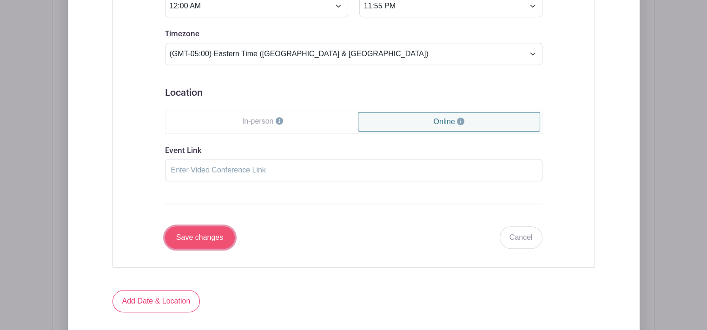
click at [211, 229] on input "Save changes" at bounding box center [200, 237] width 70 height 22
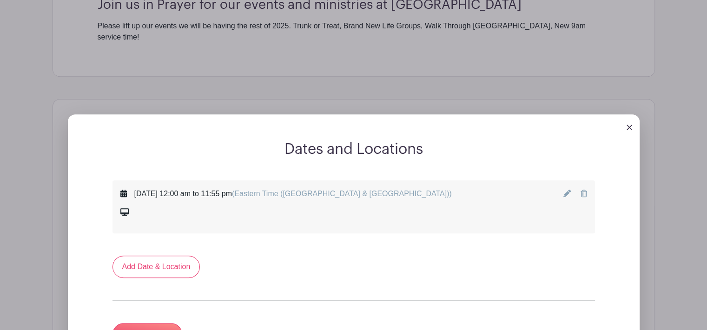
scroll to position [495, 0]
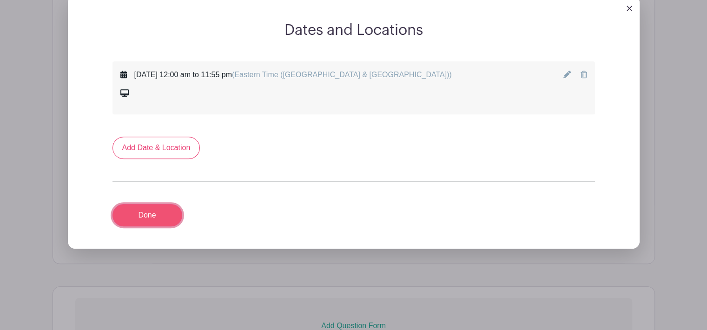
click at [149, 204] on link "Done" at bounding box center [148, 215] width 70 height 22
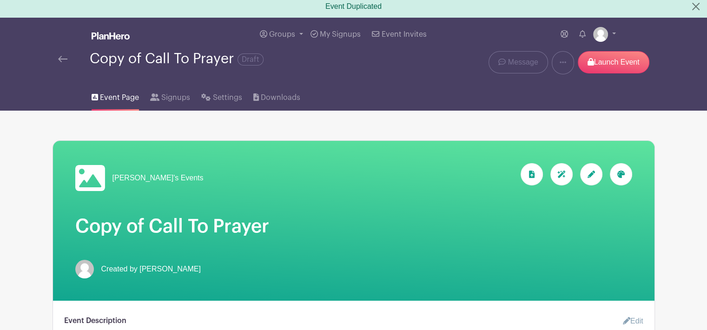
scroll to position [0, 0]
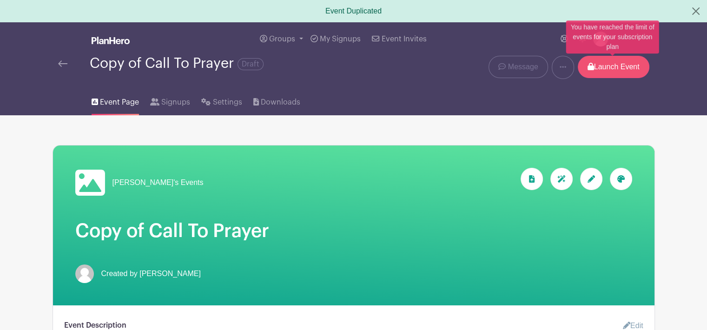
click at [627, 73] on p "Launch Event" at bounding box center [614, 67] width 72 height 22
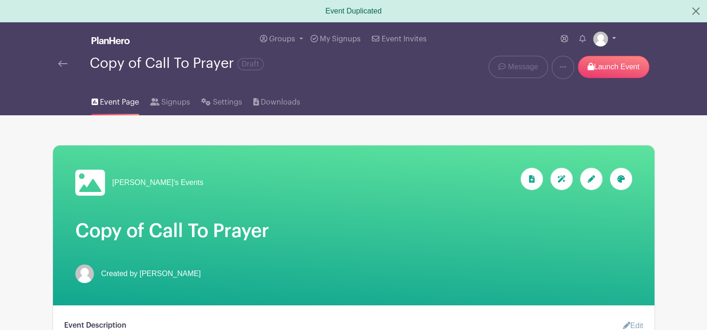
click at [606, 40] on img at bounding box center [600, 39] width 15 height 15
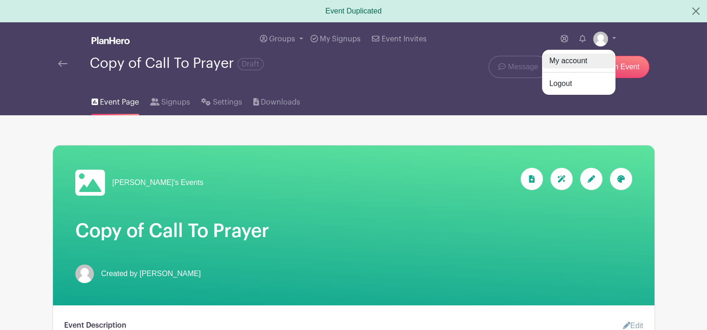
click at [565, 64] on link "My account" at bounding box center [578, 60] width 73 height 15
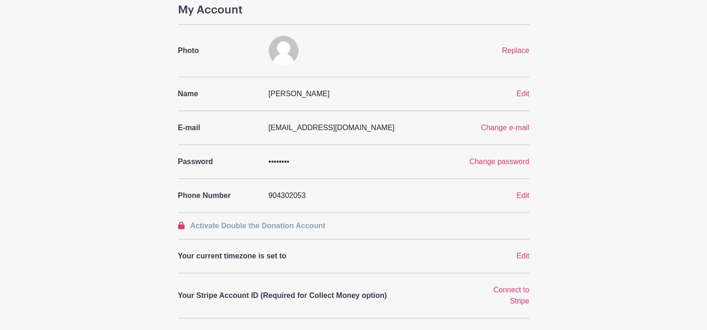
scroll to position [93, 0]
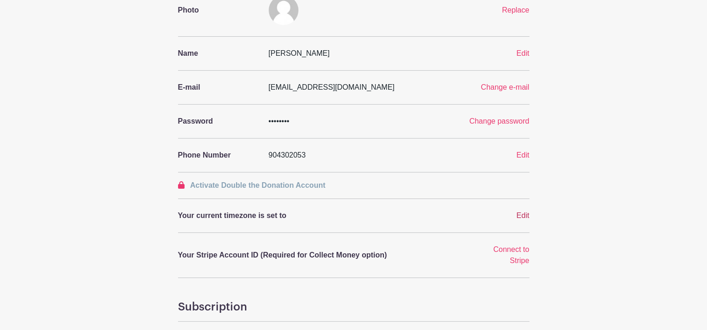
click at [517, 214] on span "Edit" at bounding box center [523, 216] width 13 height 8
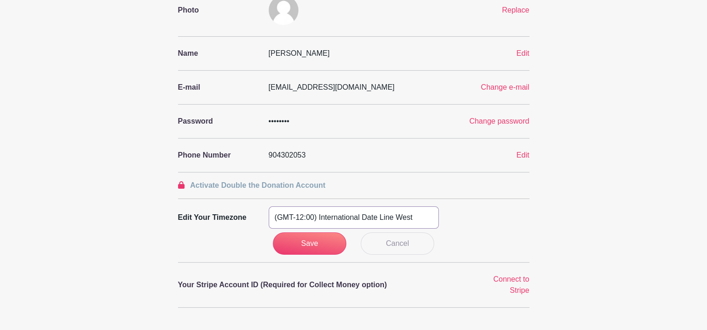
click at [405, 215] on select "(GMT-12:00) International Date Line West (GMT-11:00) [US_STATE] (GMT-11:00) [GE…" at bounding box center [354, 217] width 170 height 22
select select "Eastern Time ([GEOGRAPHIC_DATA] & [GEOGRAPHIC_DATA])"
click at [269, 206] on select "(GMT-12:00) International Date Line West (GMT-11:00) [US_STATE] (GMT-11:00) [GE…" at bounding box center [354, 217] width 170 height 22
click at [283, 242] on input "Save" at bounding box center [309, 244] width 73 height 22
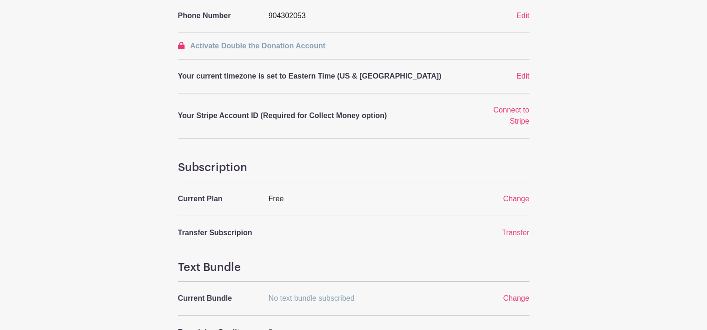
scroll to position [279, 0]
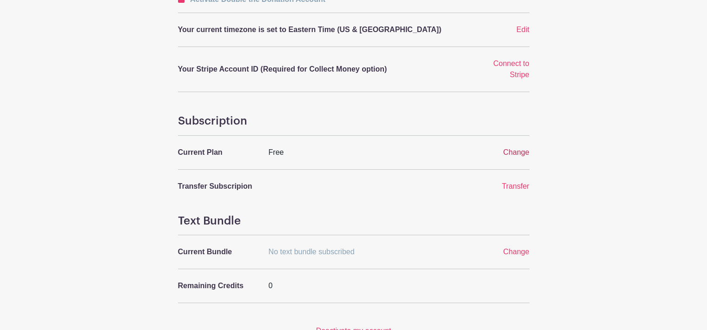
click at [512, 152] on span "Change" at bounding box center [516, 152] width 26 height 8
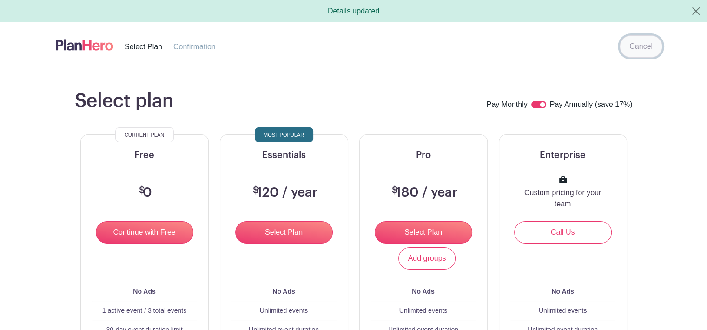
click at [654, 49] on link "Cancel" at bounding box center [641, 46] width 43 height 22
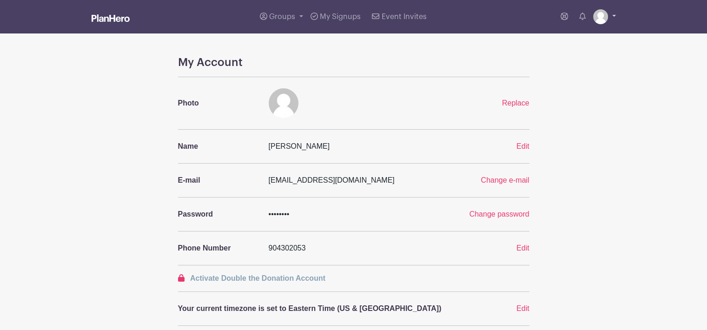
click at [601, 20] on img at bounding box center [600, 16] width 15 height 15
click at [397, 18] on span "Event Invites" at bounding box center [404, 16] width 45 height 7
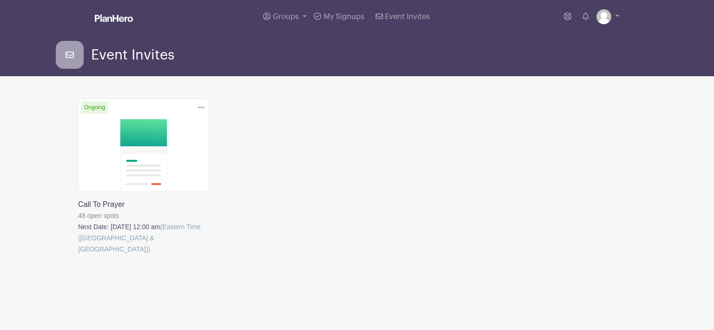
drag, startPoint x: 666, startPoint y: 0, endPoint x: 450, endPoint y: 156, distance: 266.2
click at [452, 156] on div "Delete Event Are you sure you want to delete this Event? Yes, Delete No, Cancel…" at bounding box center [357, 190] width 569 height 182
click at [605, 19] on img at bounding box center [604, 16] width 15 height 15
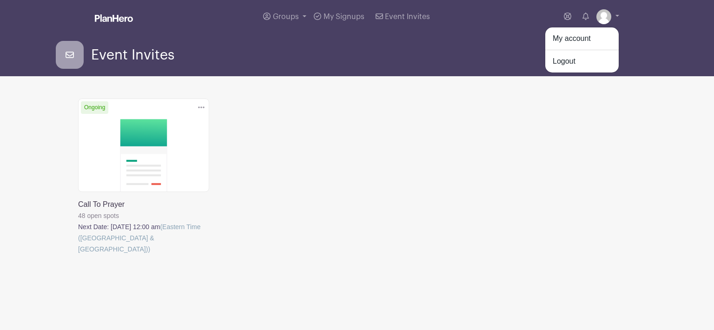
click at [532, 145] on div "Delete Event Are you sure you want to delete this Event? Yes, Delete No, Cancel…" at bounding box center [357, 190] width 569 height 182
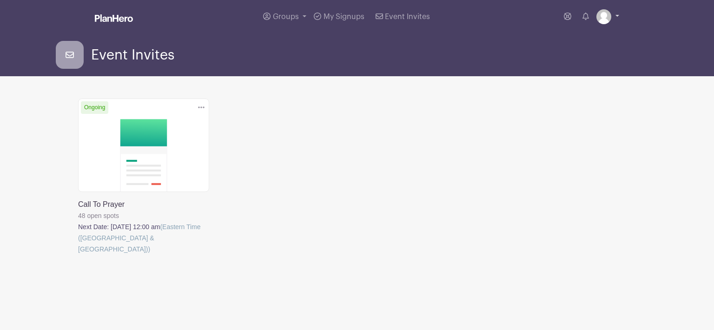
click at [603, 17] on img at bounding box center [604, 16] width 15 height 15
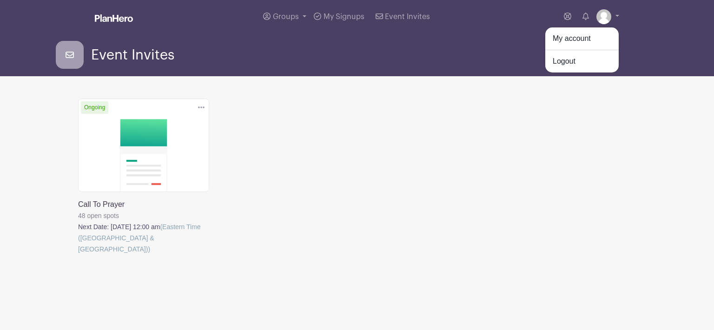
click at [667, 132] on main "Groups All Groups [PERSON_NAME]'s Events My Signups Event Invites My account Lo…" at bounding box center [357, 169] width 714 height 339
